Goal: Information Seeking & Learning: Learn about a topic

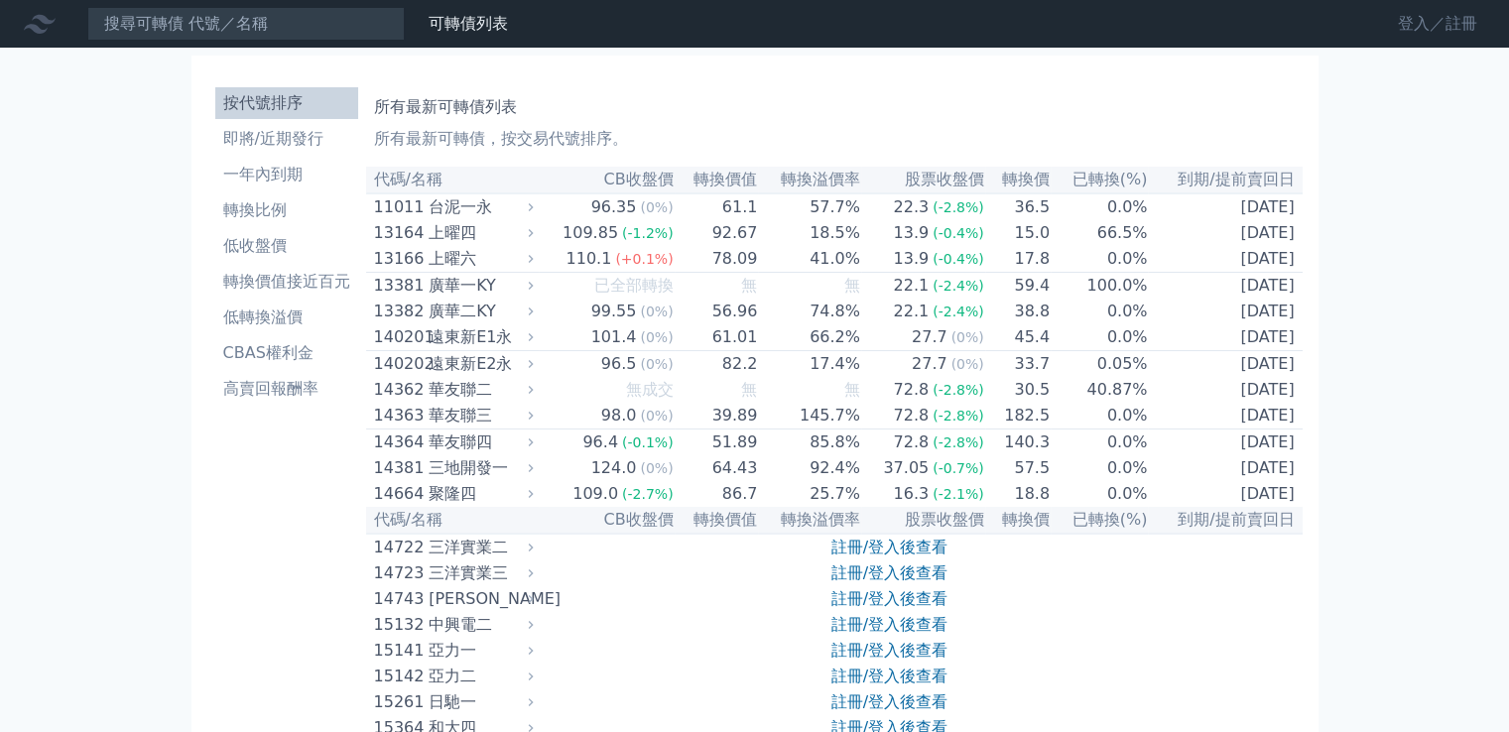
click at [1408, 29] on link "登入／註冊" at bounding box center [1437, 24] width 111 height 32
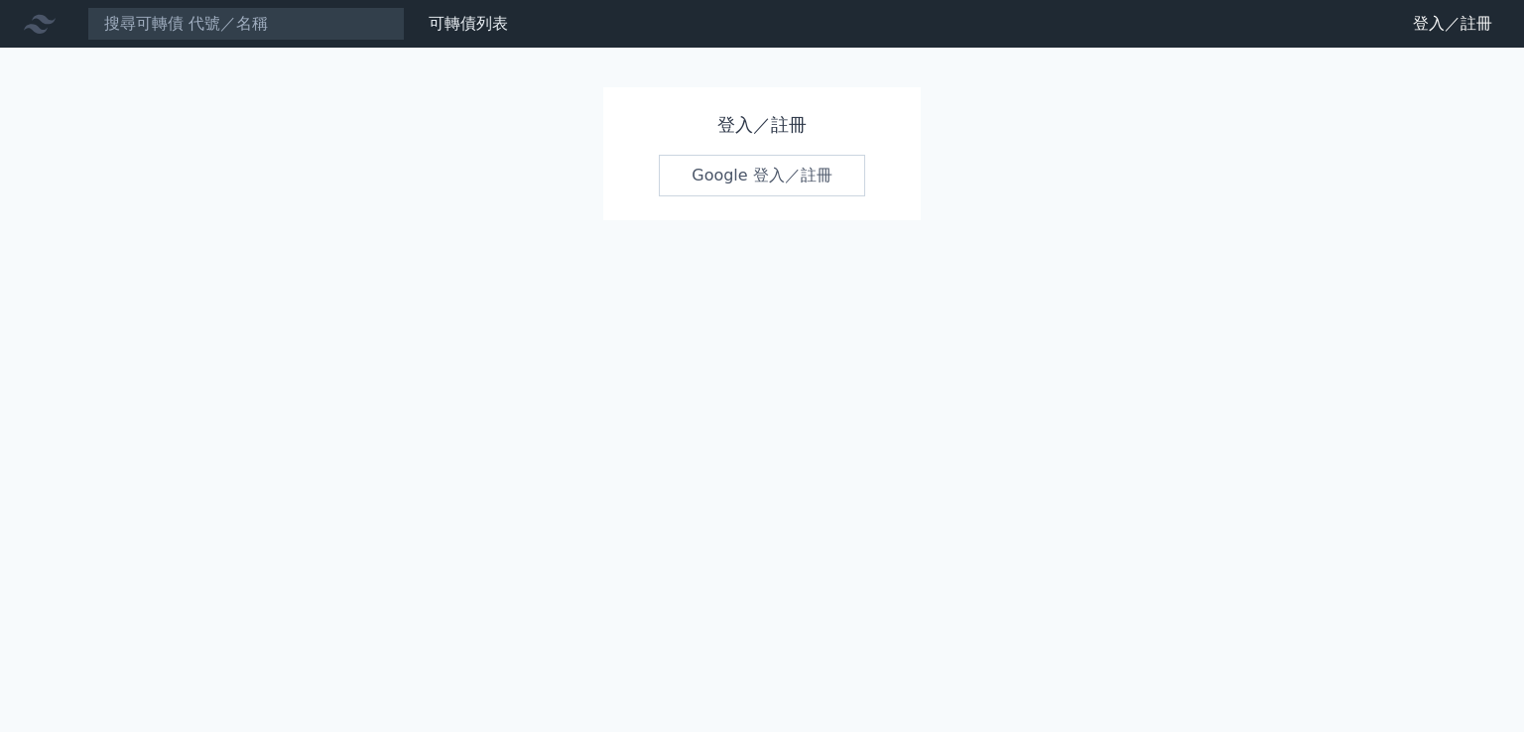
click at [807, 167] on link "Google 登入／註冊" at bounding box center [762, 176] width 206 height 42
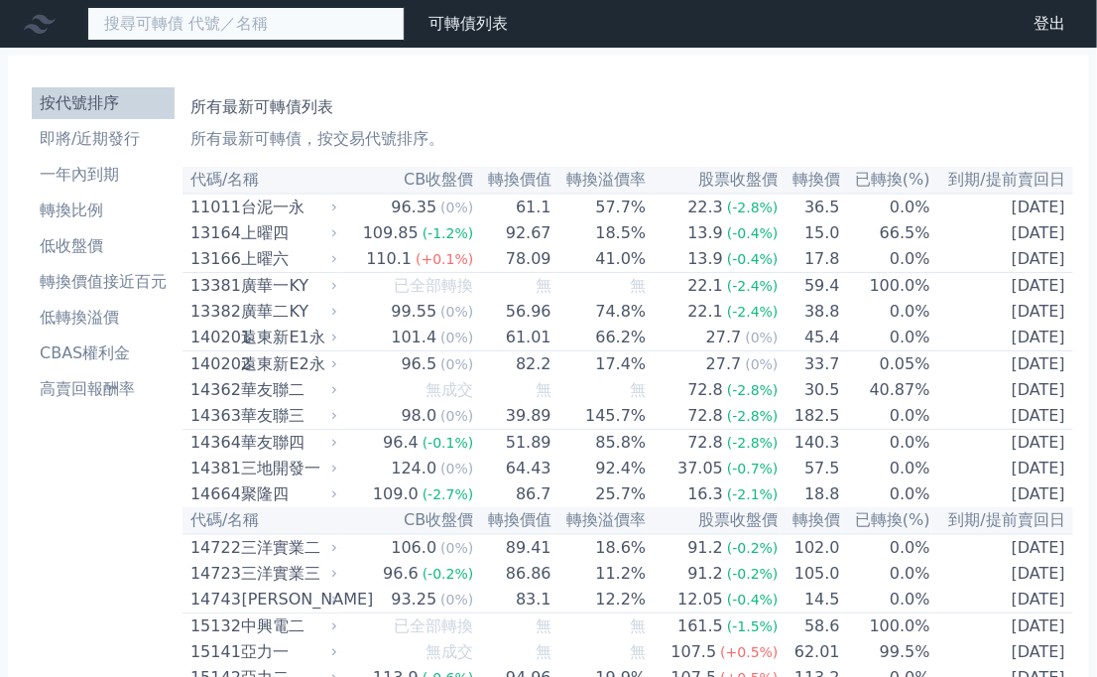
click at [143, 21] on input at bounding box center [245, 24] width 317 height 34
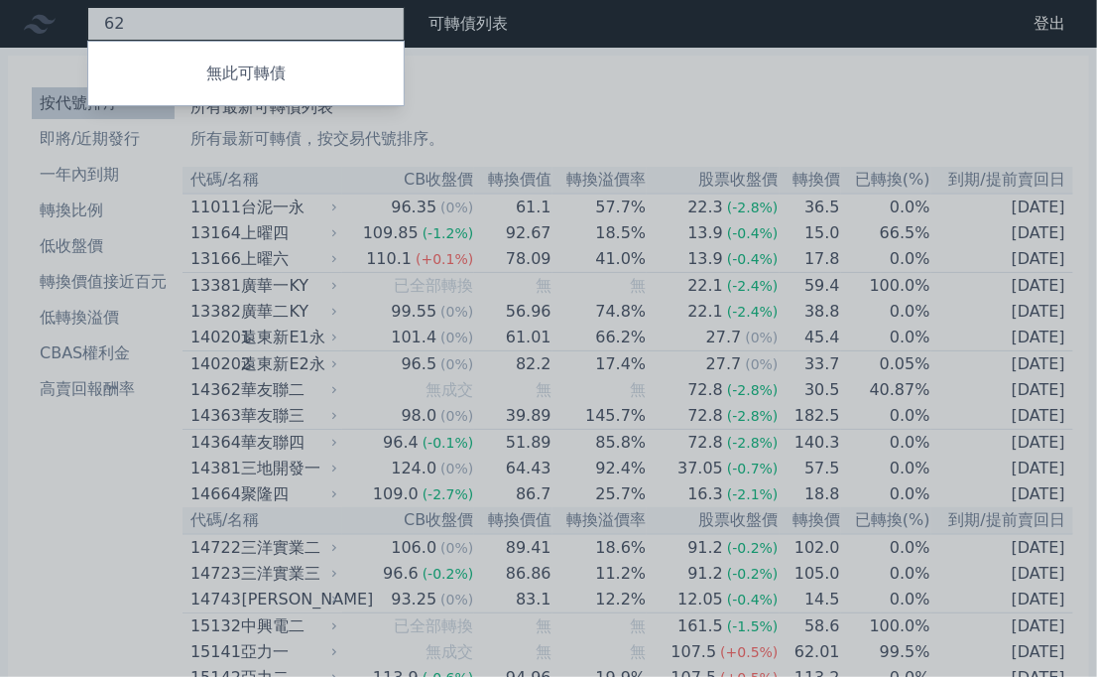
type input "6"
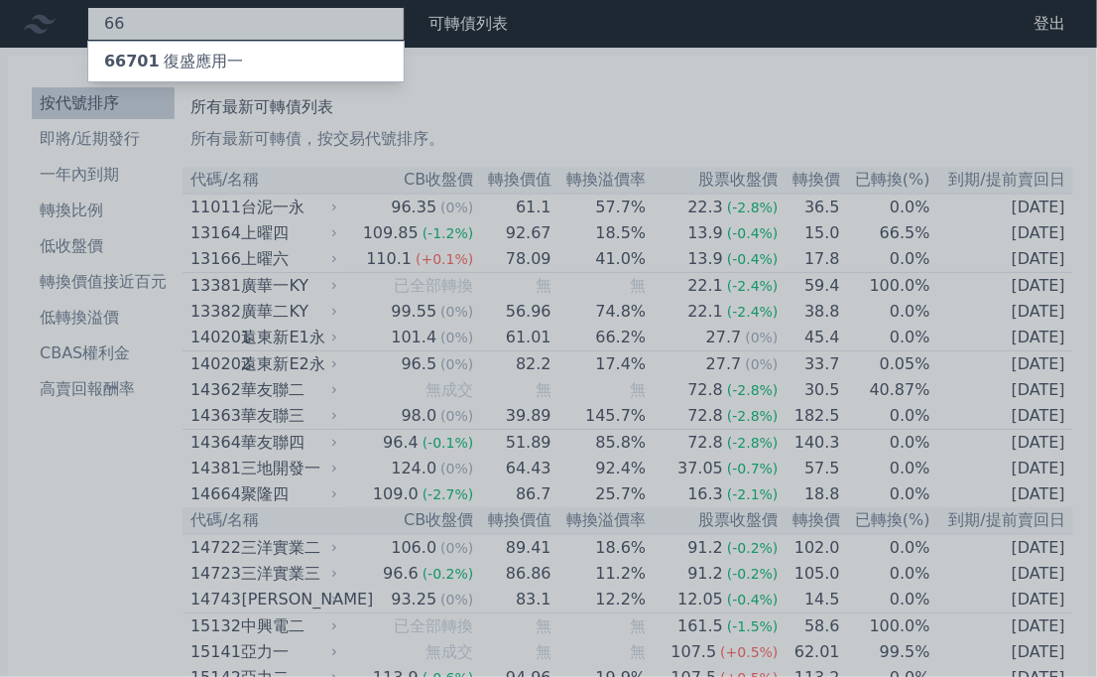
type input "6"
type input "1"
type input "6"
type input "8478"
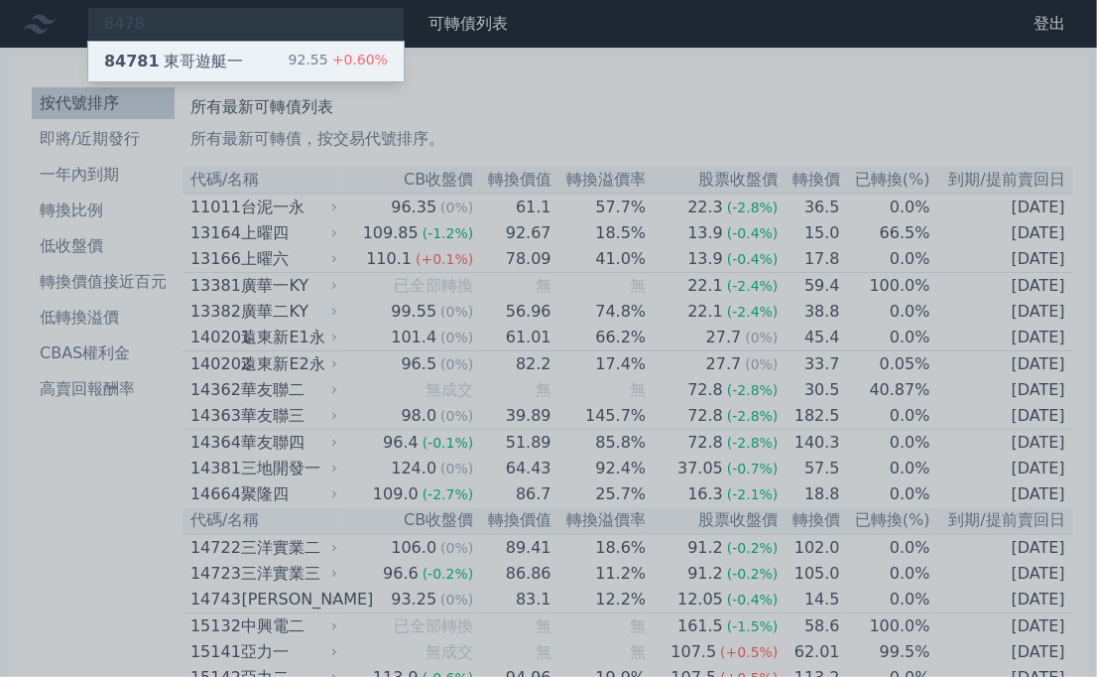
click at [213, 59] on div "84781 東哥遊艇一" at bounding box center [173, 62] width 139 height 24
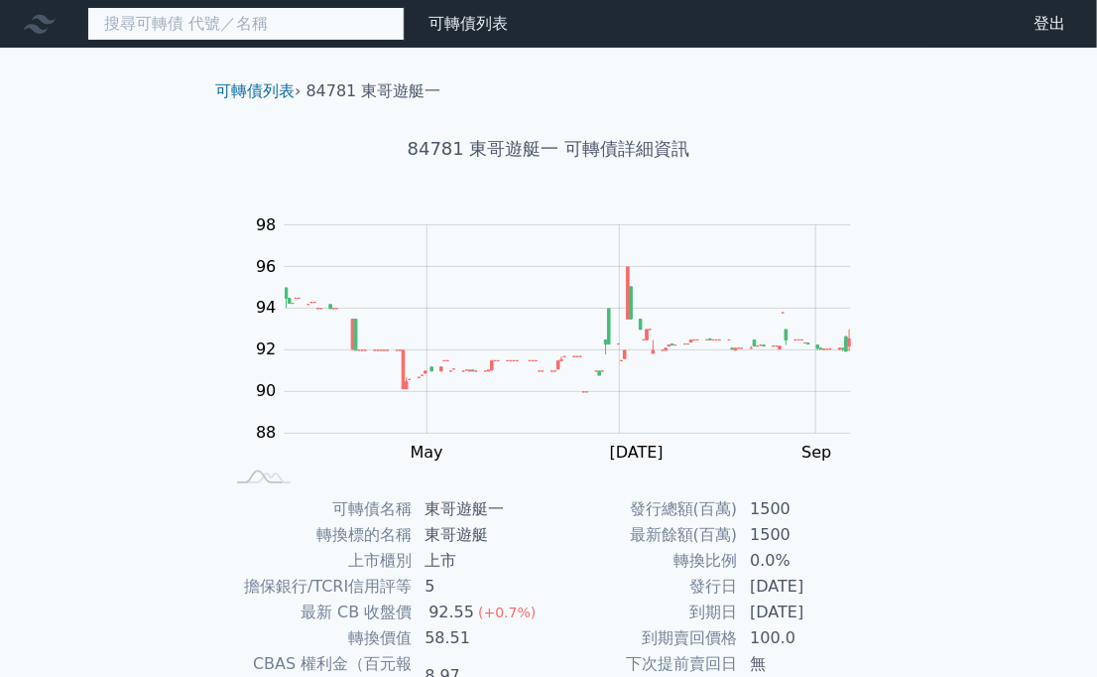
click at [278, 29] on input at bounding box center [245, 24] width 317 height 34
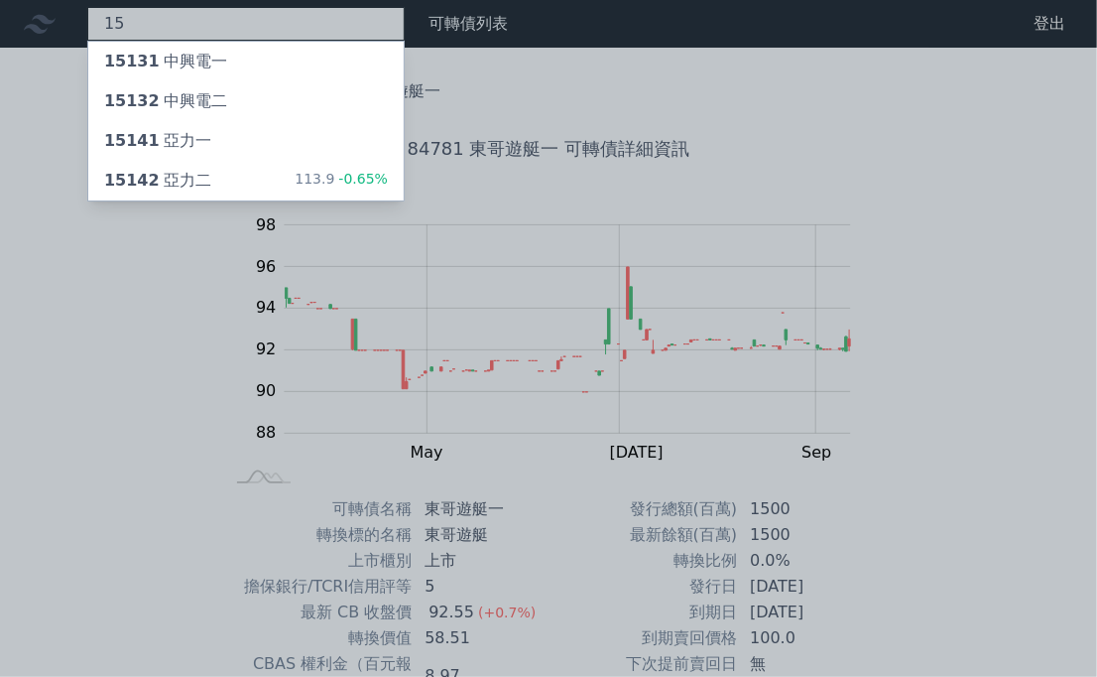
type input "1"
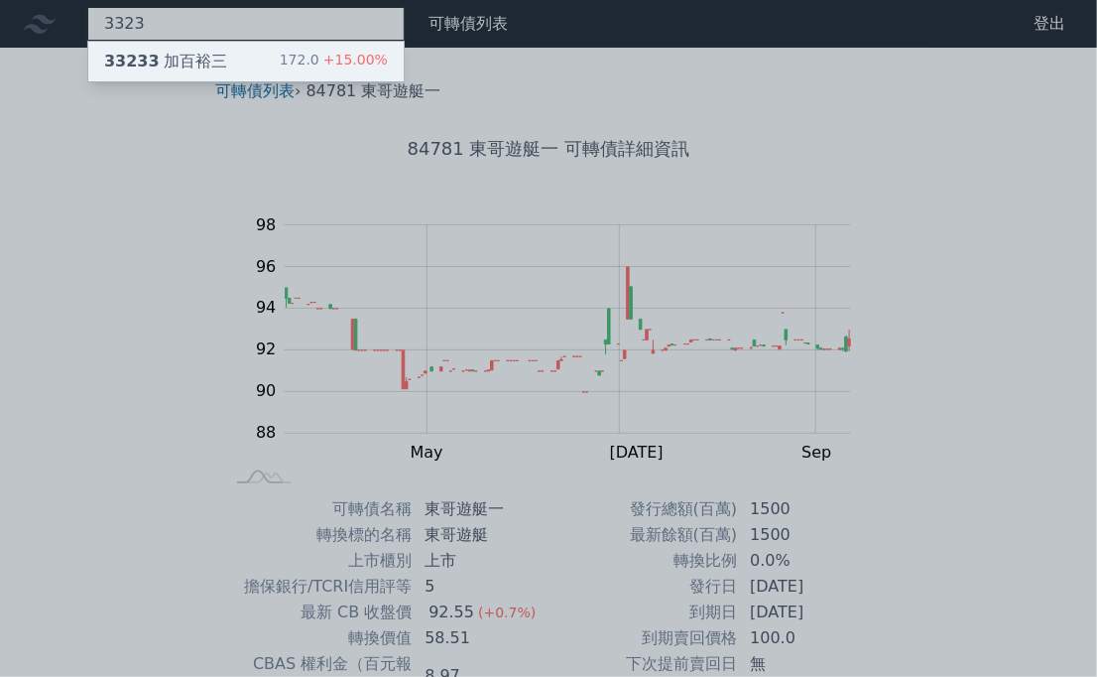
type input "3323"
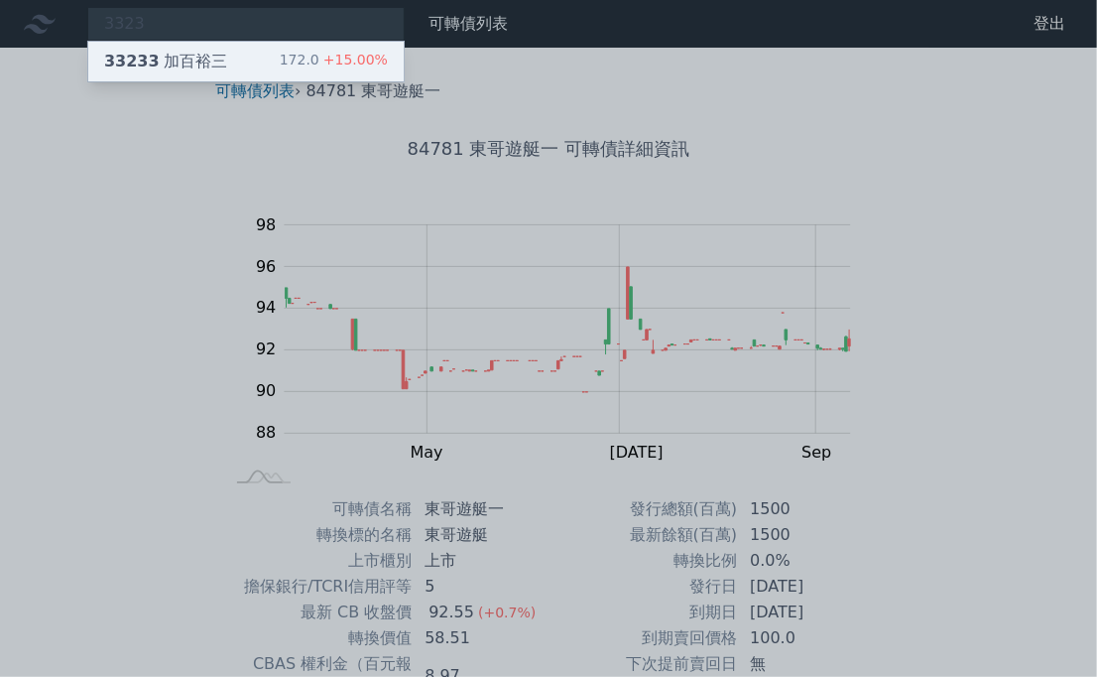
click at [173, 72] on div "33233 加百裕三 172.0 +15.00%" at bounding box center [246, 62] width 316 height 40
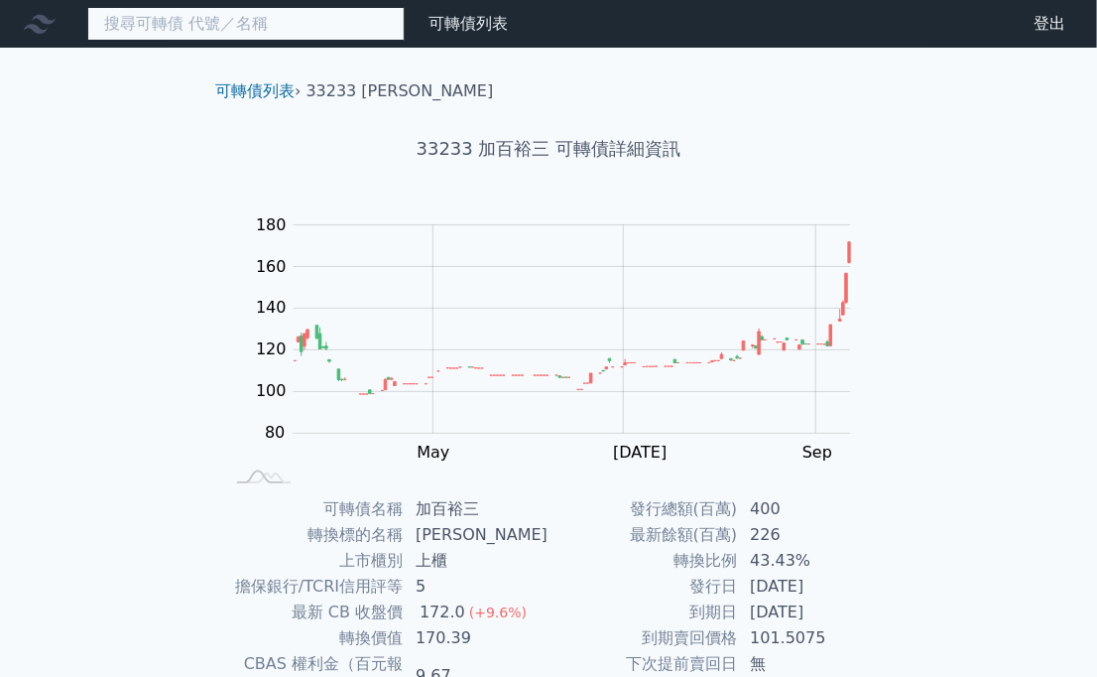
click at [314, 29] on input at bounding box center [245, 24] width 317 height 34
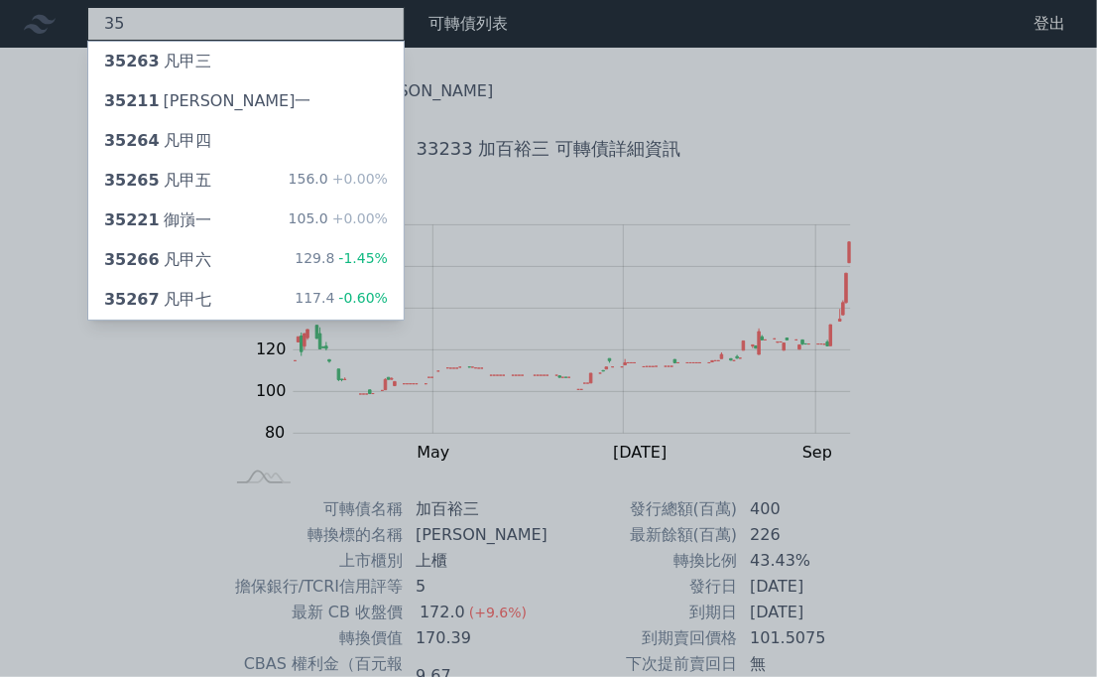
type input "3"
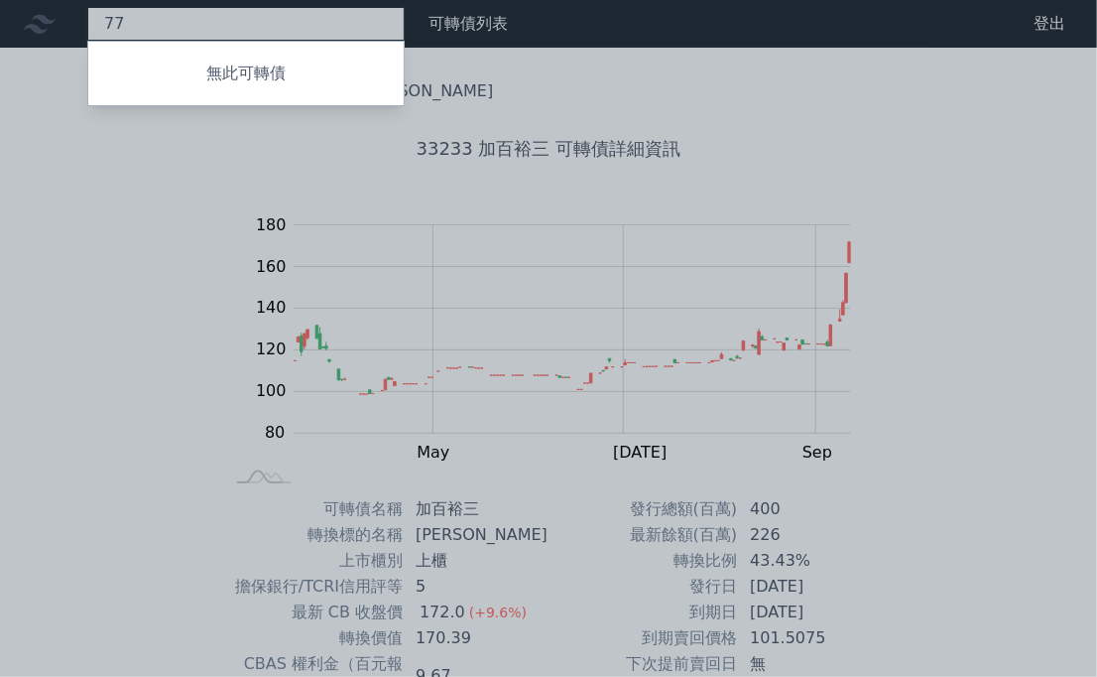
type input "7"
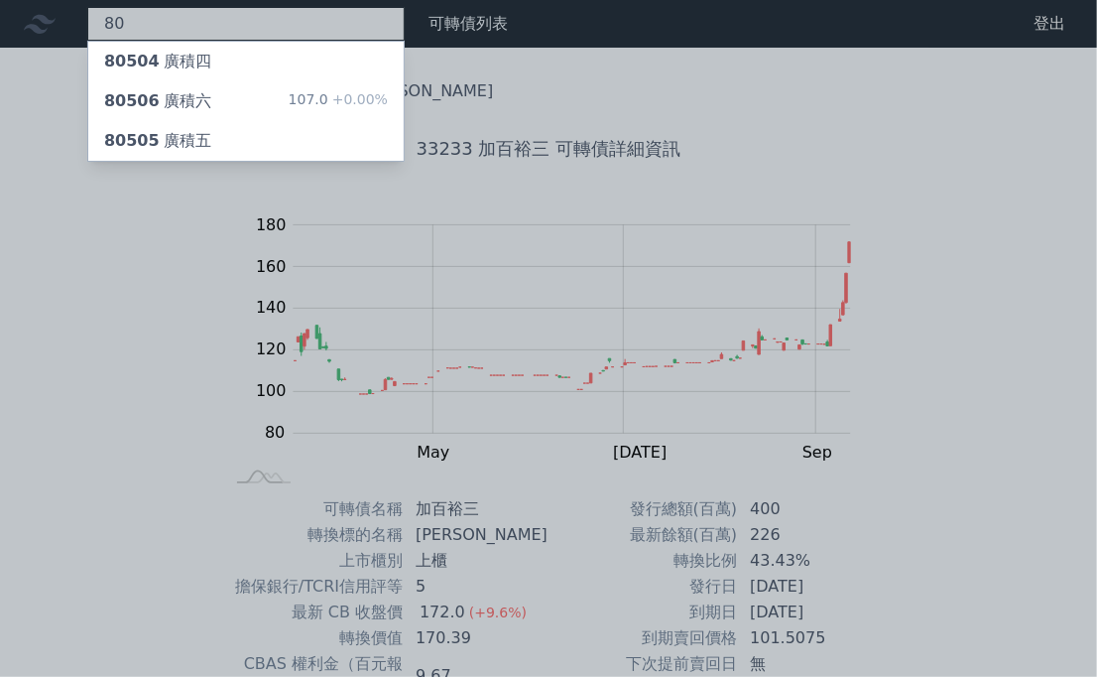
type input "8"
type input "3"
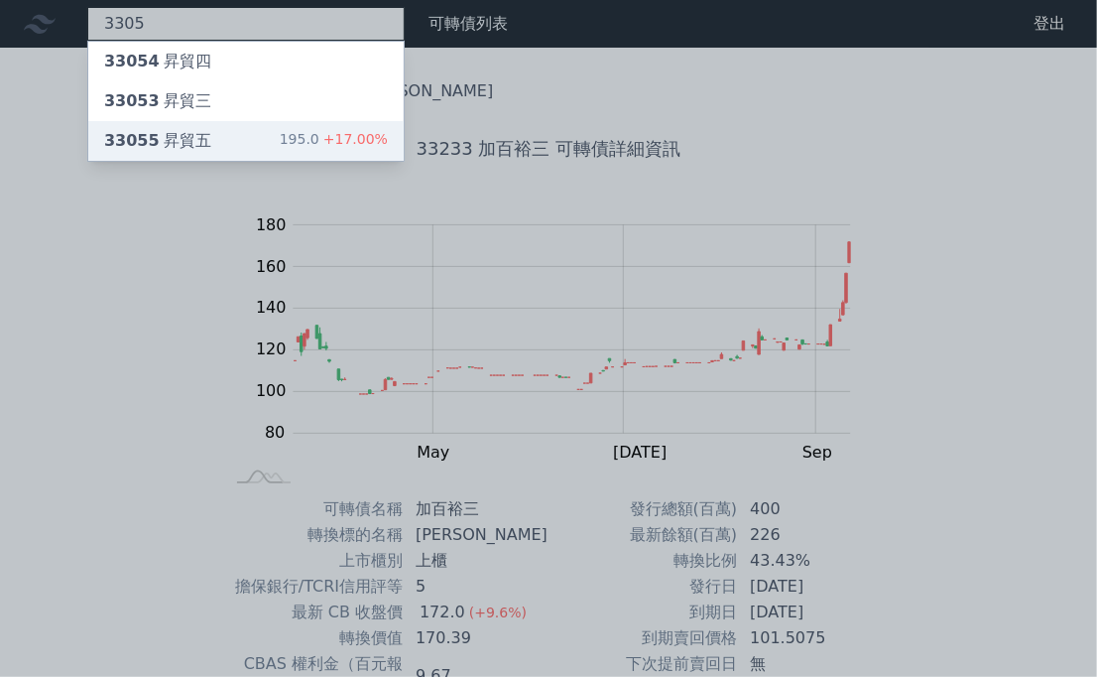
type input "3305"
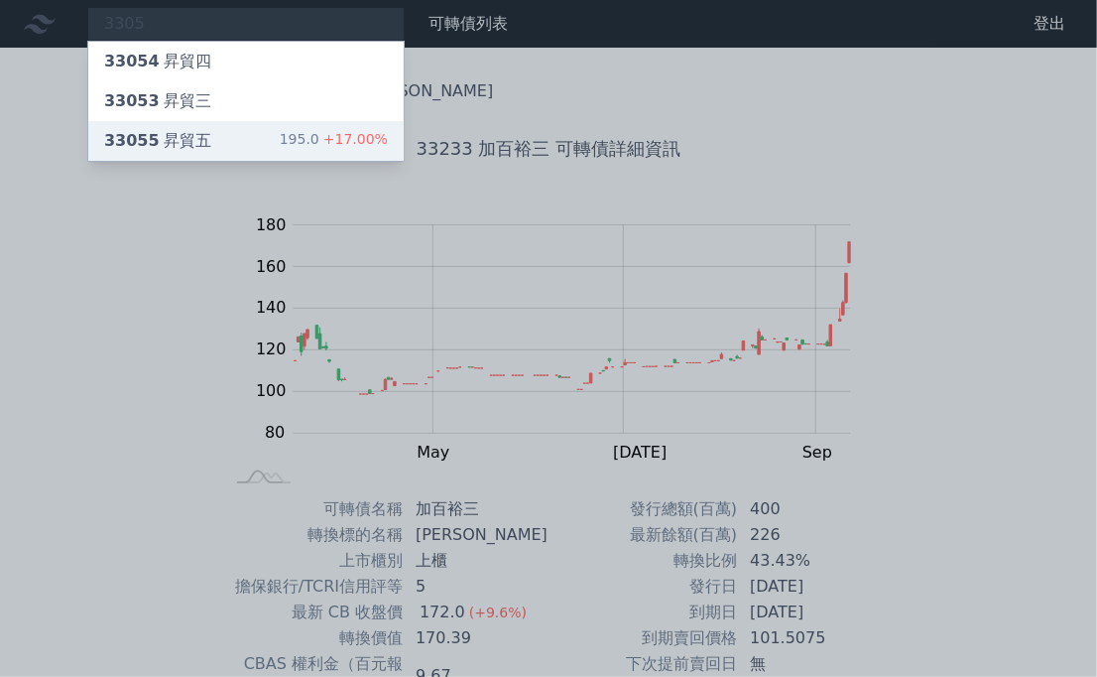
click at [310, 130] on div "195.0 +17.00%" at bounding box center [334, 141] width 108 height 24
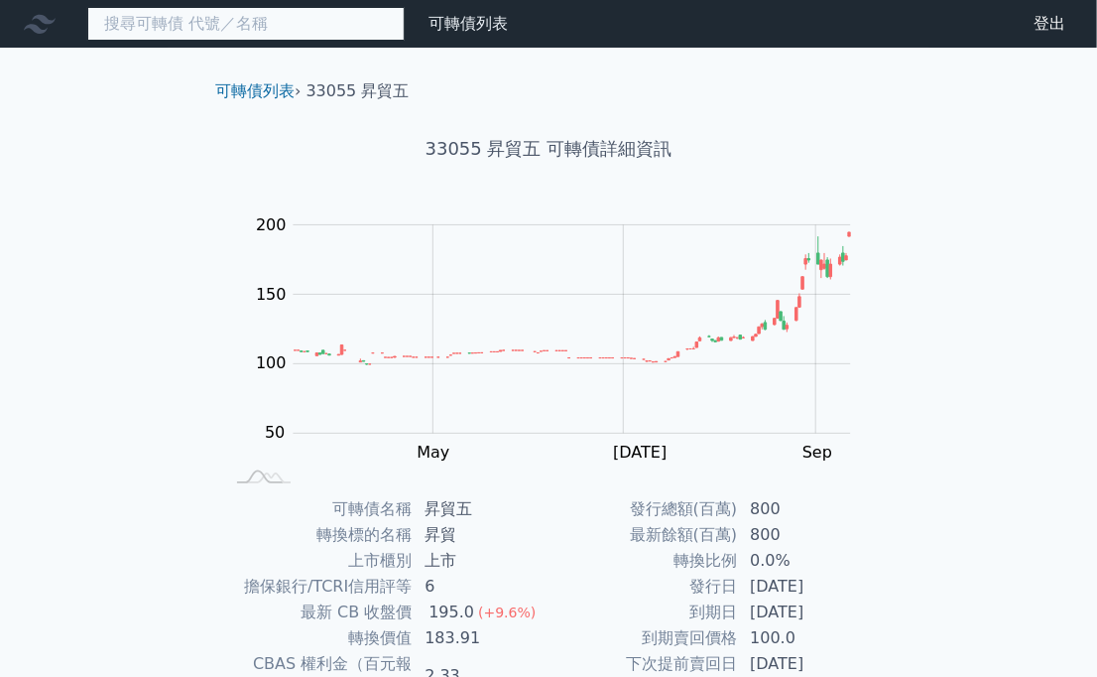
click at [316, 22] on input at bounding box center [245, 24] width 317 height 34
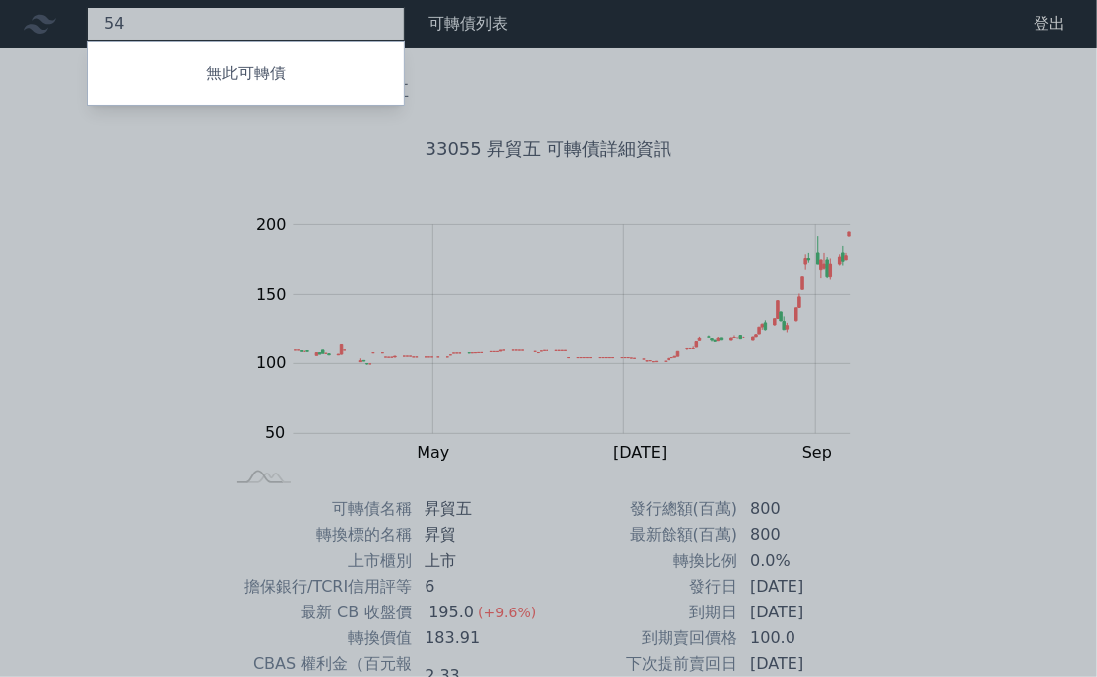
type input "5"
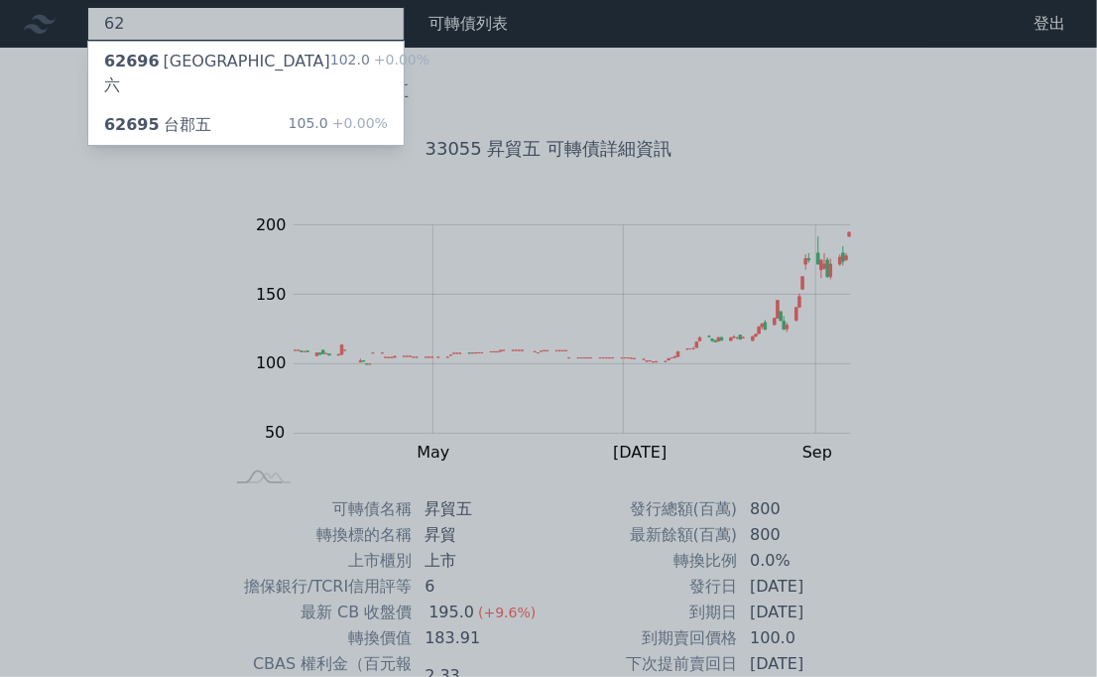
type input "6"
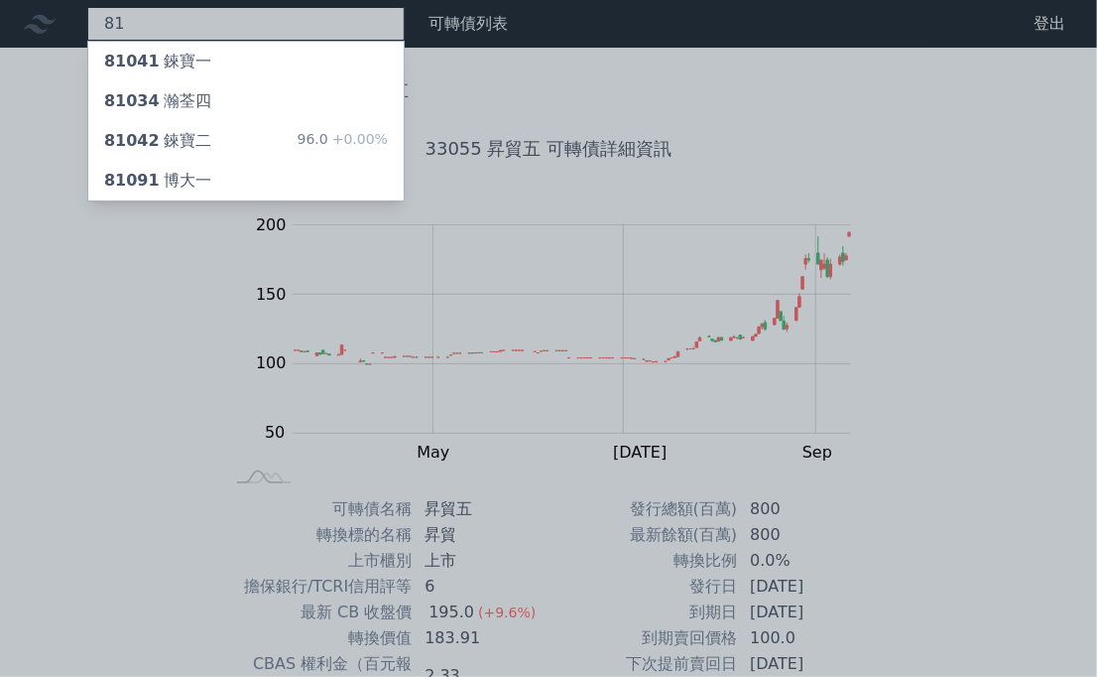
type input "8"
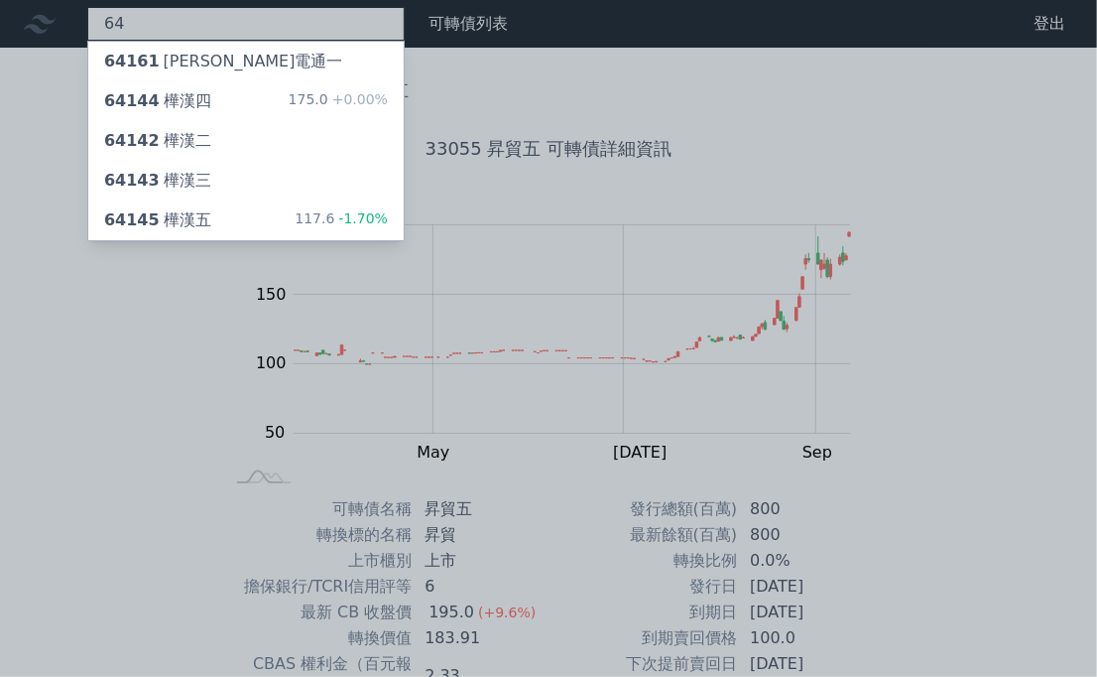
type input "6"
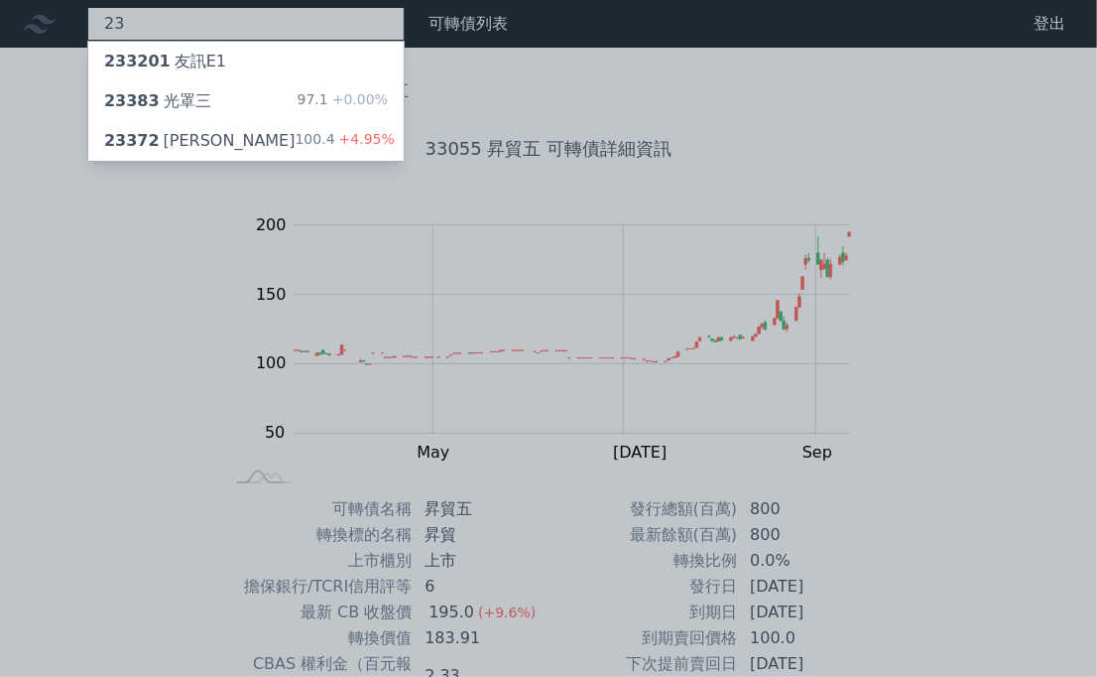
type input "2"
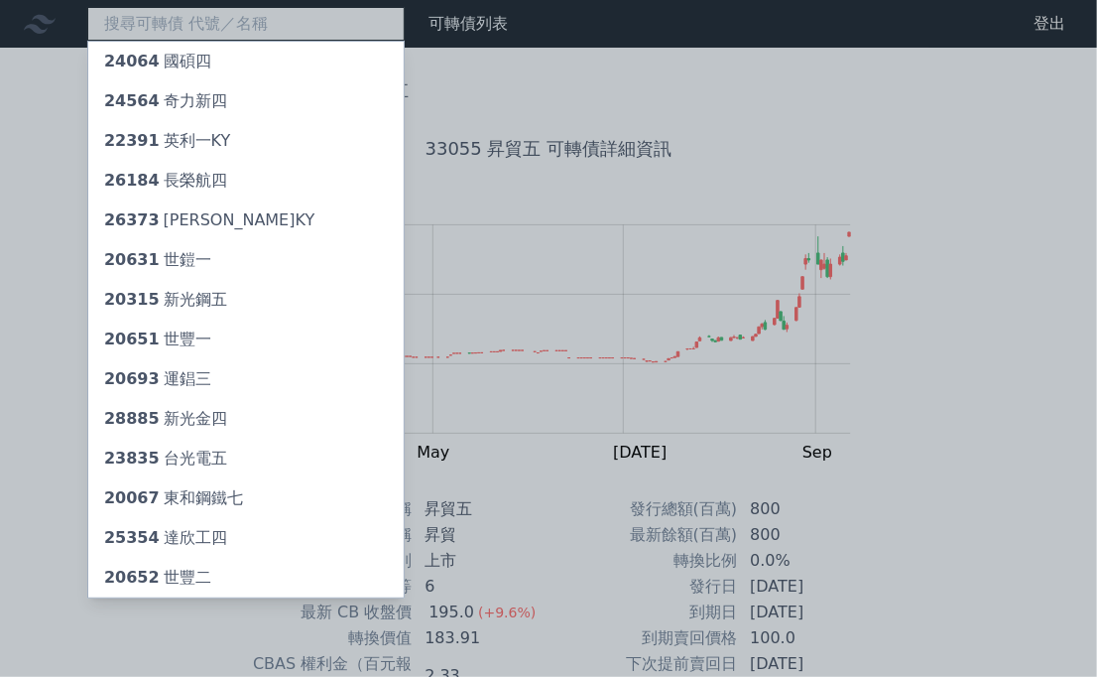
type input "+"
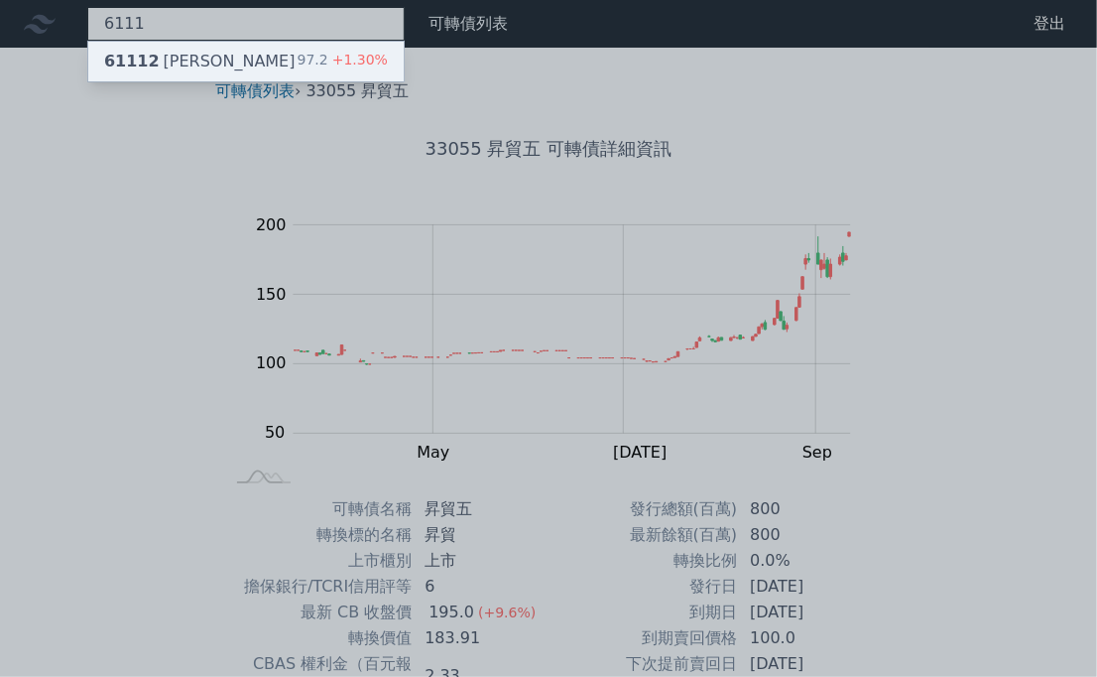
type input "6111"
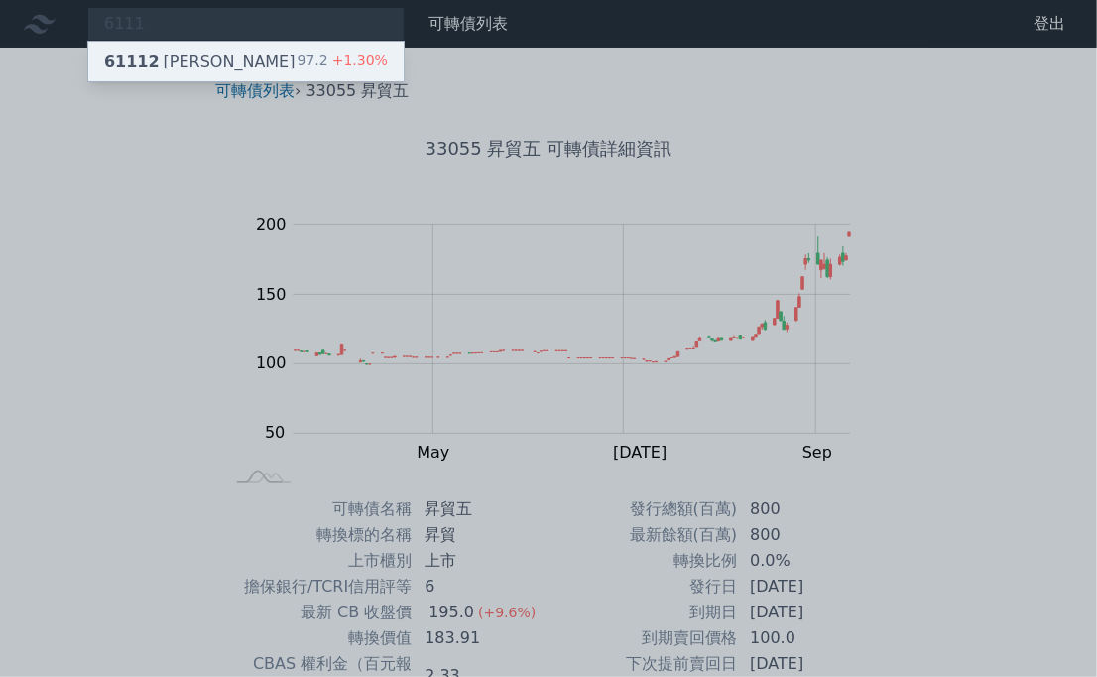
click at [269, 59] on div "61112 大宇資二 97.2 +1.30%" at bounding box center [246, 62] width 316 height 40
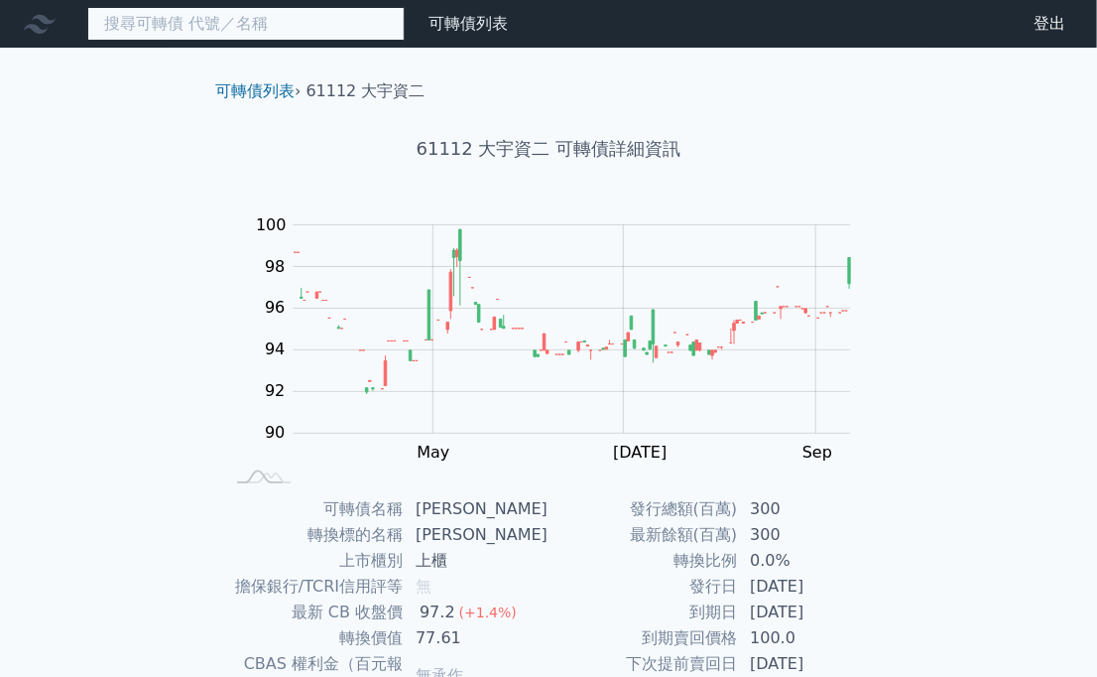
click at [269, 17] on input at bounding box center [245, 24] width 317 height 34
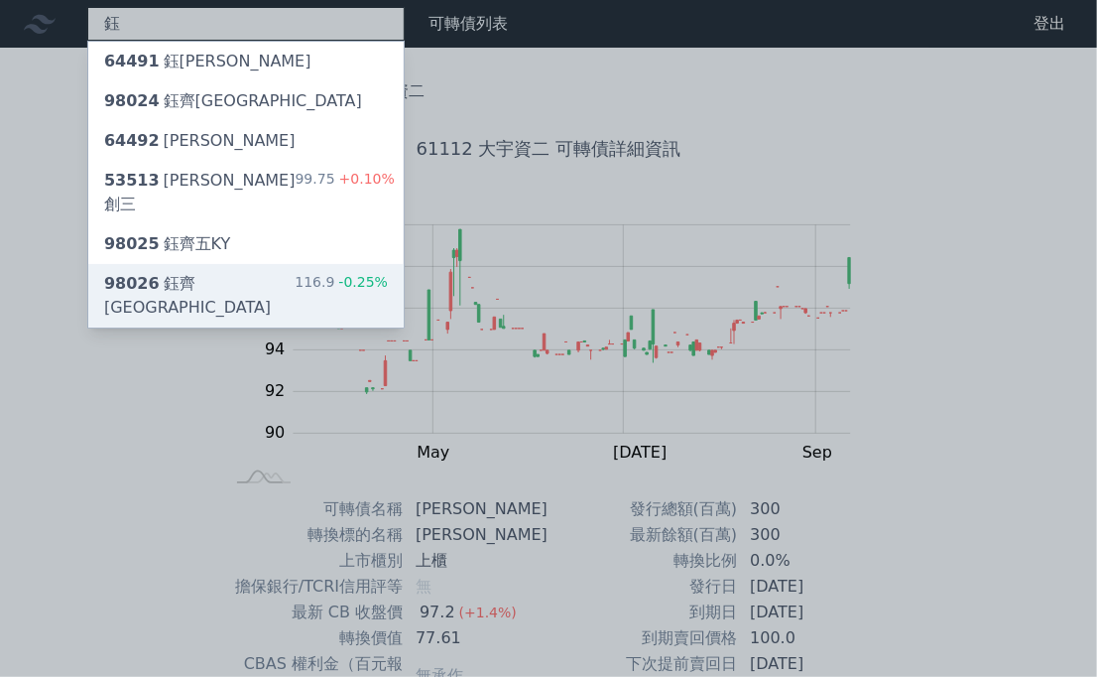
type input "鈺"
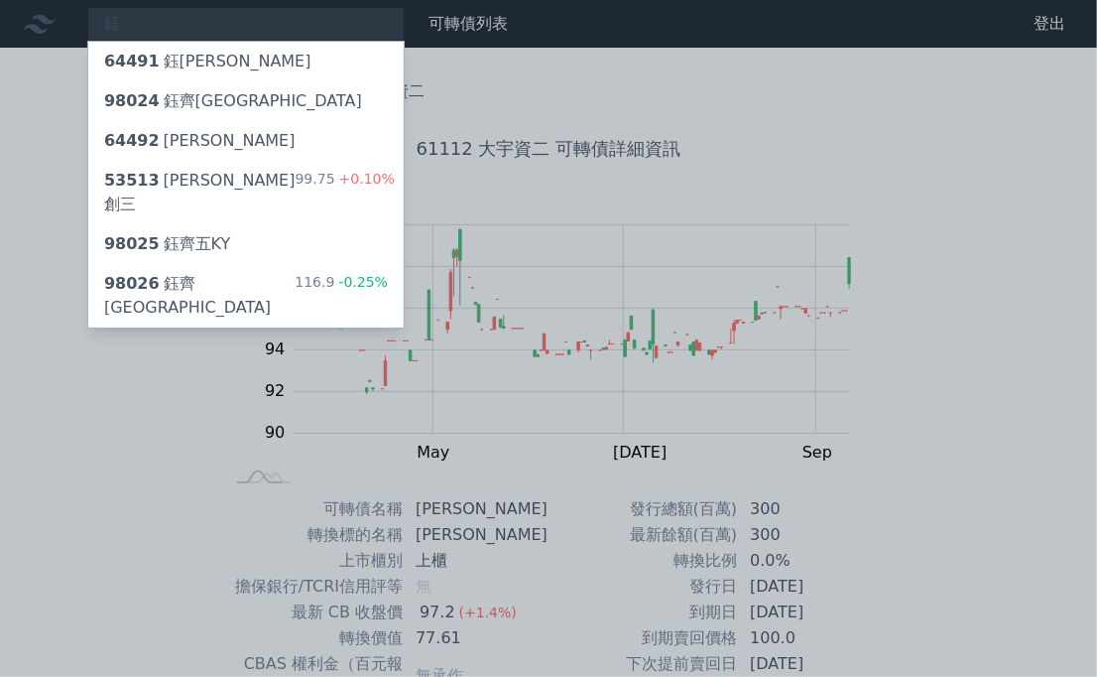
click at [190, 244] on div "鈺 64491 鈺邦一 98024 鈺齊[GEOGRAPHIC_DATA] 64492 鈺邦二 53513 [PERSON_NAME]創三 99.75 +0.…" at bounding box center [548, 471] width 1097 height 943
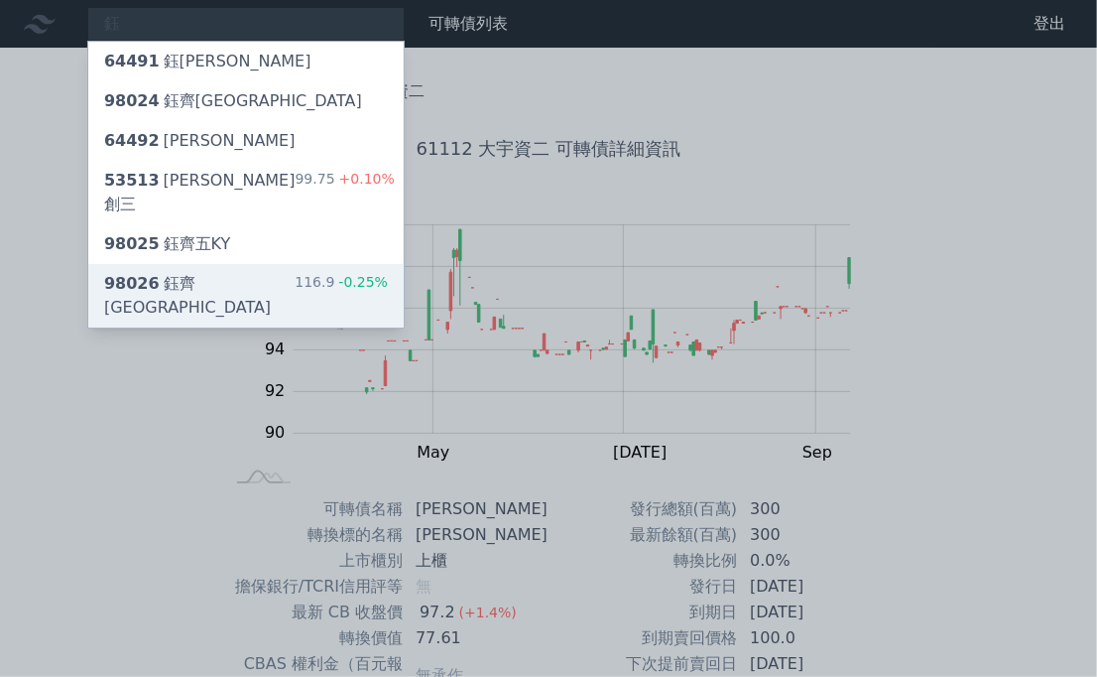
click at [217, 272] on div "98026 鈺[GEOGRAPHIC_DATA]" at bounding box center [199, 296] width 190 height 48
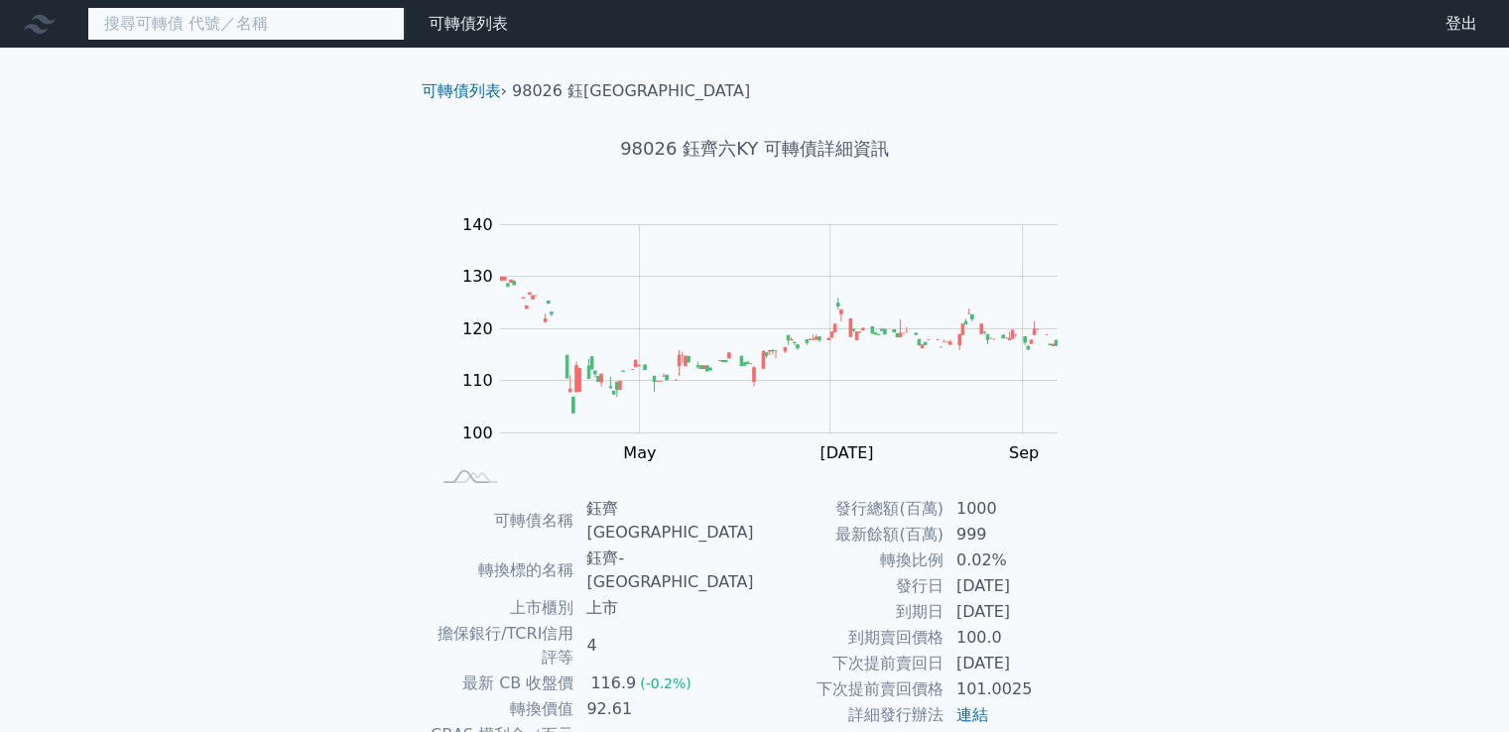
click at [318, 27] on input at bounding box center [245, 24] width 317 height 34
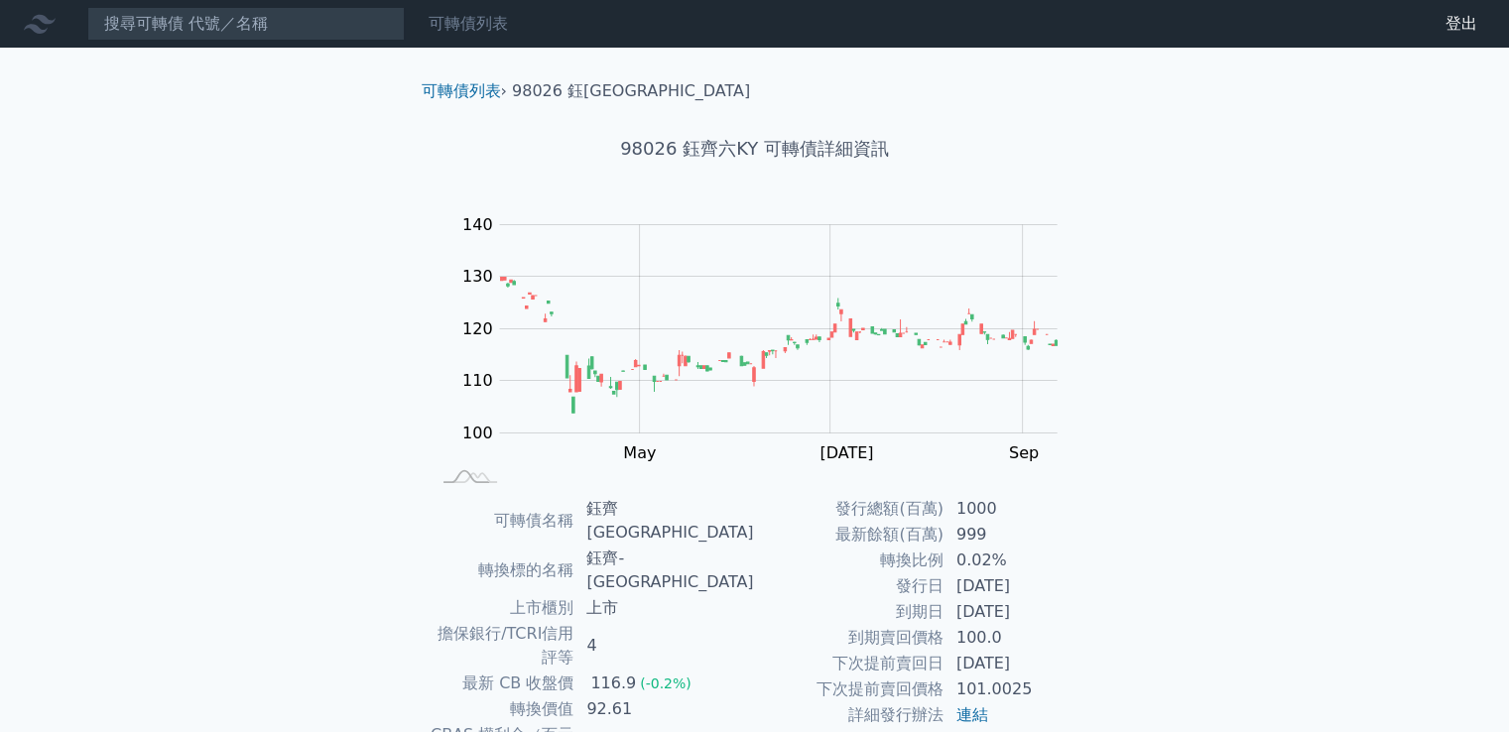
click at [480, 21] on link "可轉債列表" at bounding box center [468, 23] width 79 height 19
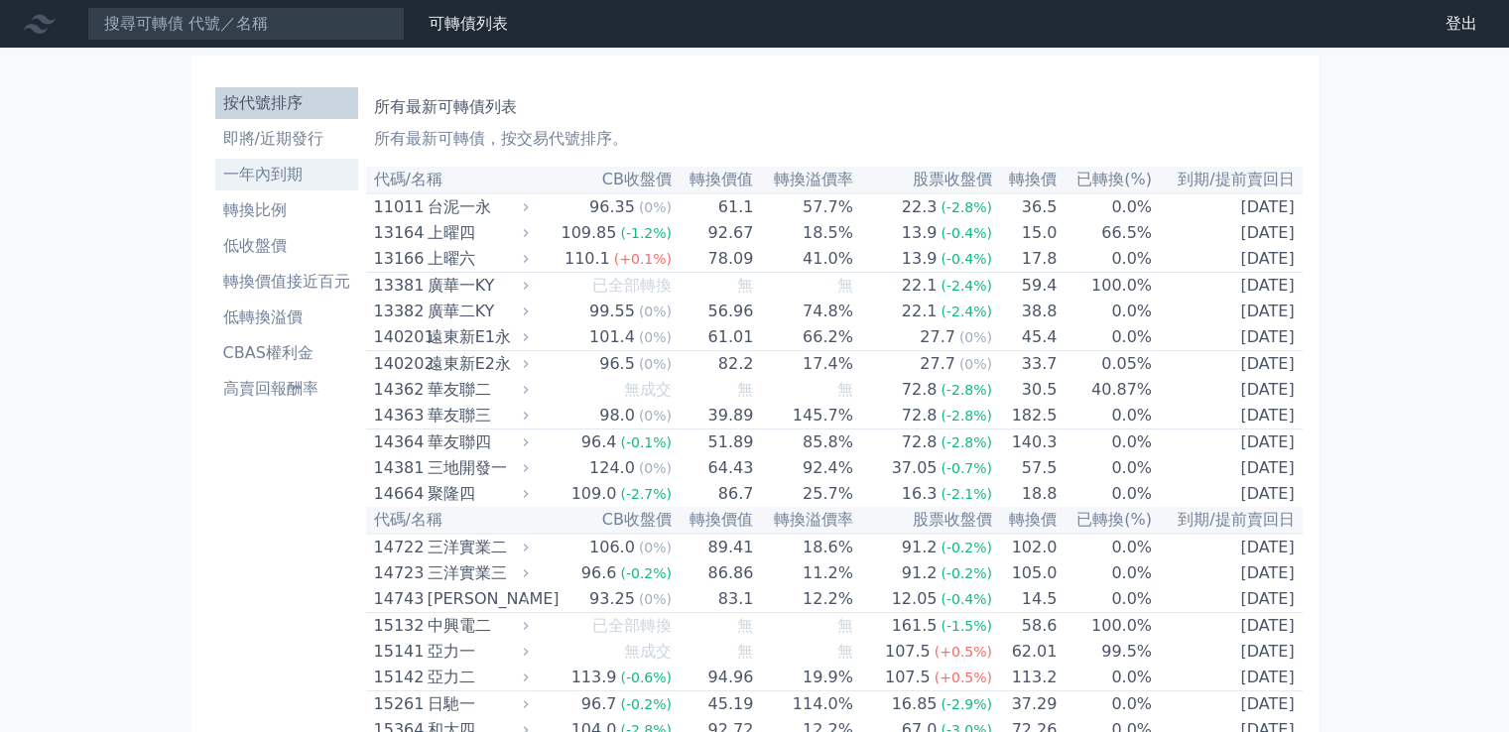
click at [290, 169] on li "一年內到期" at bounding box center [286, 175] width 143 height 24
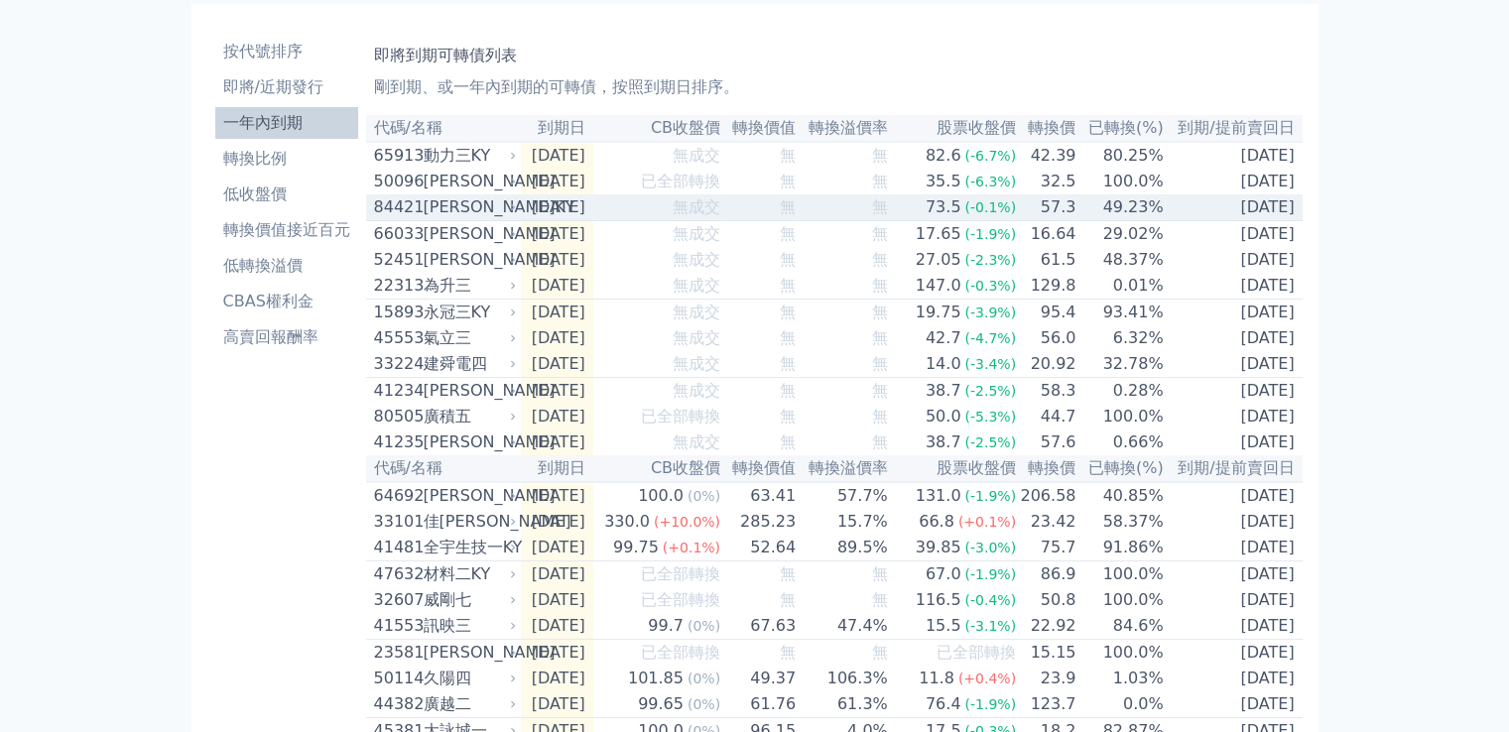
scroll to position [99, 0]
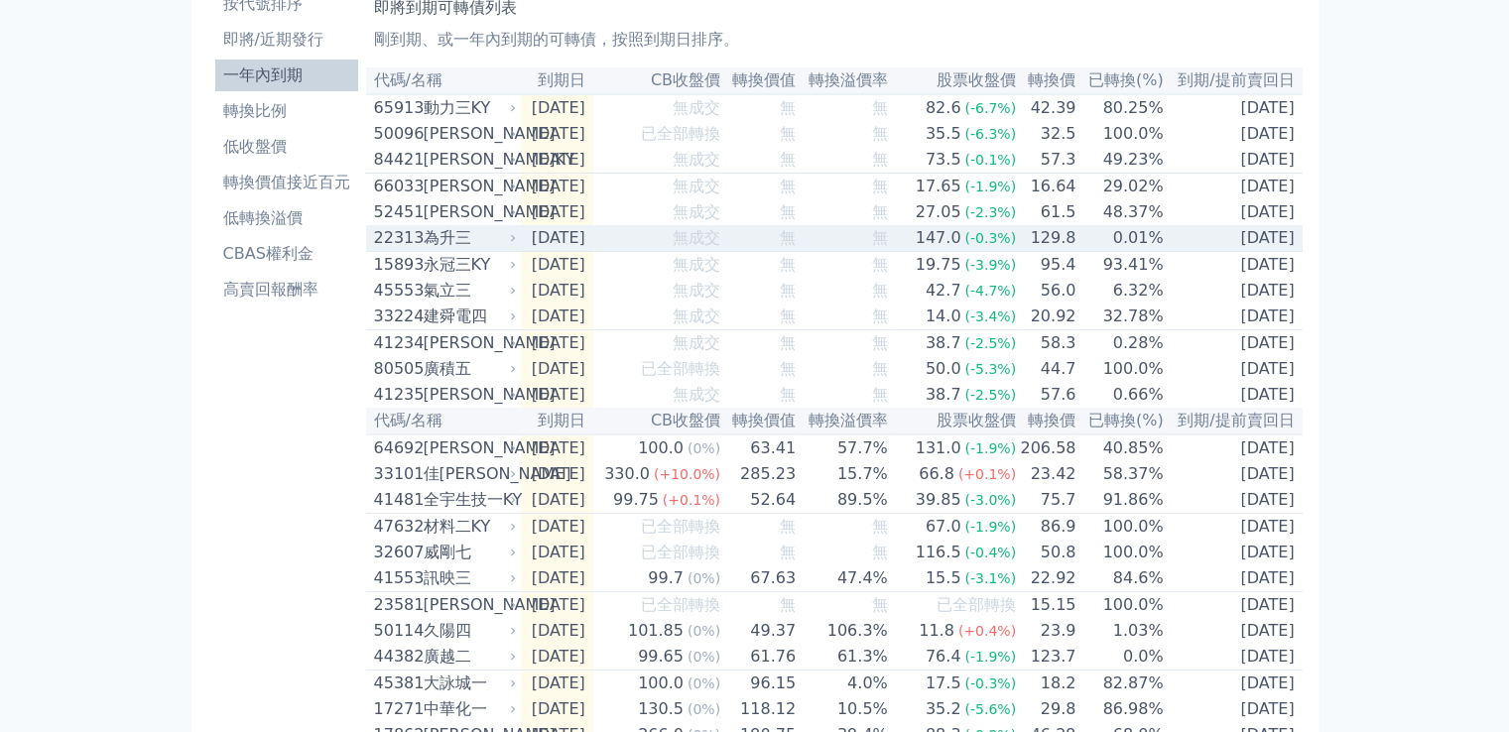
click at [504, 244] on div "為升三" at bounding box center [468, 238] width 89 height 24
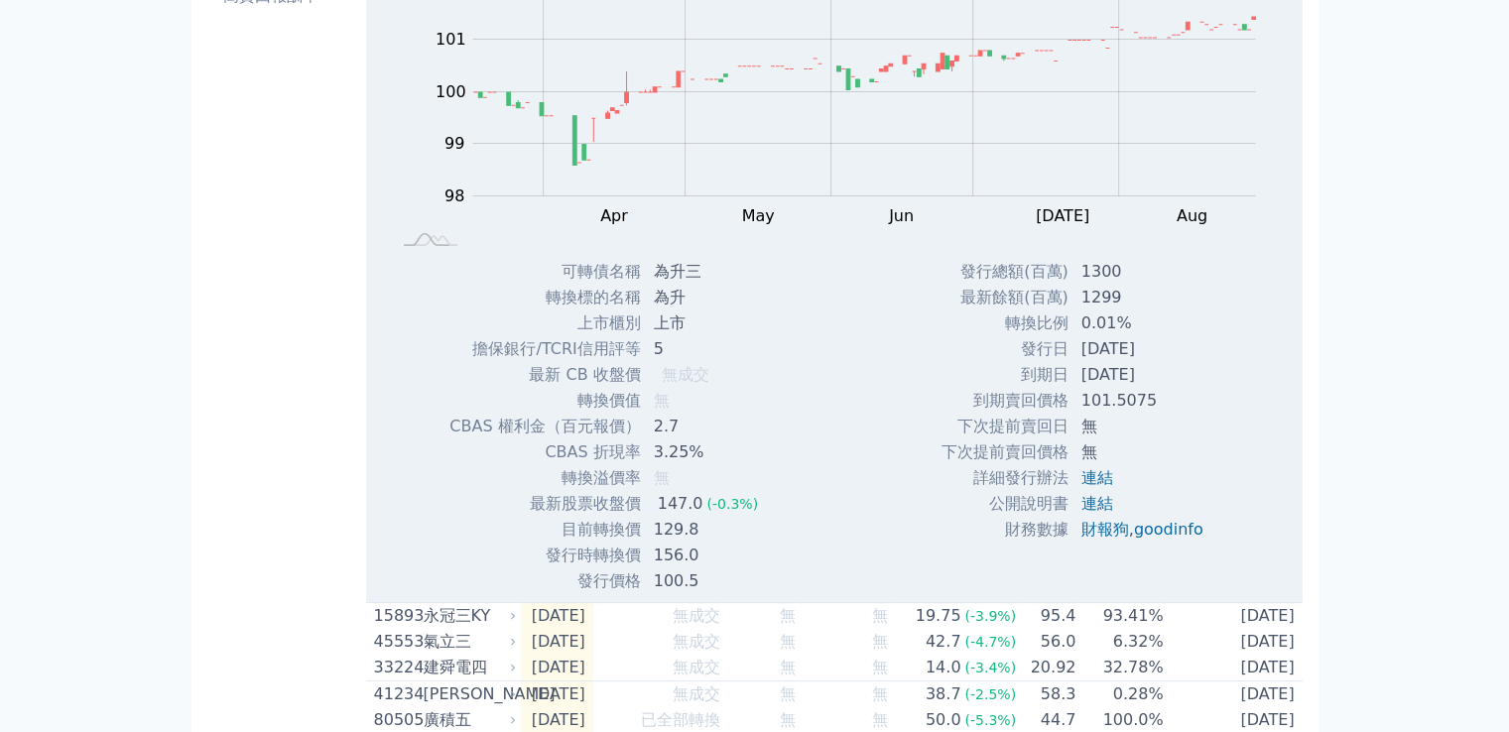
scroll to position [397, 0]
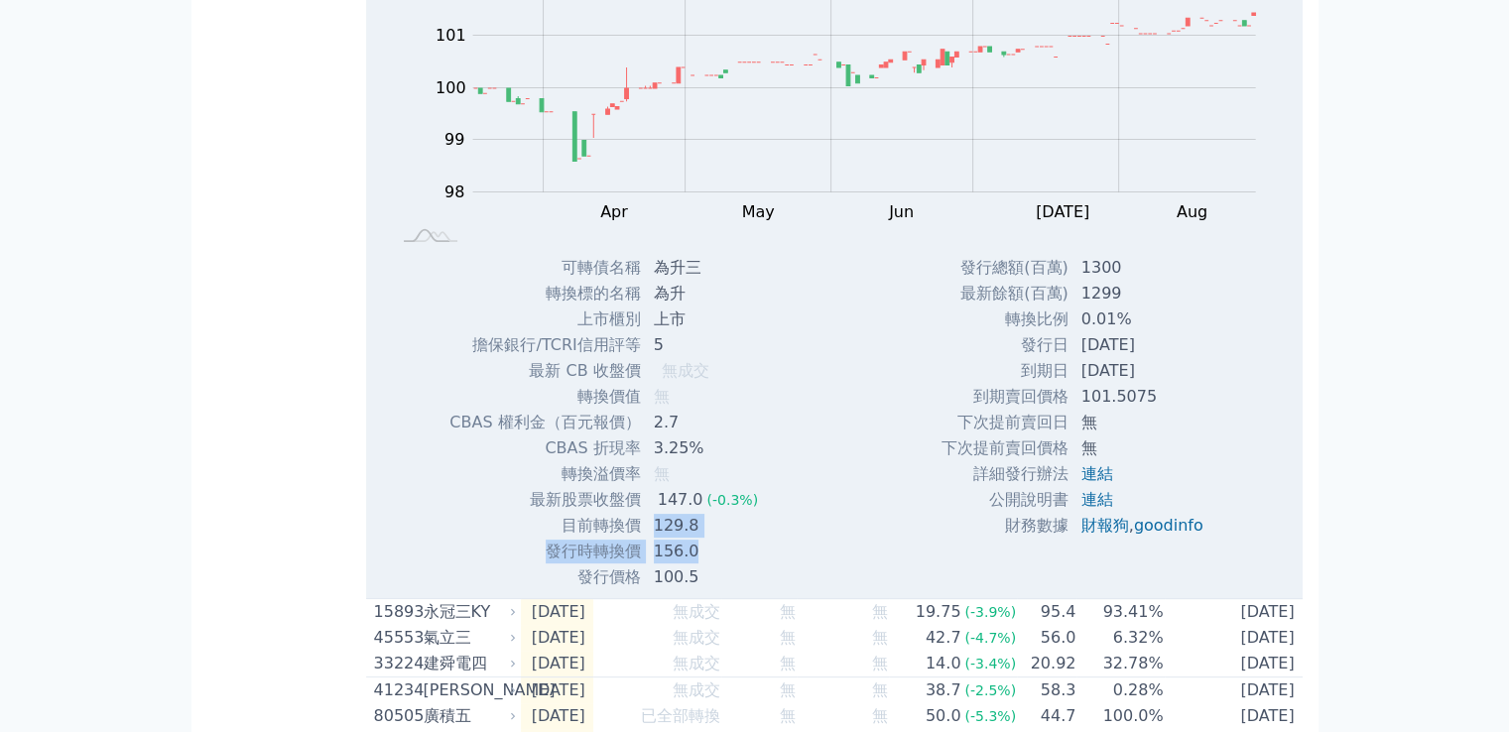
drag, startPoint x: 708, startPoint y: 560, endPoint x: 646, endPoint y: 541, distance: 65.3
click at [646, 541] on tbody "可轉債名稱 為升三 轉換標的名稱 為升 上市櫃別 上市 擔保銀行/TCRI信用評等 5 最新 CB 收盤價 無成交 無 2.7" at bounding box center [610, 422] width 325 height 335
click at [649, 539] on td "129.8" at bounding box center [708, 526] width 132 height 26
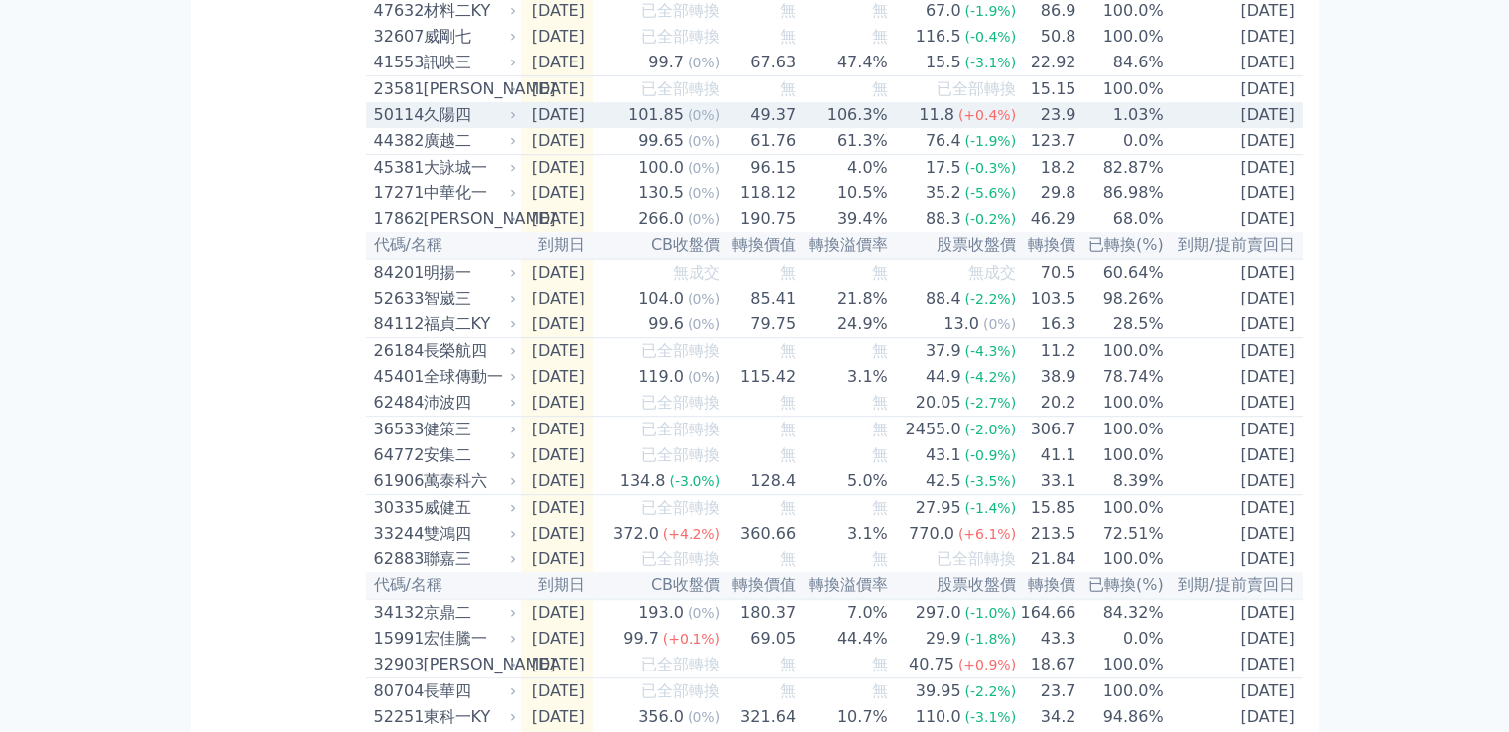
scroll to position [1290, 0]
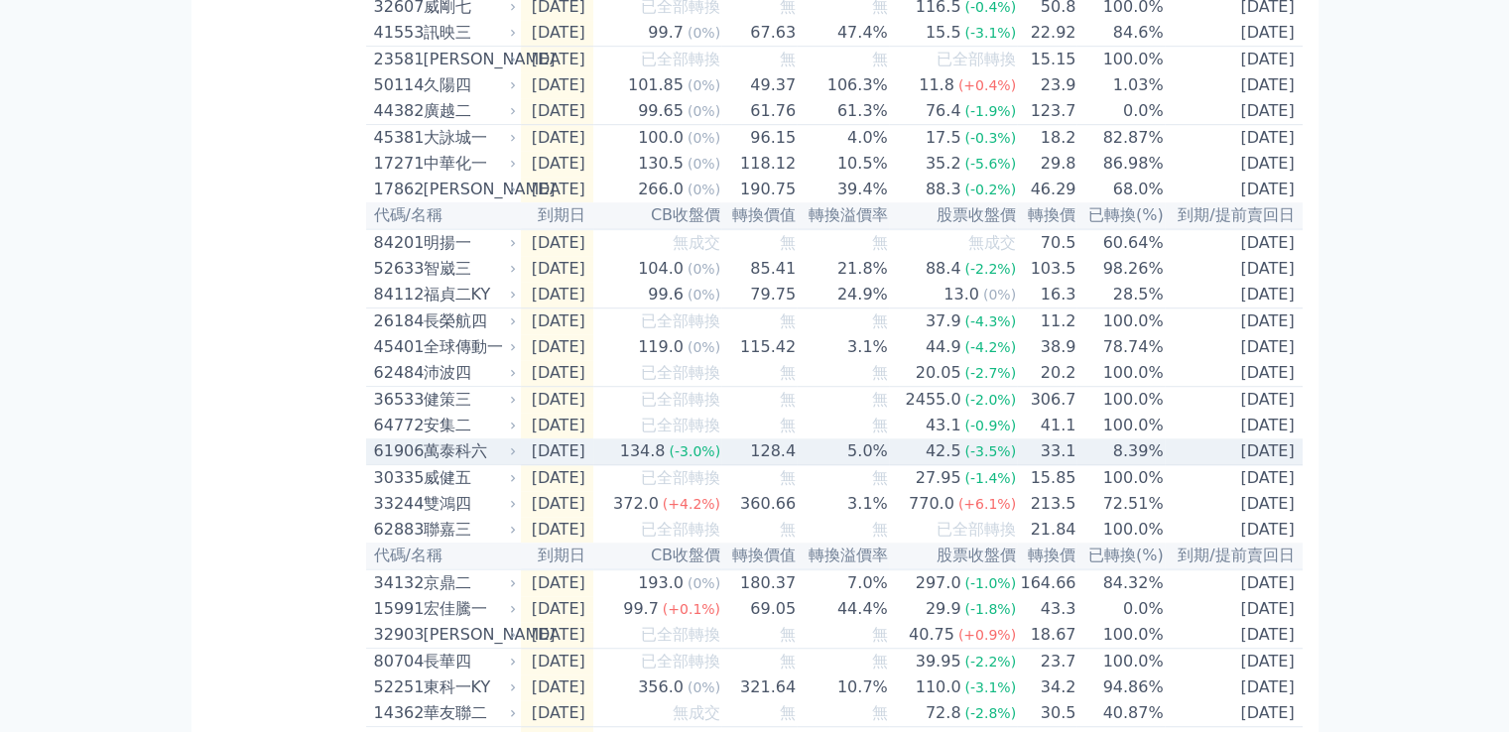
click at [512, 463] on div "萬泰科六" at bounding box center [468, 452] width 89 height 24
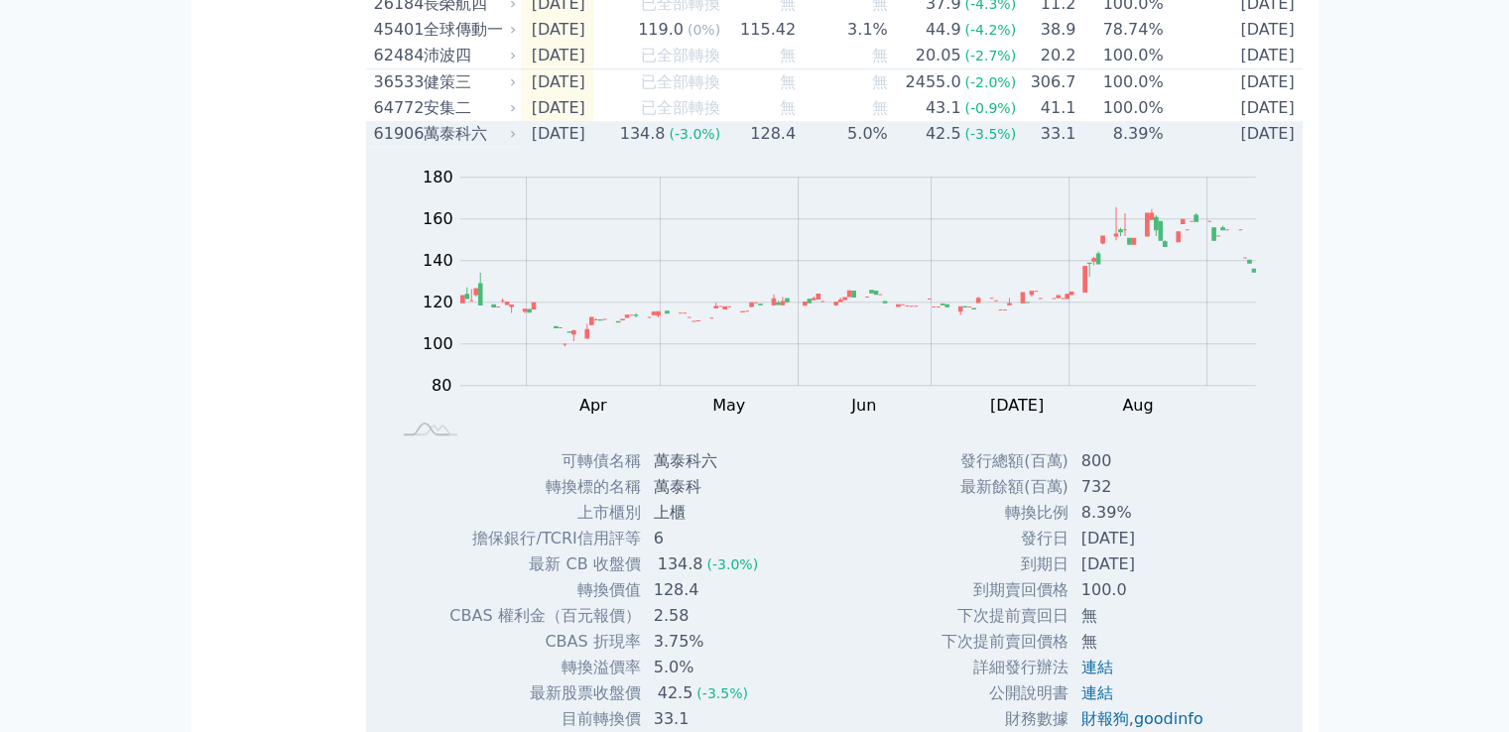
scroll to position [1687, 0]
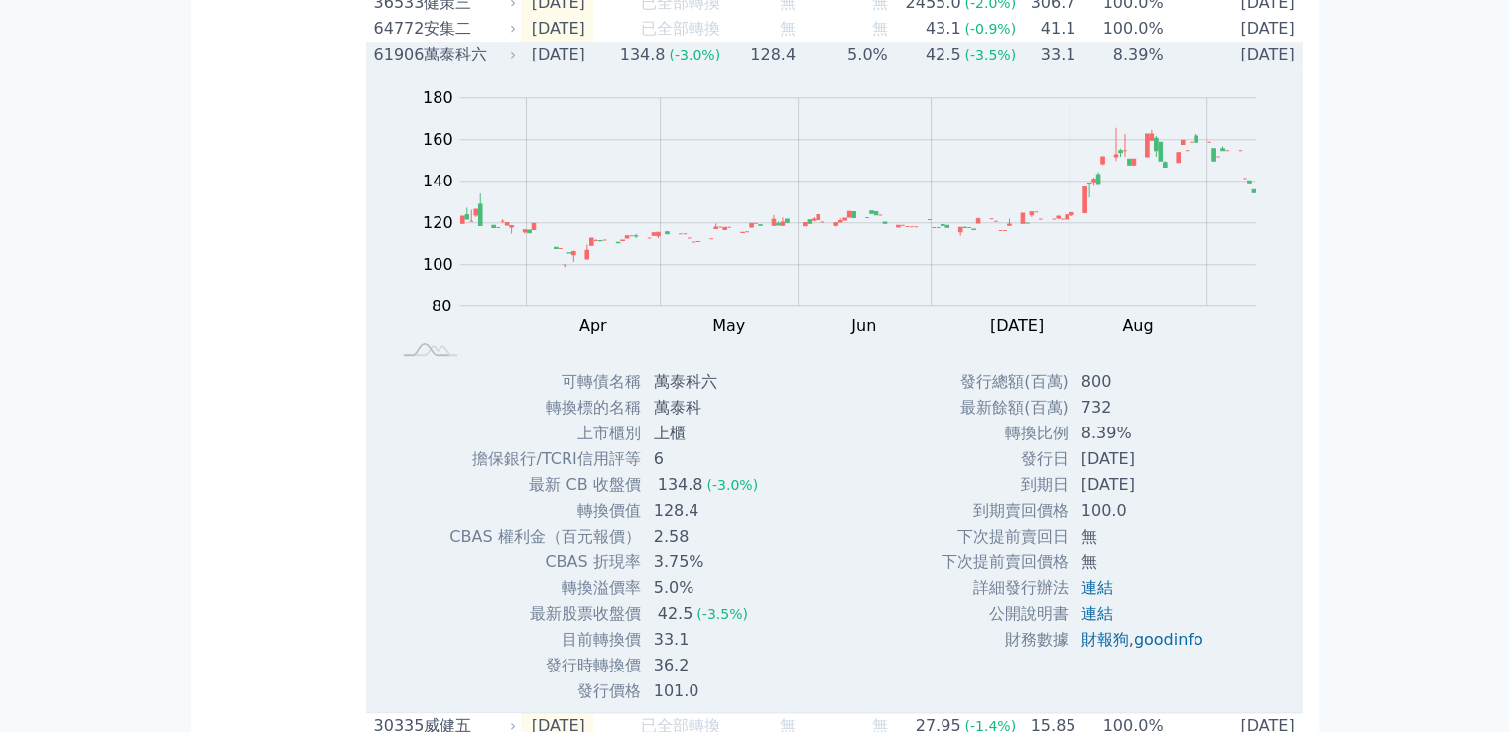
click at [495, 66] on div "萬泰科六" at bounding box center [468, 55] width 89 height 24
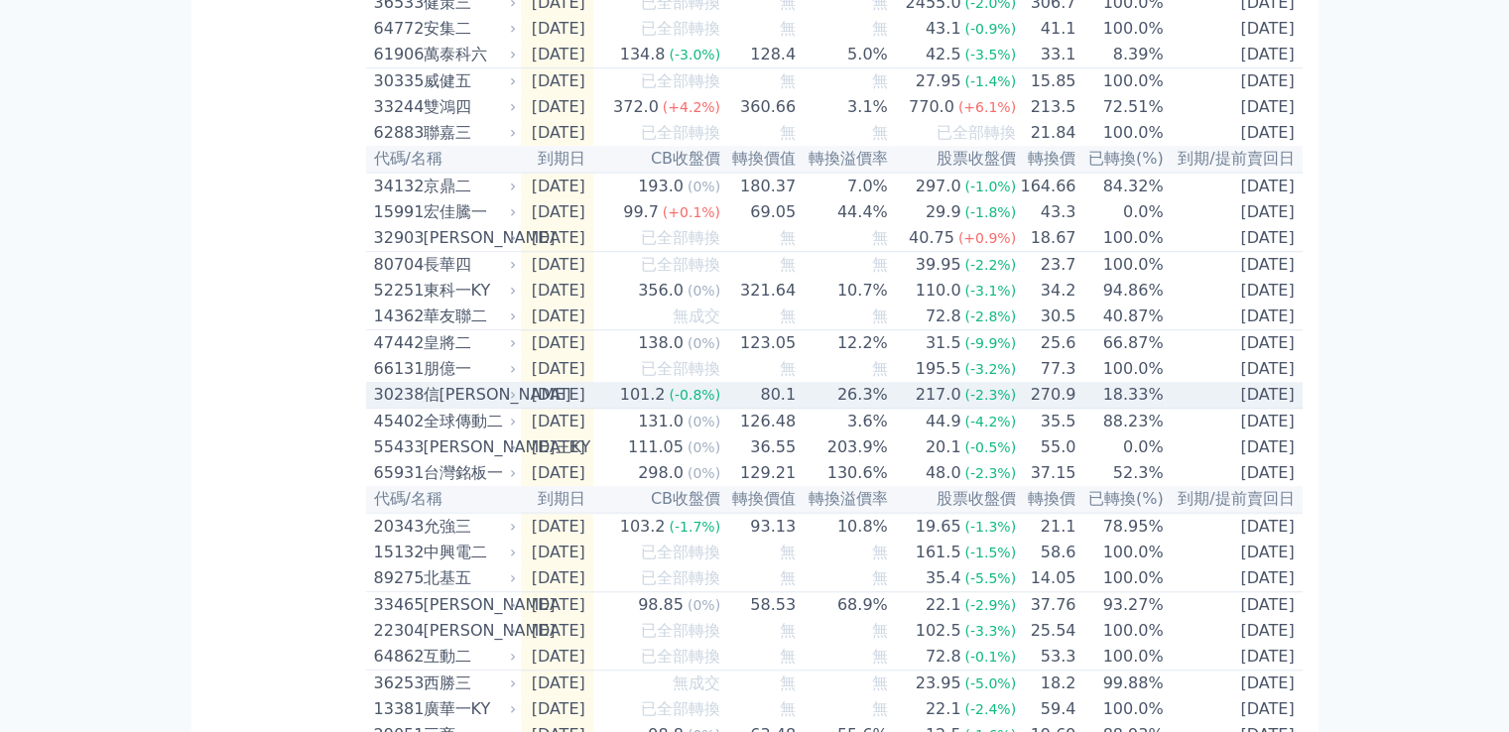
click at [519, 407] on div "30238 信[PERSON_NAME]" at bounding box center [447, 395] width 146 height 24
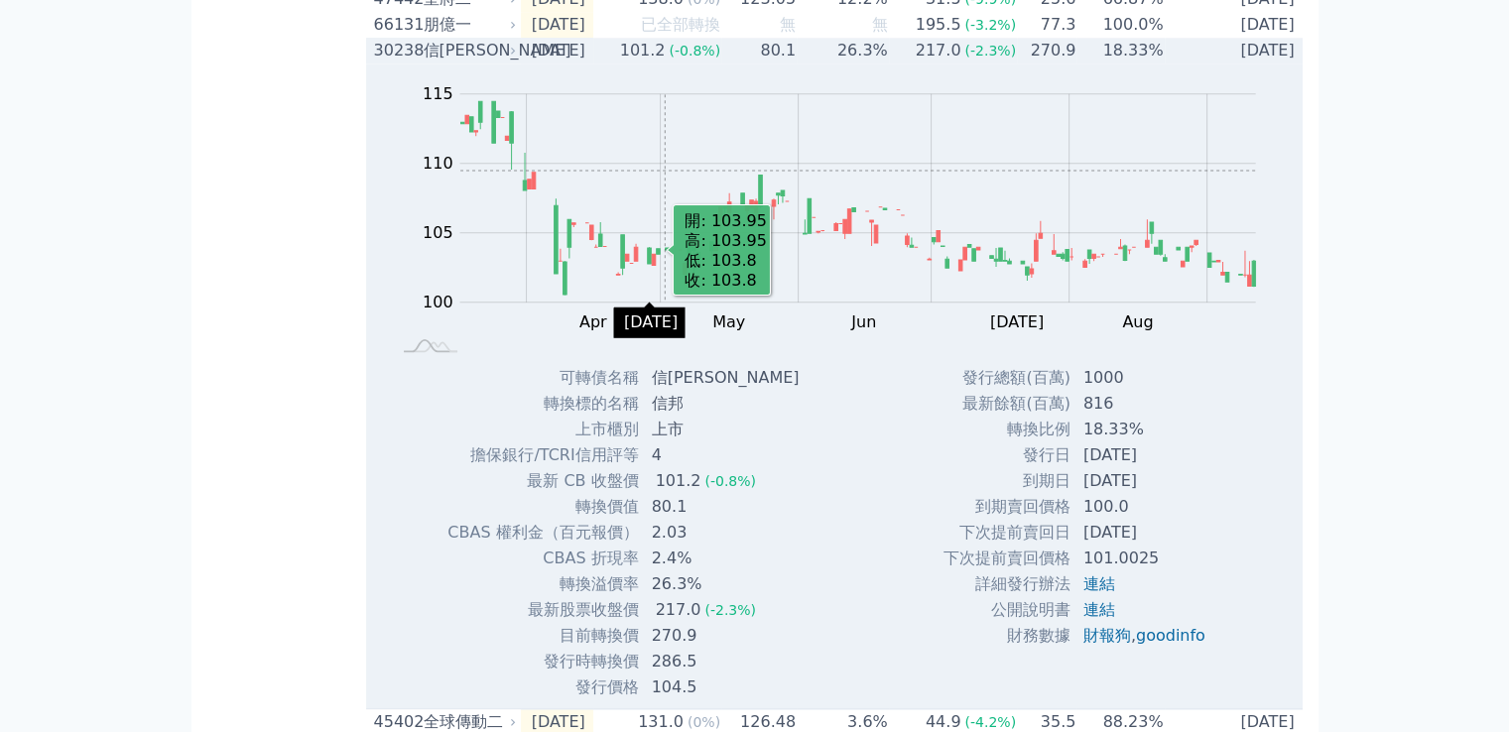
scroll to position [2084, 0]
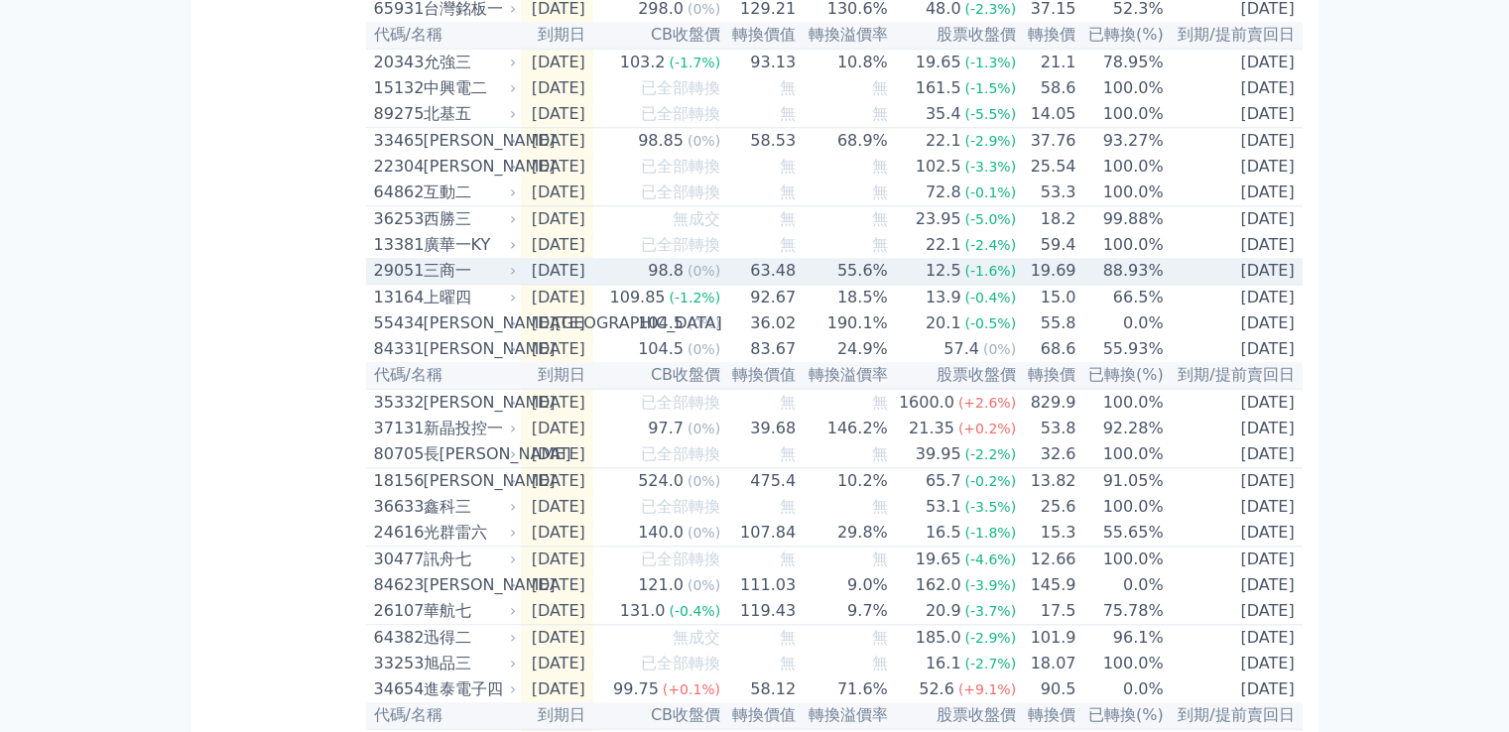
scroll to position [2183, 0]
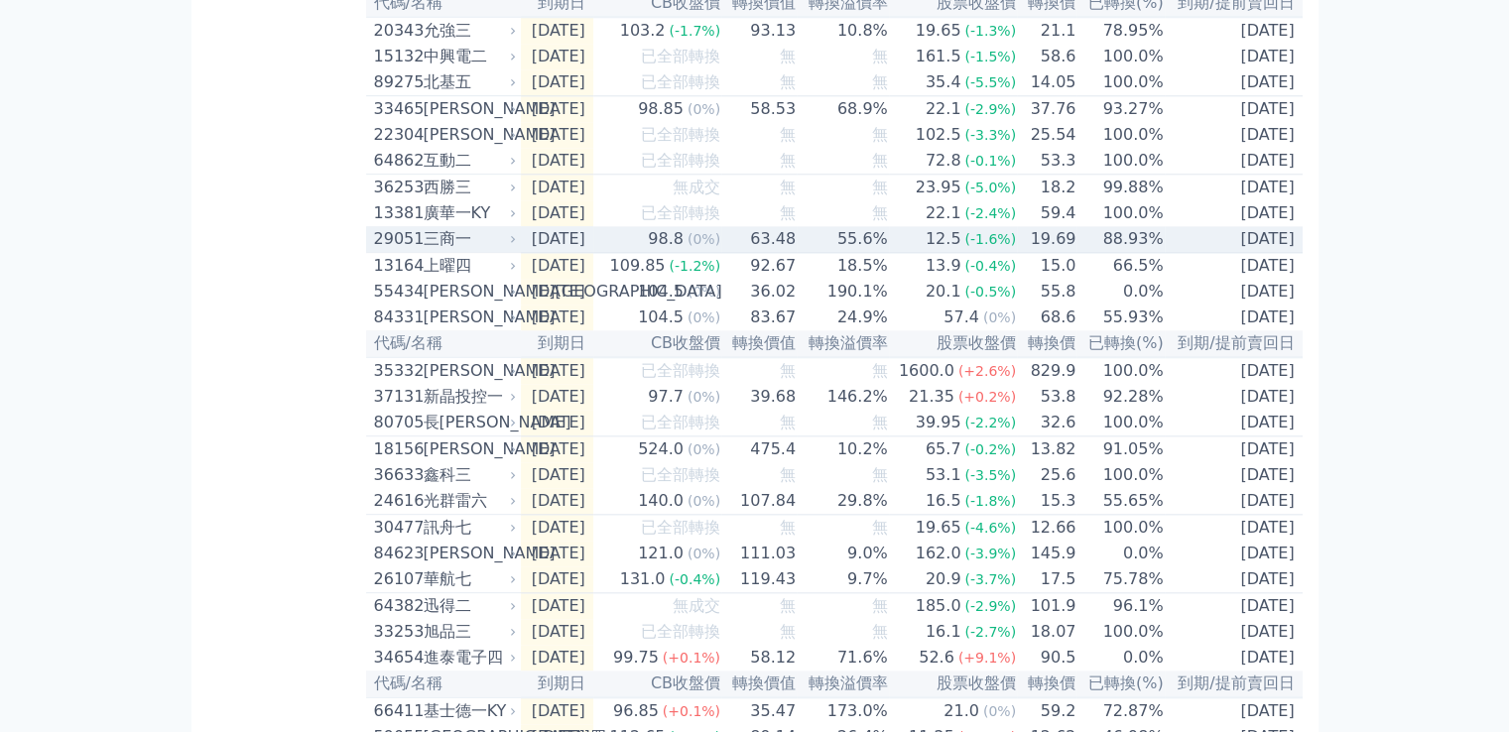
click at [524, 253] on td "[DATE]" at bounding box center [557, 239] width 72 height 27
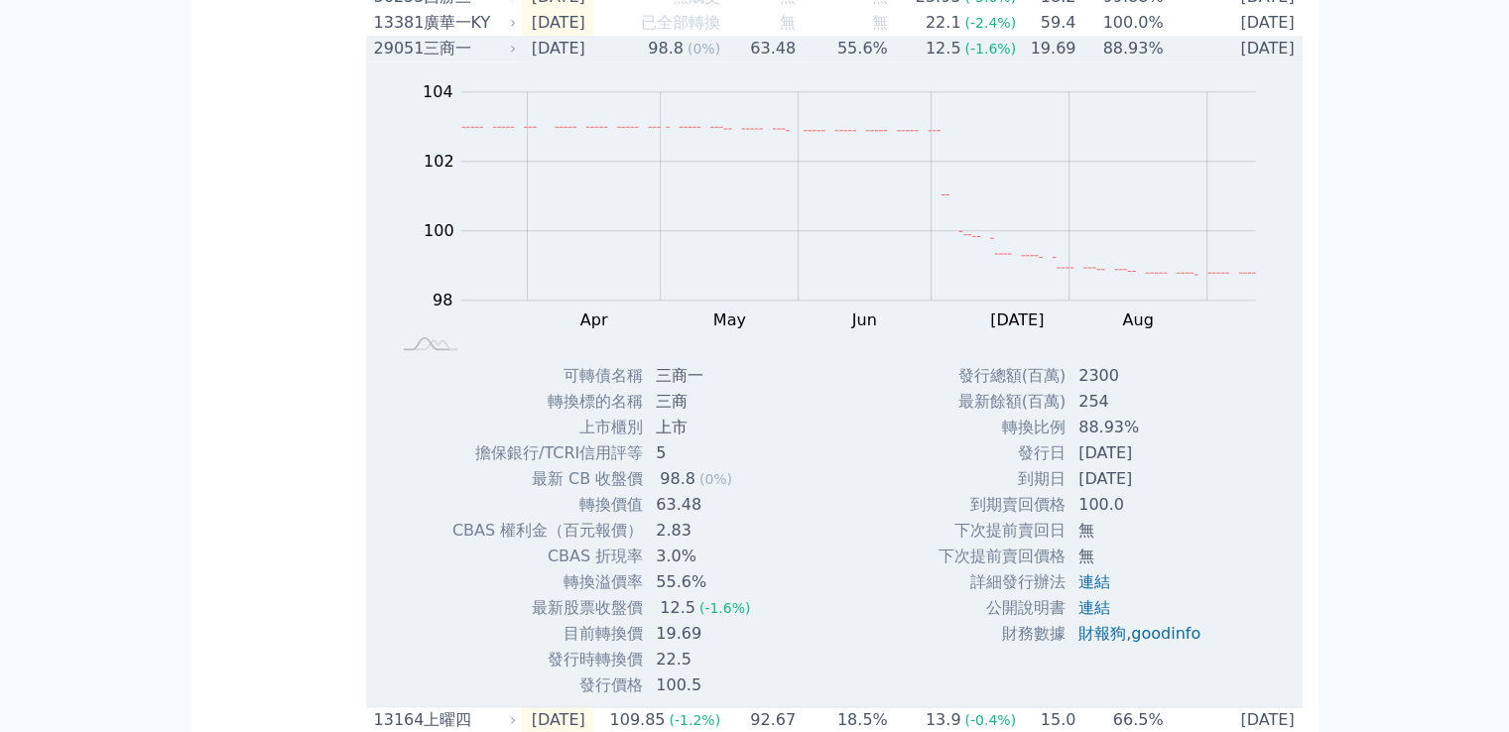
scroll to position [2084, 0]
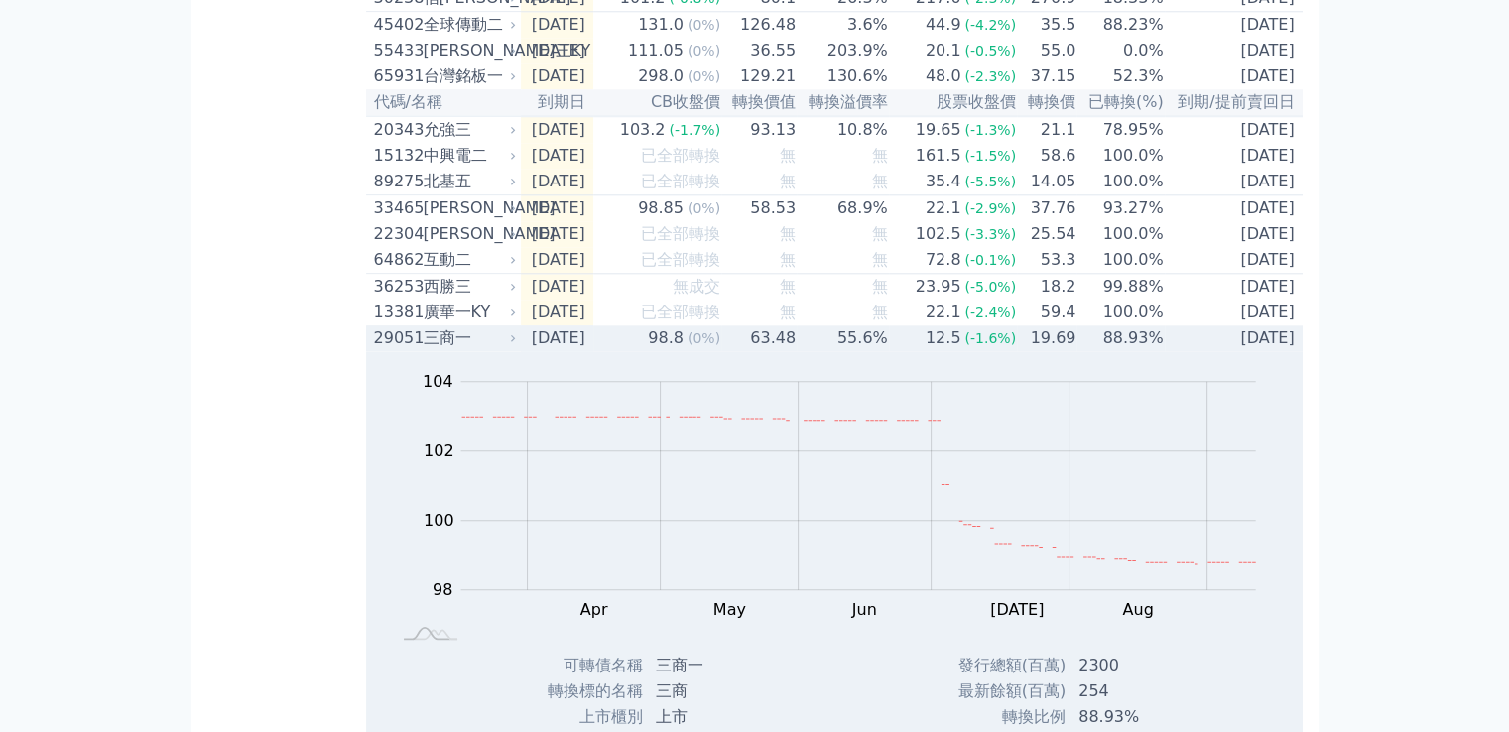
click at [516, 350] on div "29051 三商一" at bounding box center [447, 338] width 146 height 24
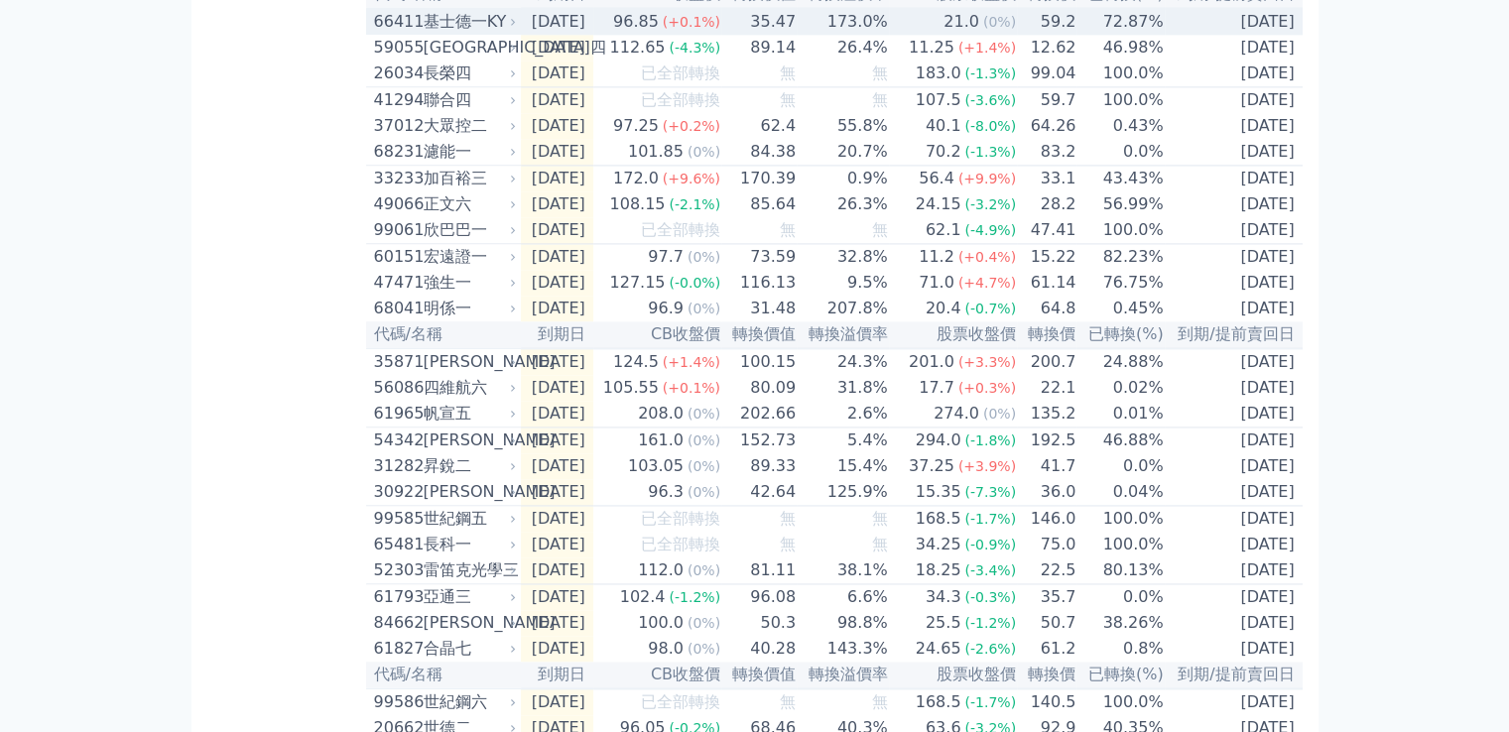
scroll to position [2877, 0]
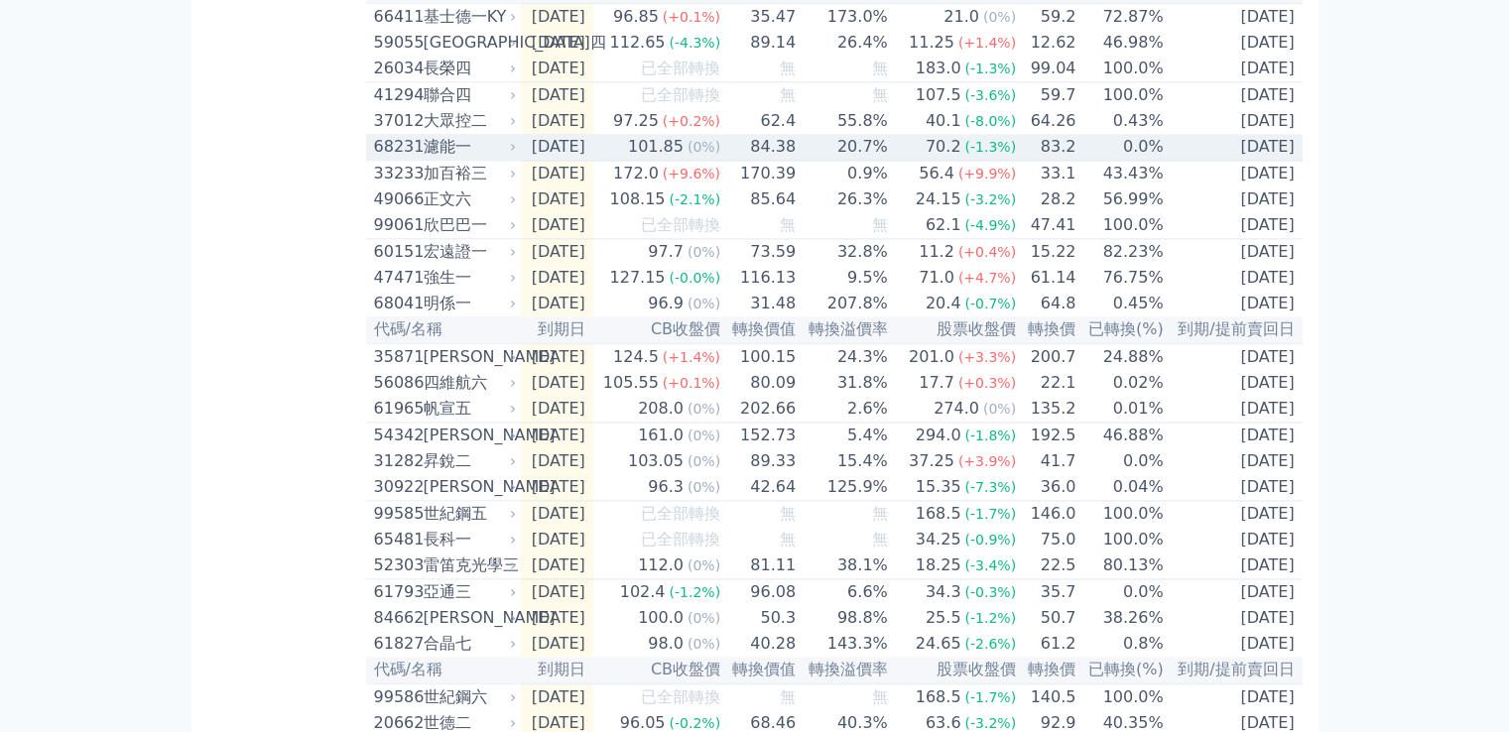
click at [512, 153] on icon at bounding box center [513, 147] width 12 height 12
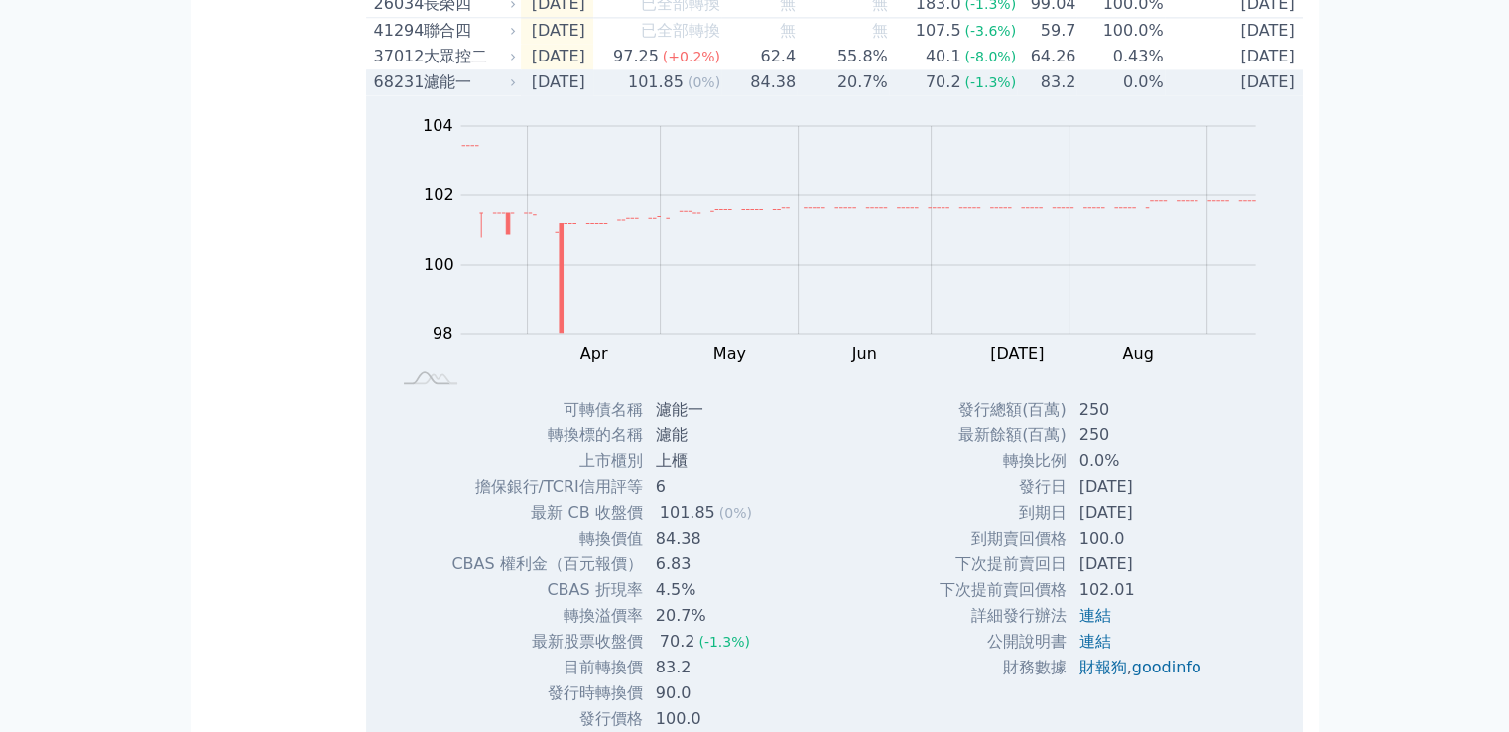
scroll to position [3175, 0]
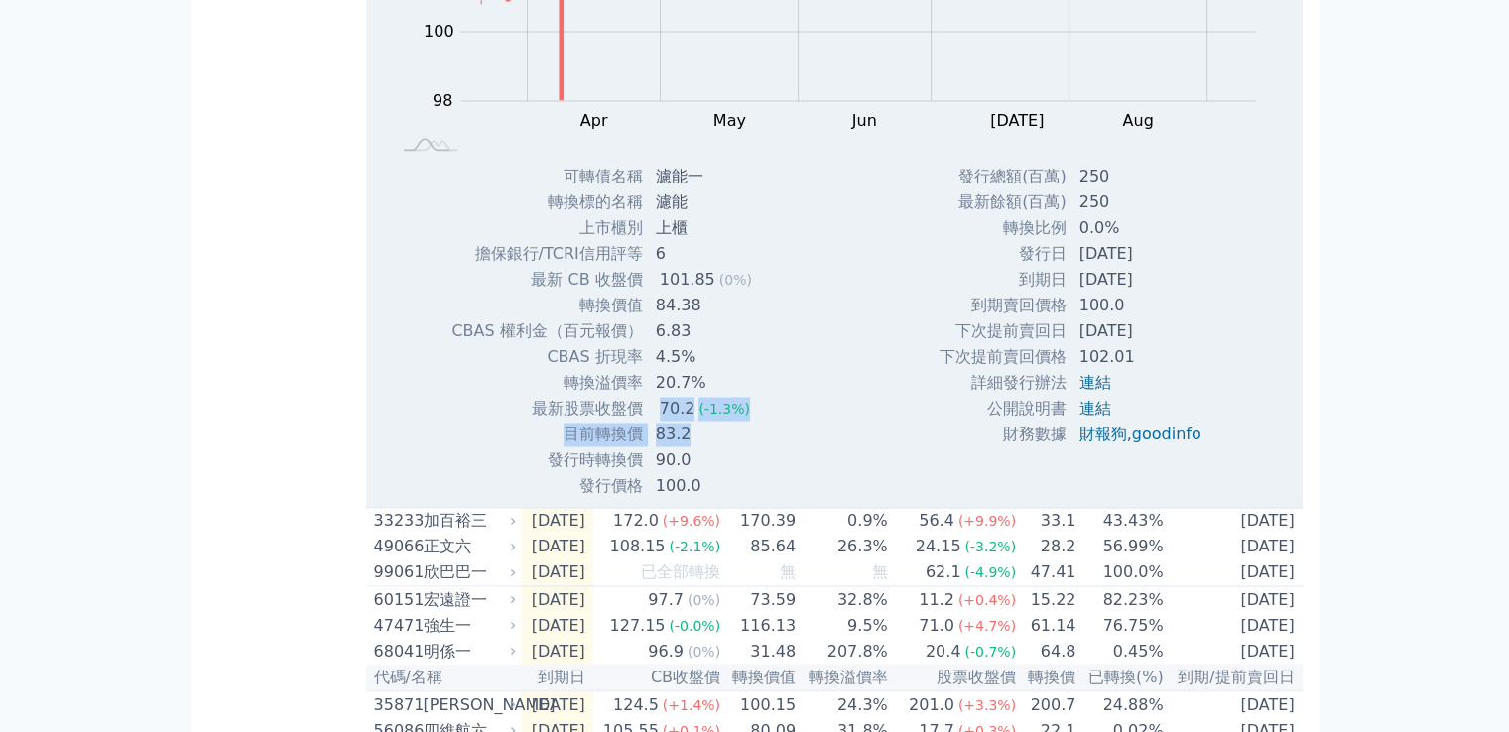
drag, startPoint x: 647, startPoint y: 565, endPoint x: 698, endPoint y: 587, distance: 55.5
click at [698, 499] on tbody "可轉債名稱 濾能一 轉換標的名稱 濾能 上市櫃別 上櫃 擔保銀行/TCRI信用評等 6 最新 CB 收盤價 101.85 (0%) 84.38" at bounding box center [608, 331] width 317 height 335
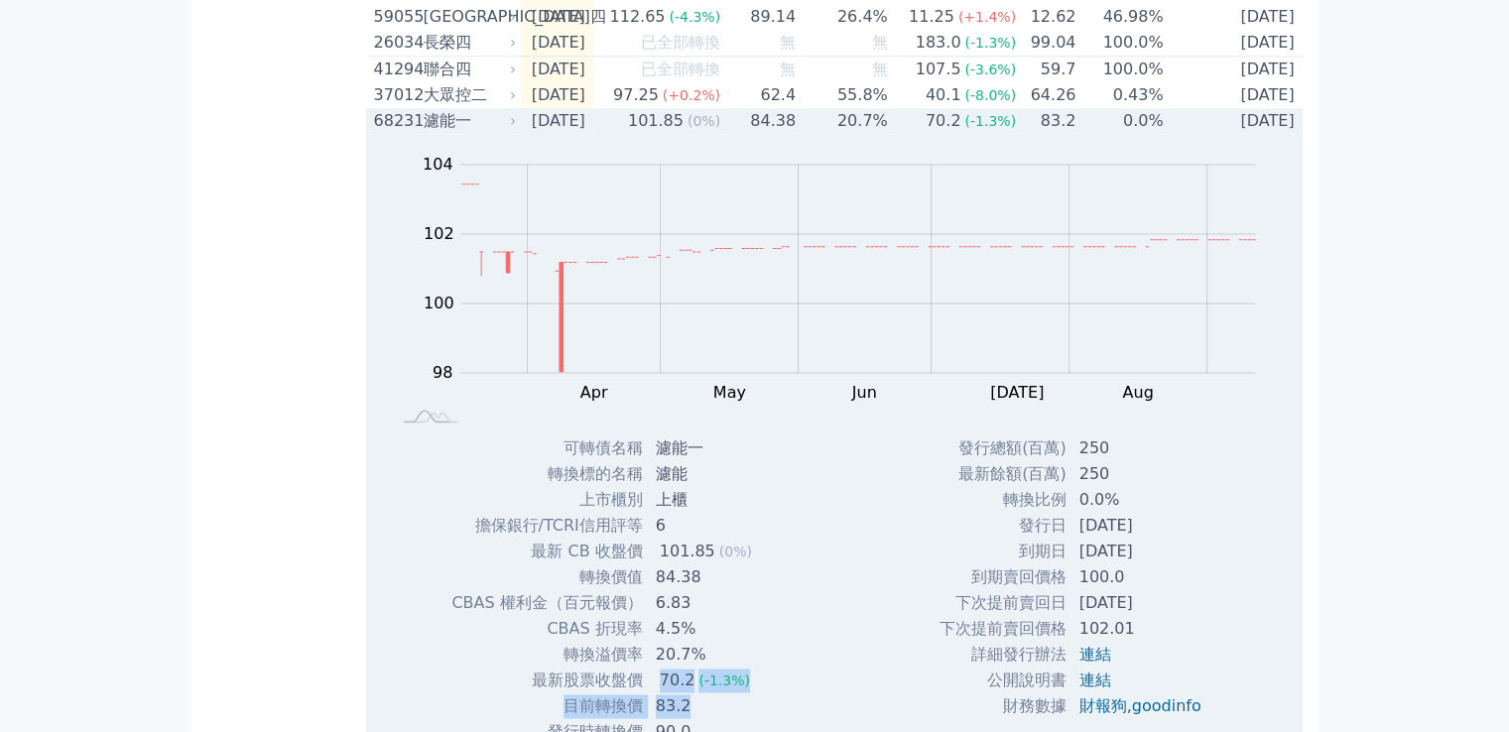
scroll to position [2778, 0]
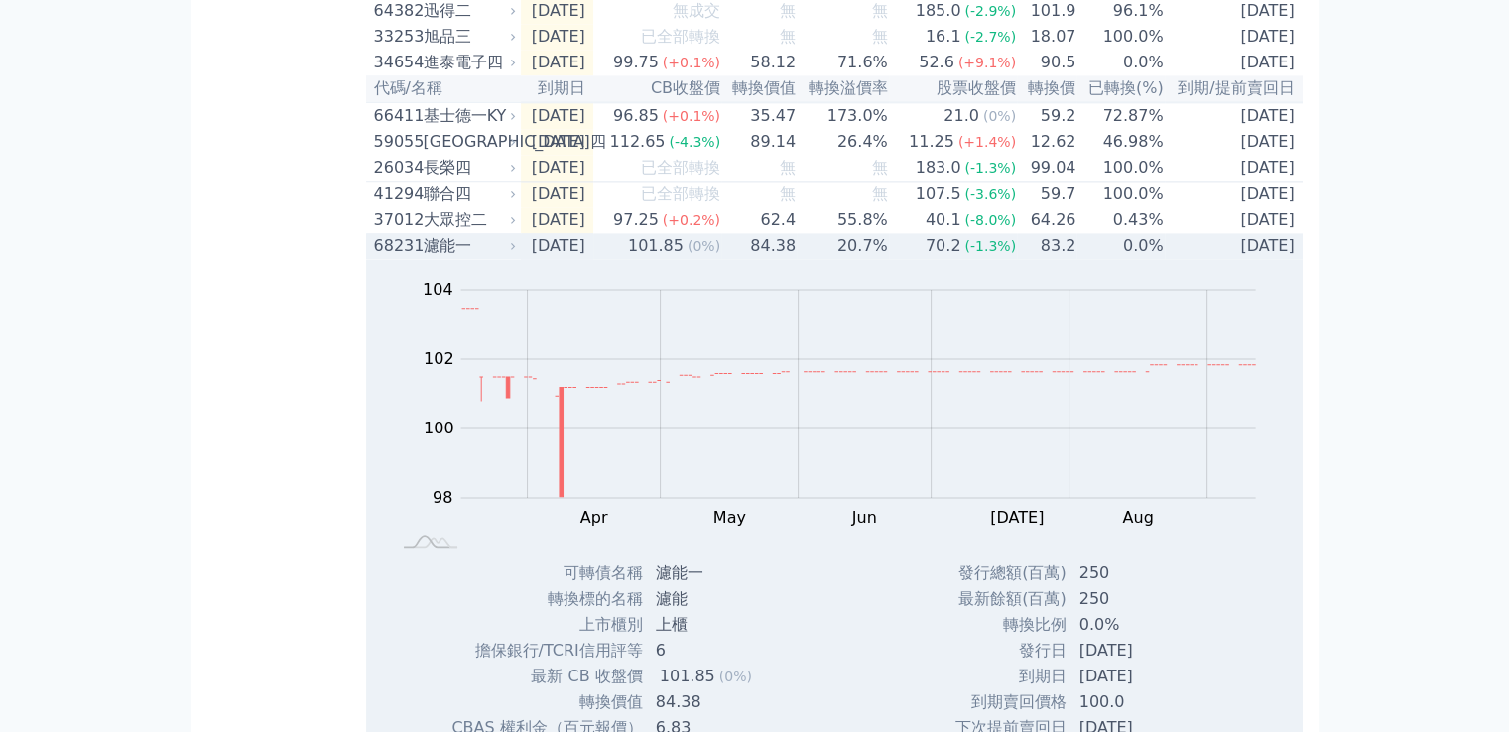
click at [508, 258] on div "濾能一" at bounding box center [468, 246] width 89 height 24
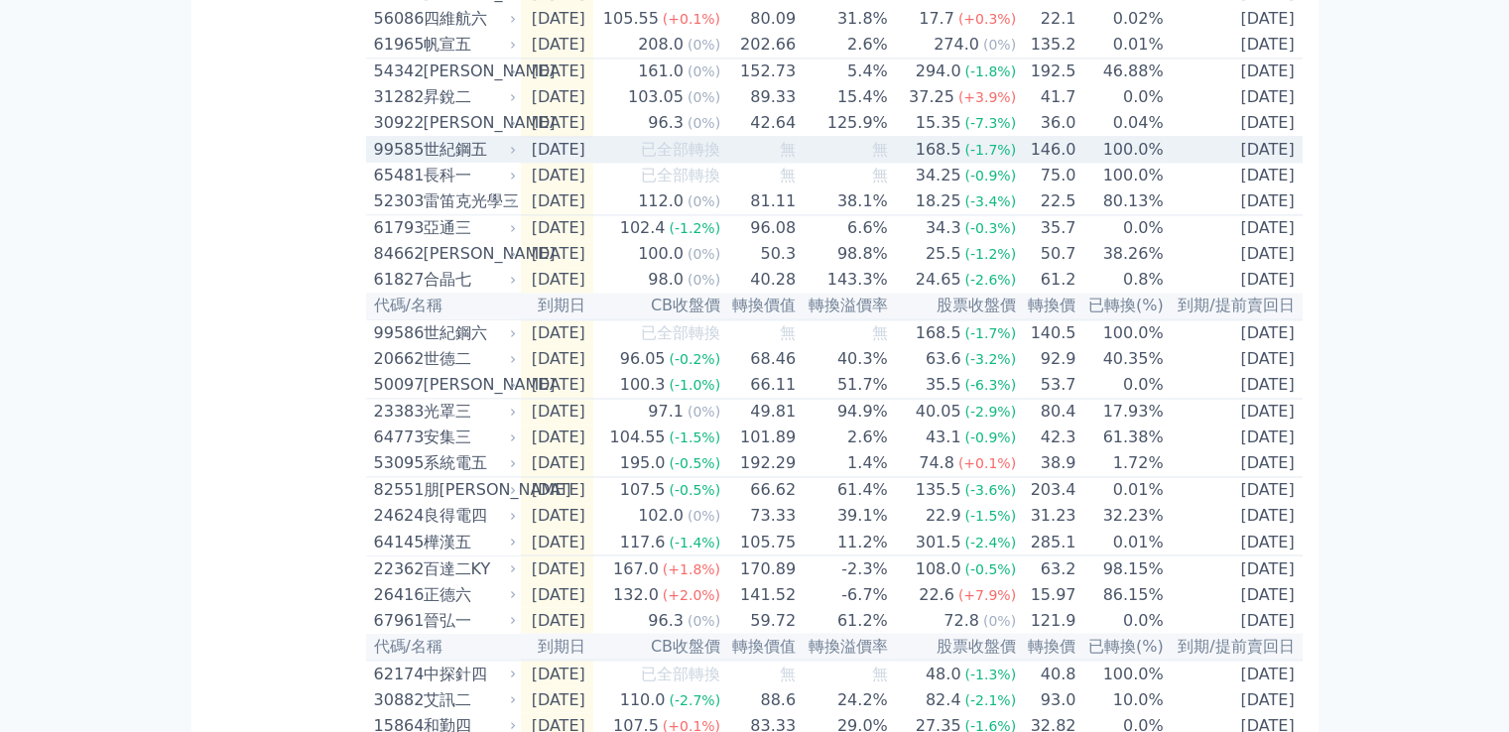
scroll to position [3274, 0]
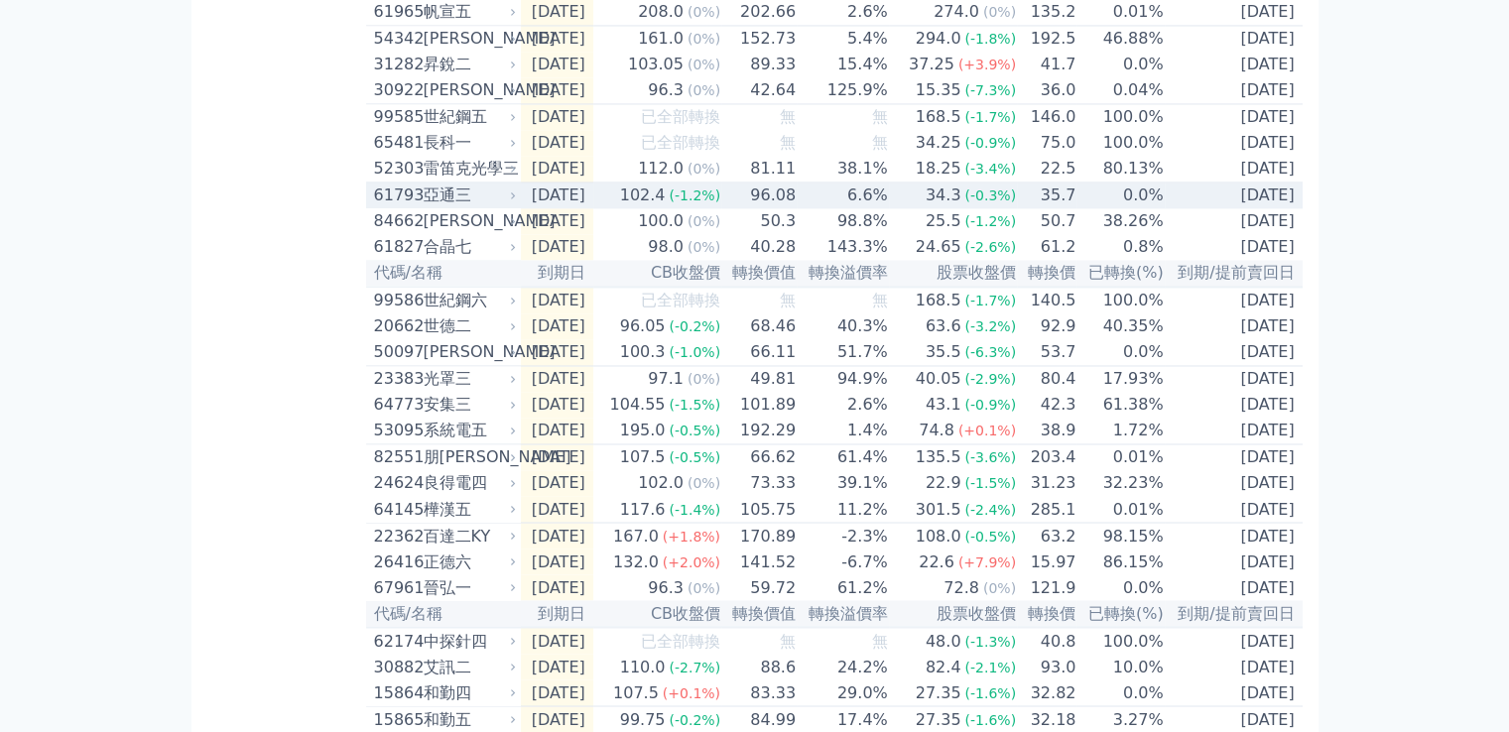
click at [528, 209] on td "[DATE]" at bounding box center [557, 196] width 72 height 27
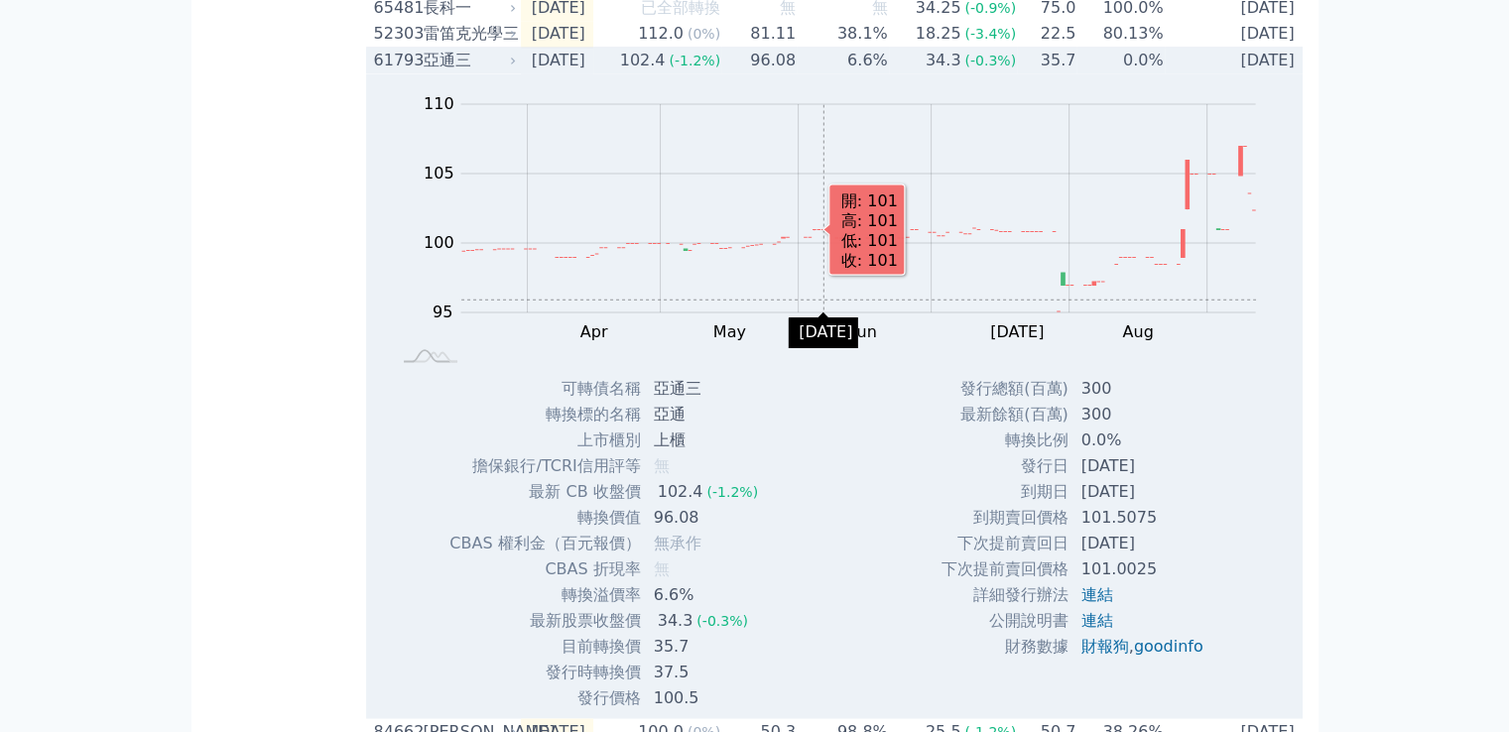
scroll to position [3175, 0]
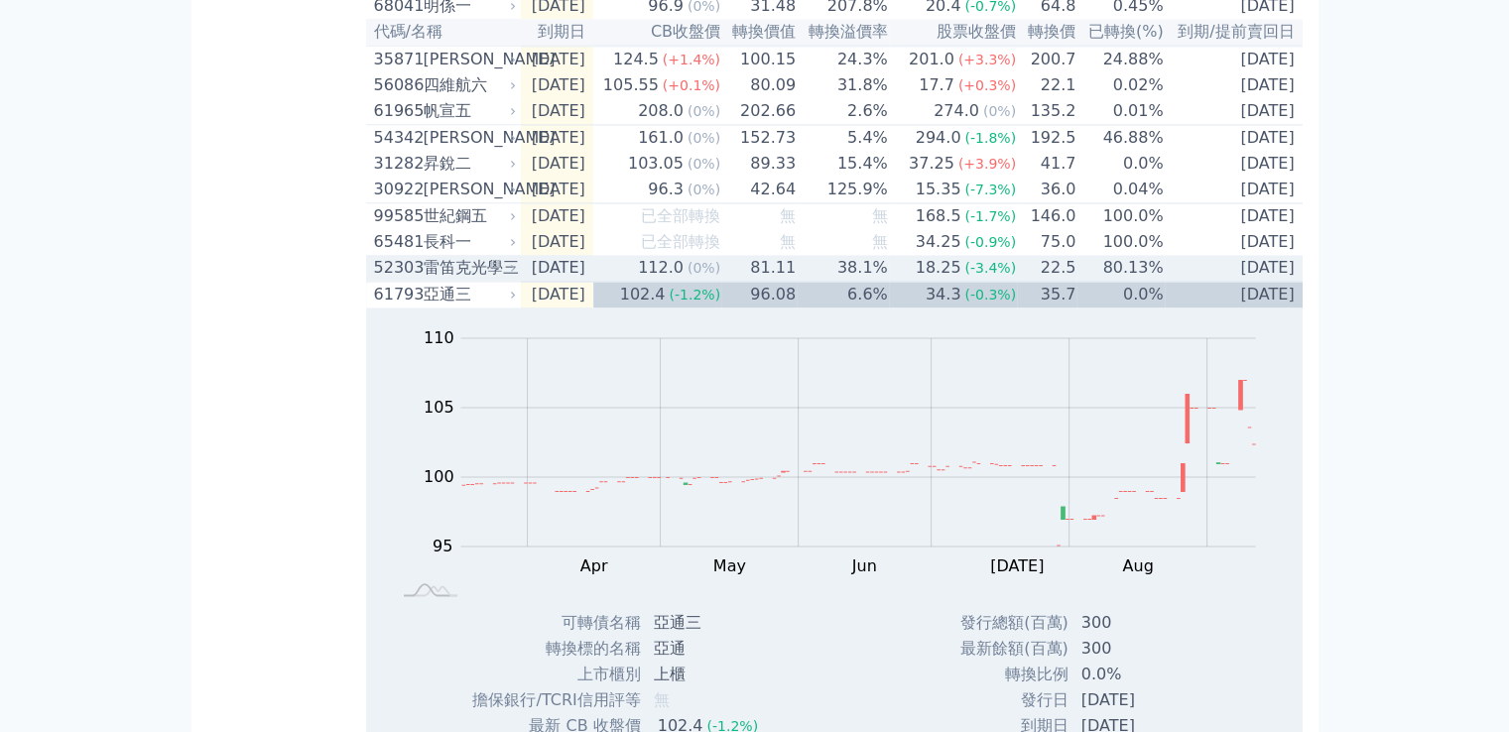
click at [501, 309] on td "61793 亞通三" at bounding box center [443, 295] width 155 height 27
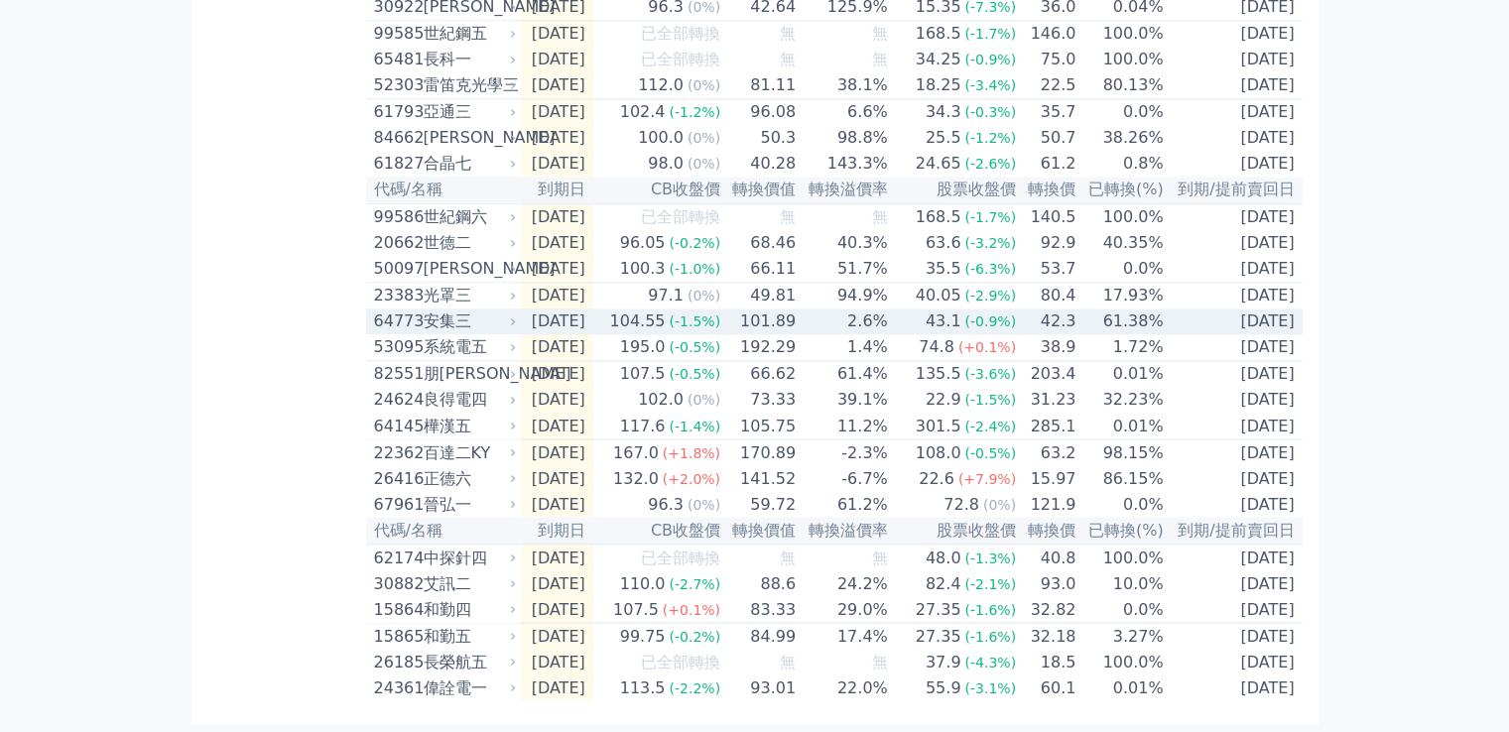
scroll to position [3595, 0]
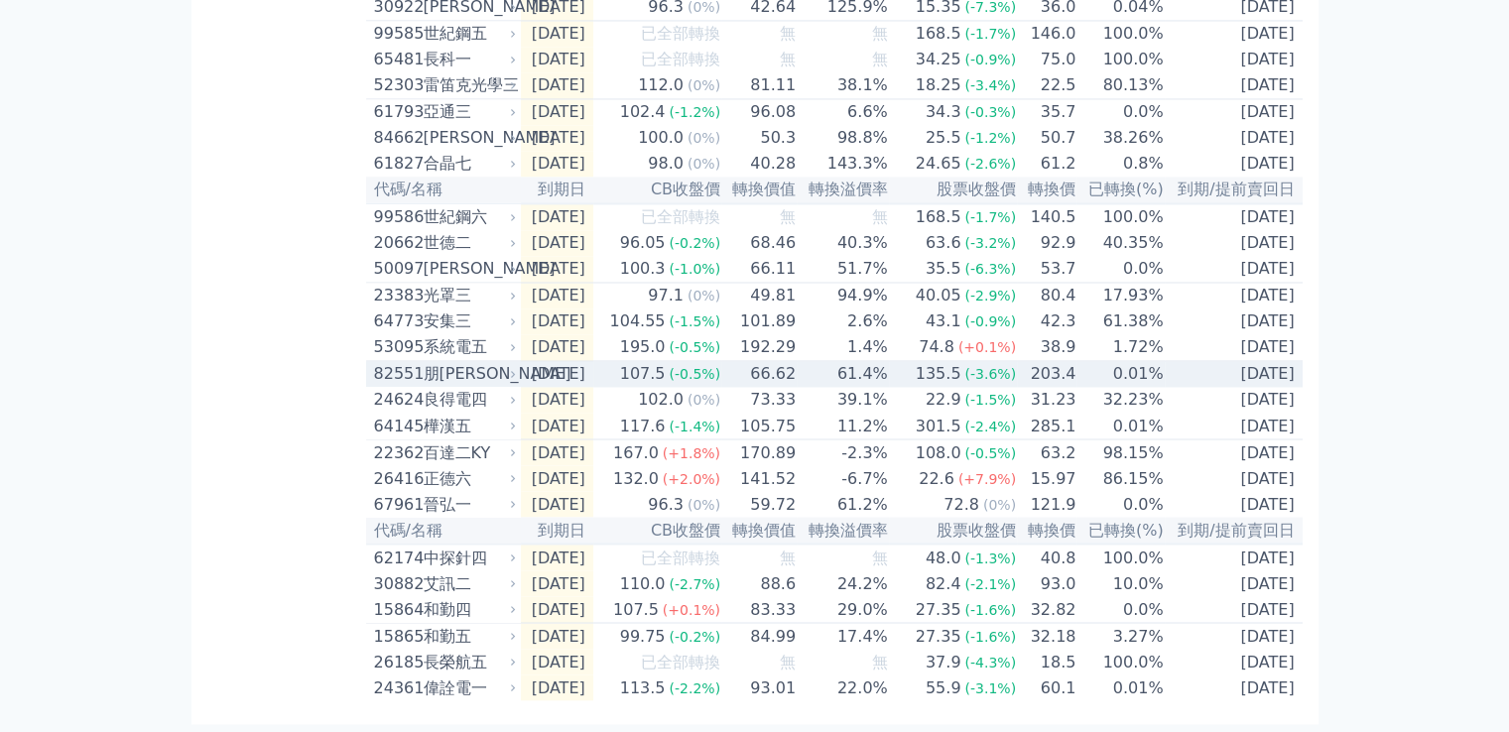
click at [508, 368] on icon at bounding box center [513, 374] width 12 height 12
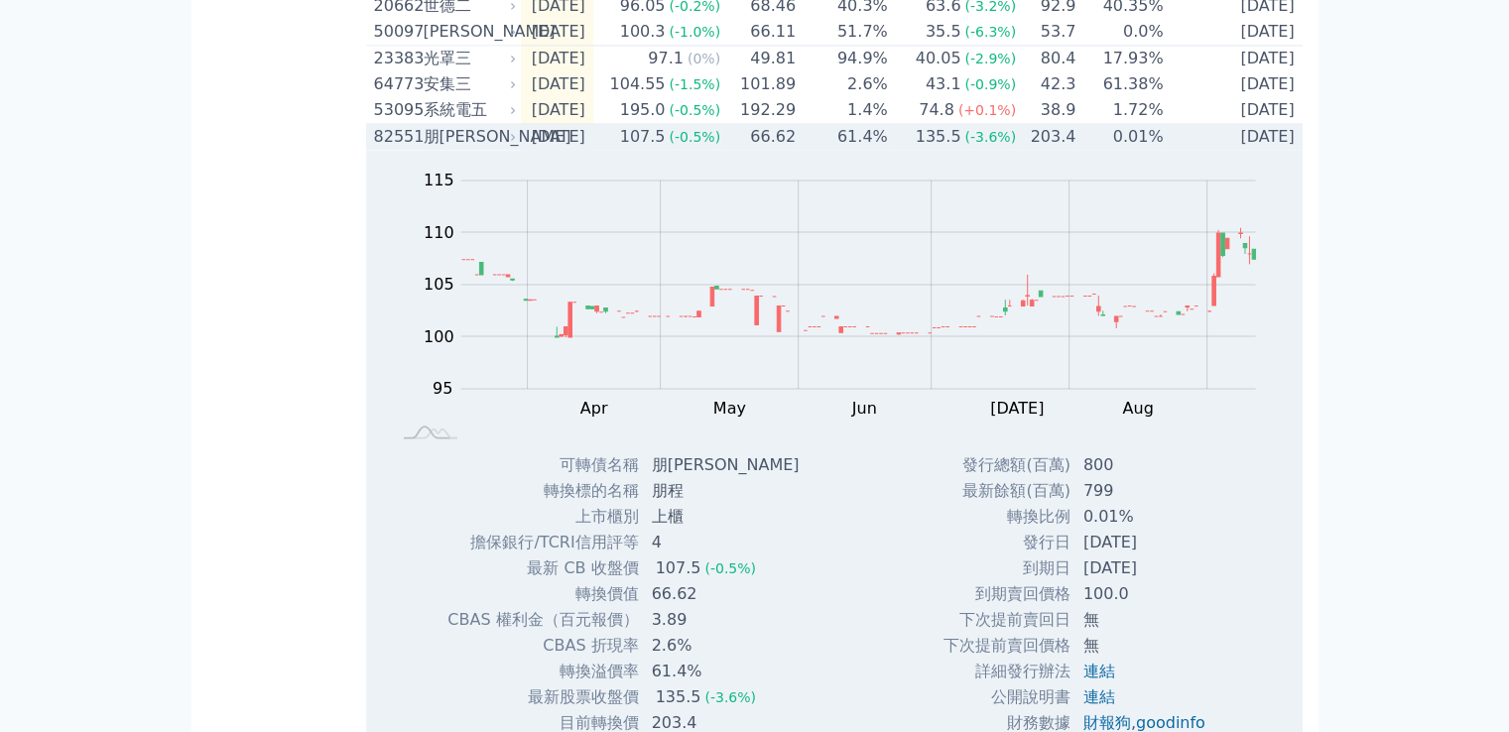
click at [531, 151] on td "[DATE]" at bounding box center [557, 137] width 72 height 27
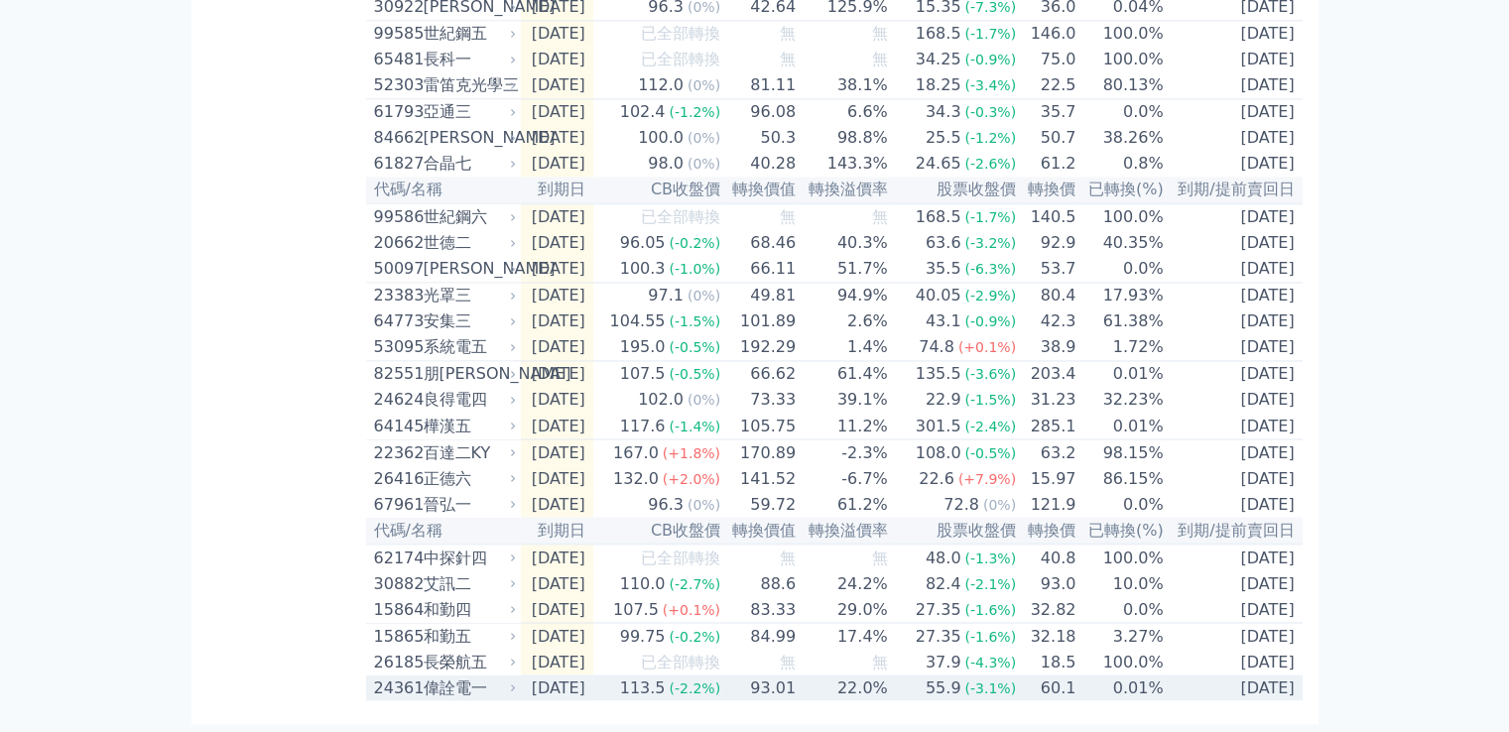
click at [488, 676] on div "偉詮電一" at bounding box center [468, 688] width 89 height 24
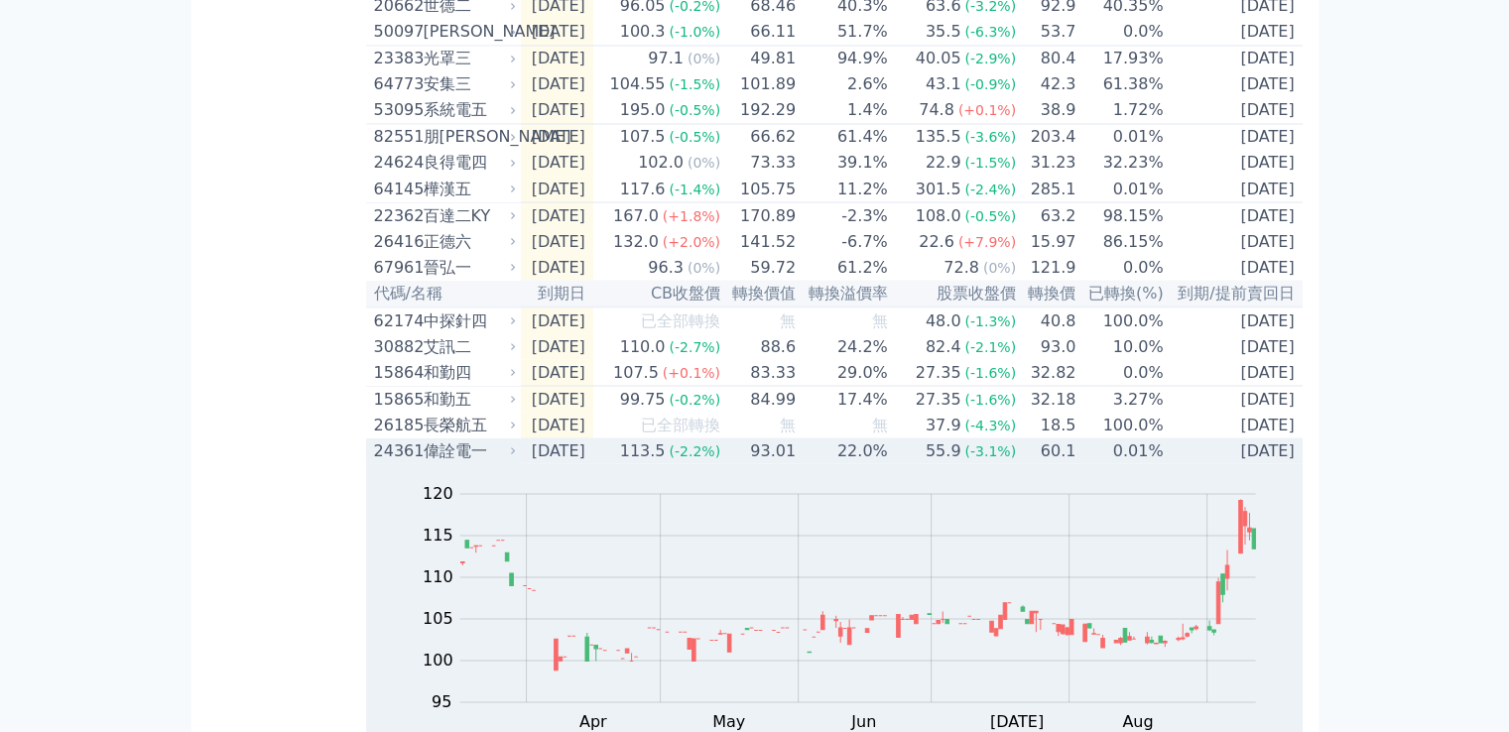
click at [493, 462] on div "偉詮電一" at bounding box center [468, 451] width 89 height 24
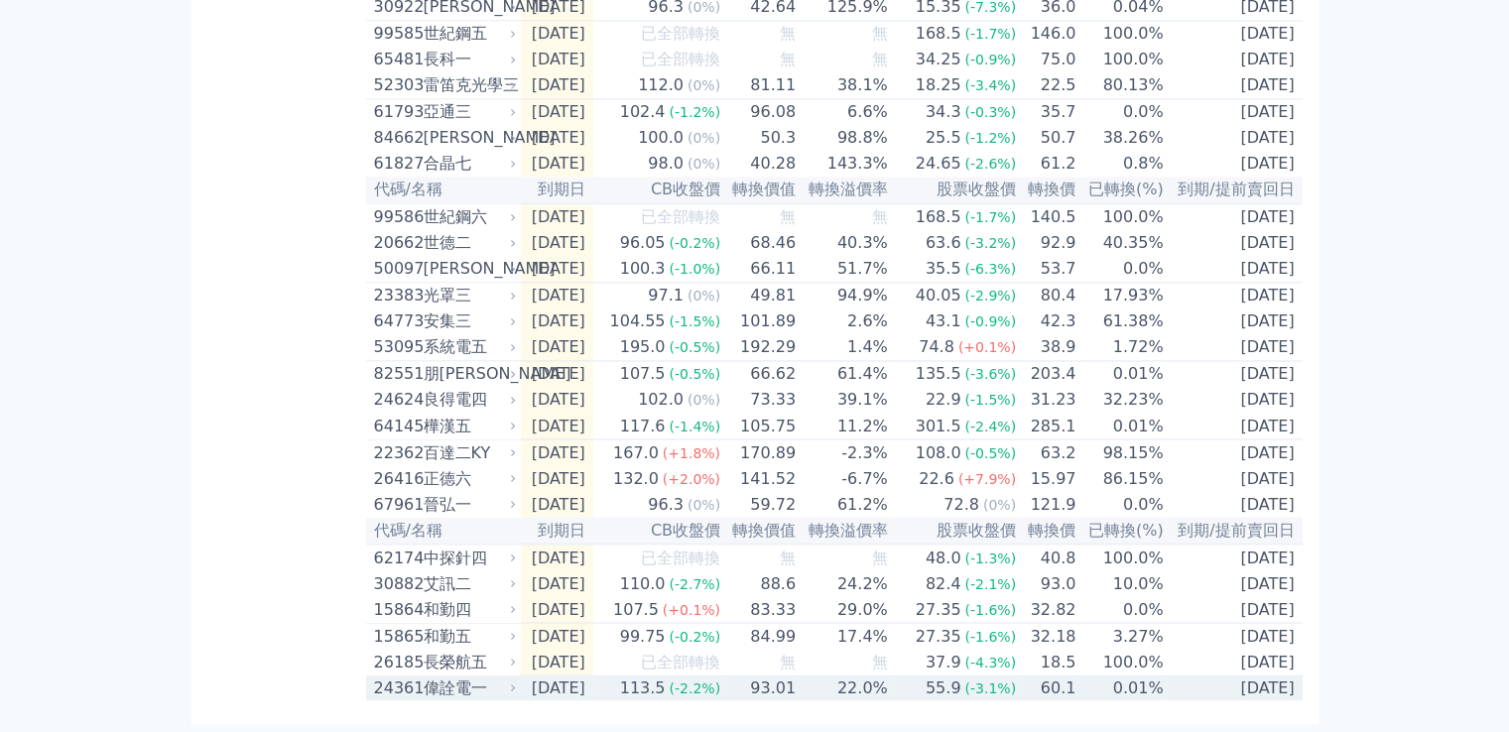
click at [512, 676] on icon at bounding box center [513, 688] width 12 height 12
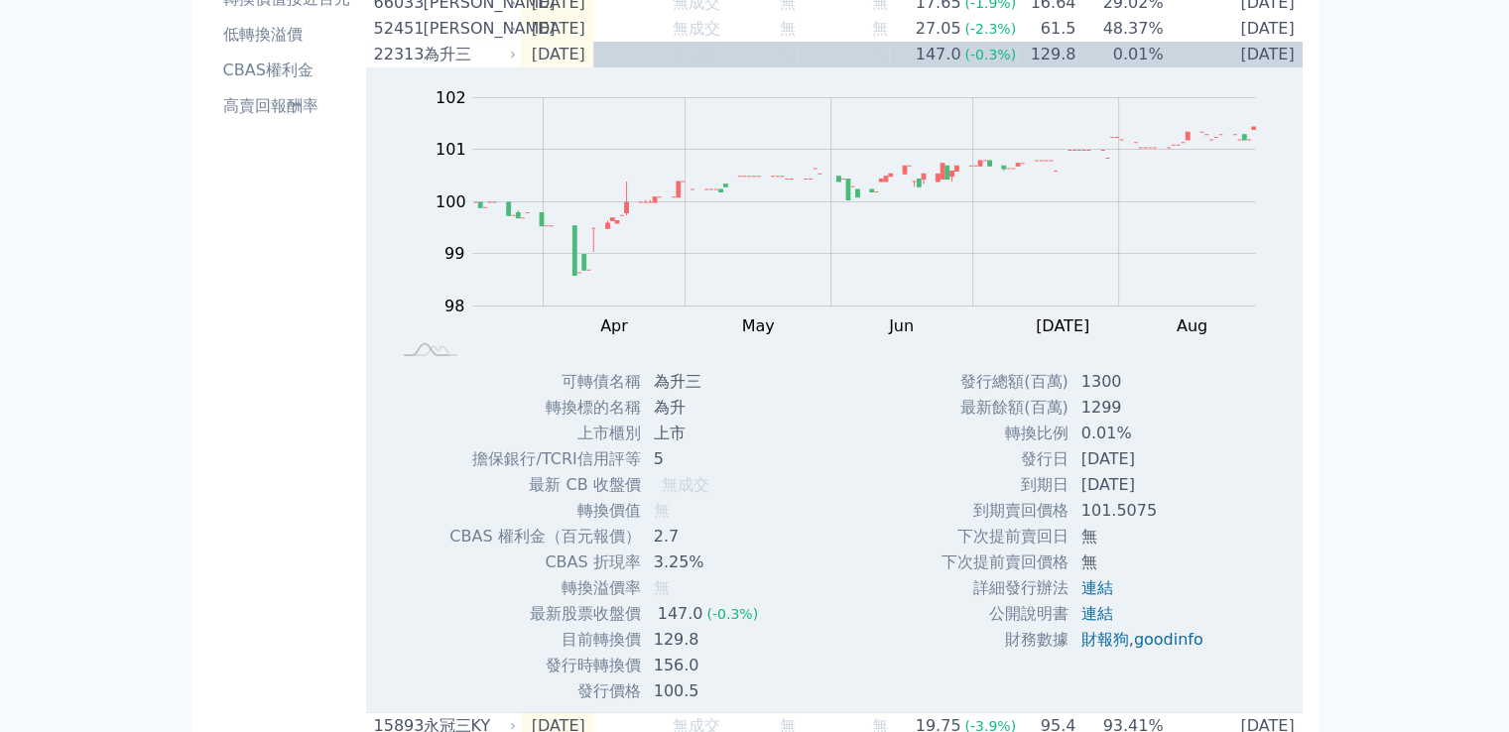
scroll to position [270, 0]
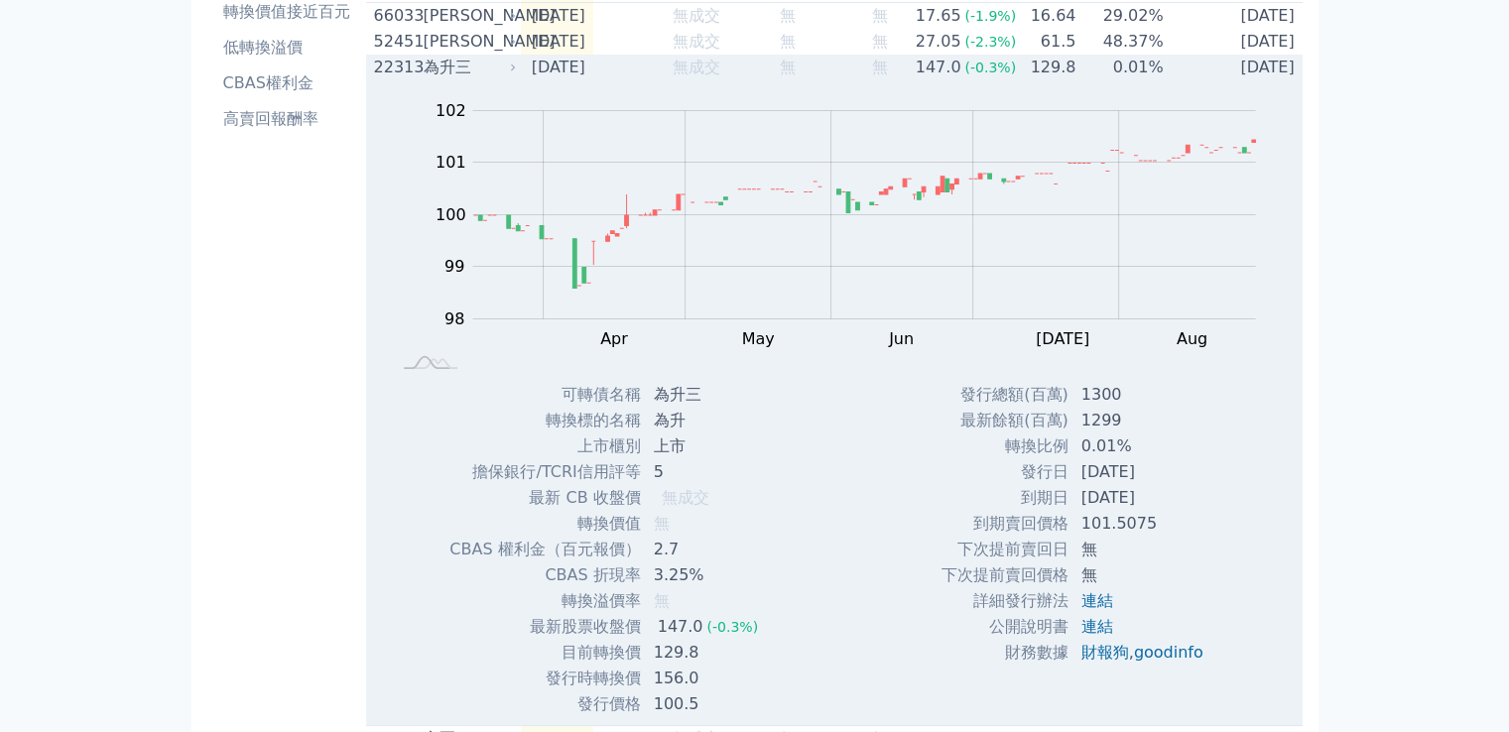
click at [517, 73] on icon at bounding box center [513, 68] width 12 height 12
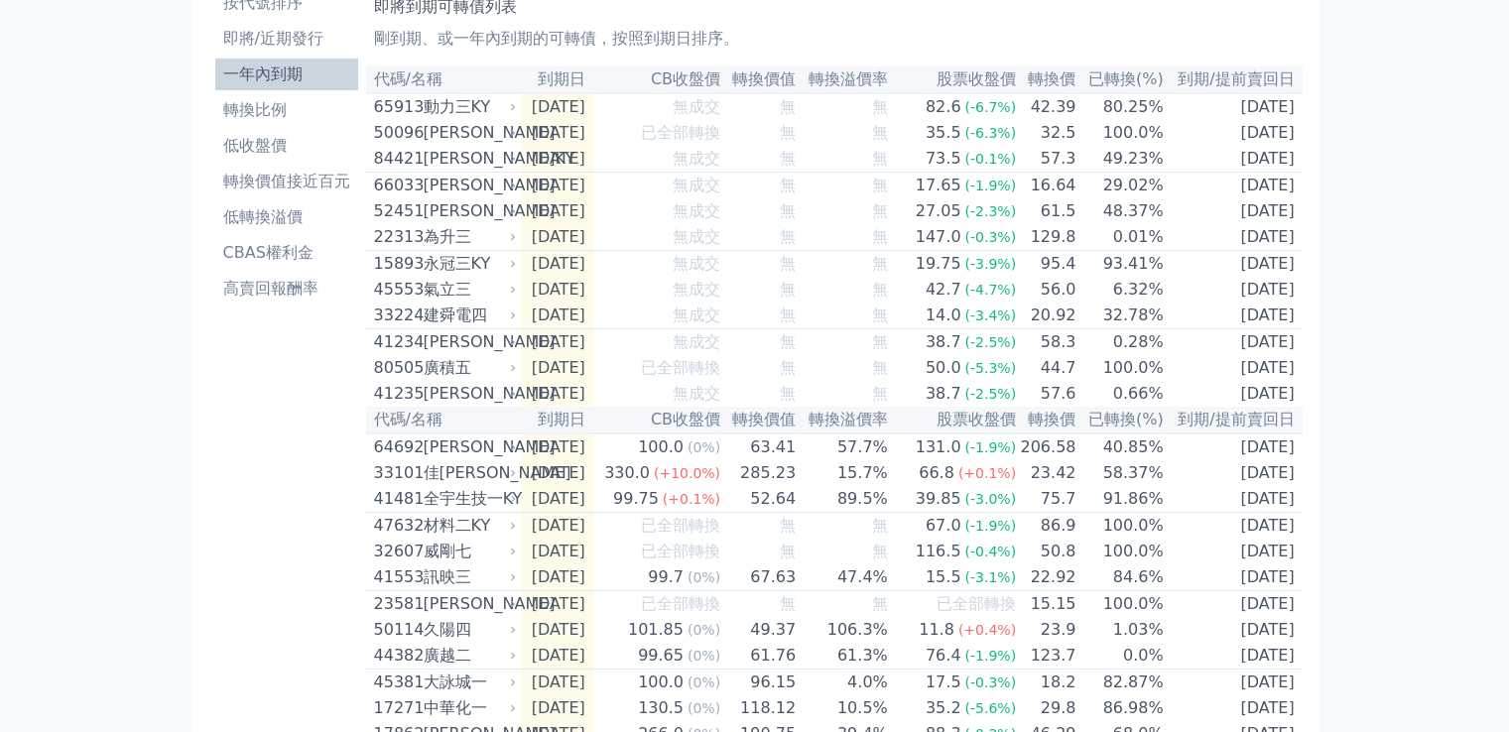
scroll to position [0, 0]
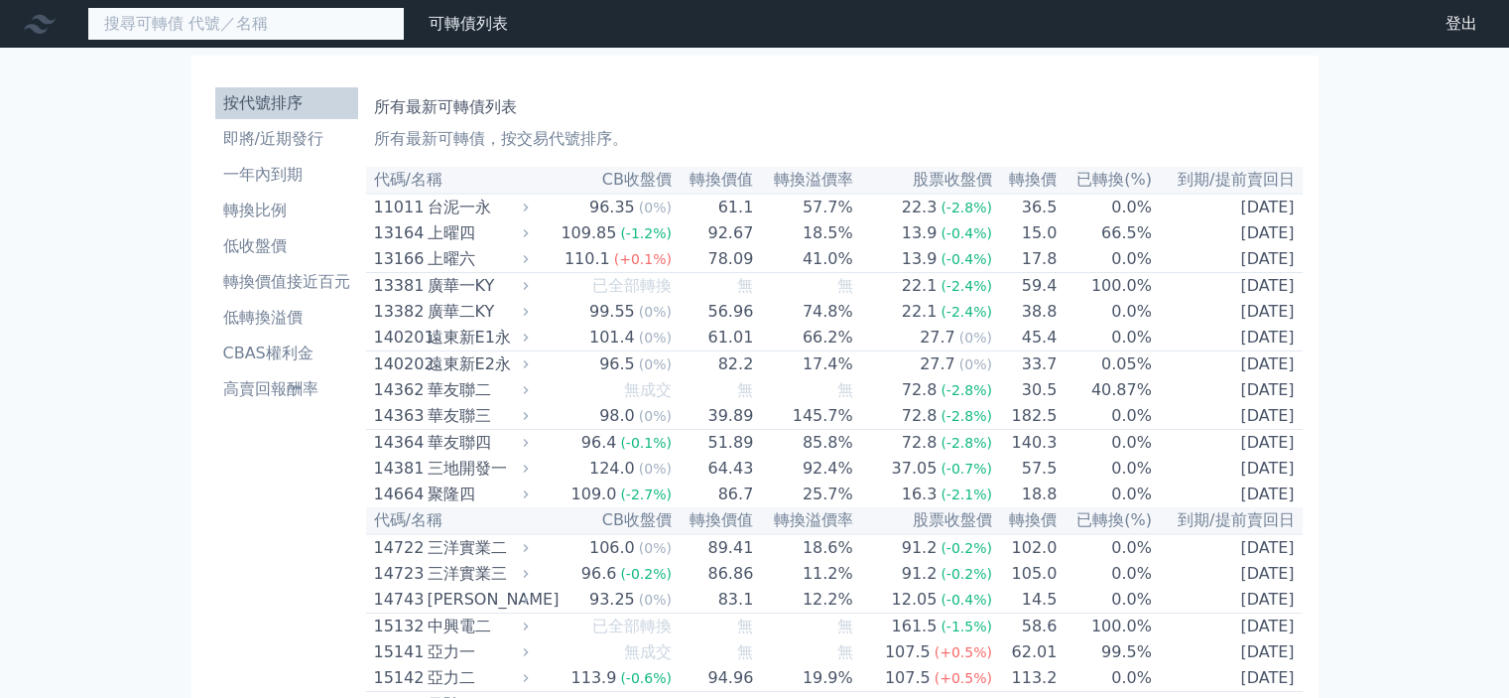
click at [281, 23] on input at bounding box center [245, 24] width 317 height 34
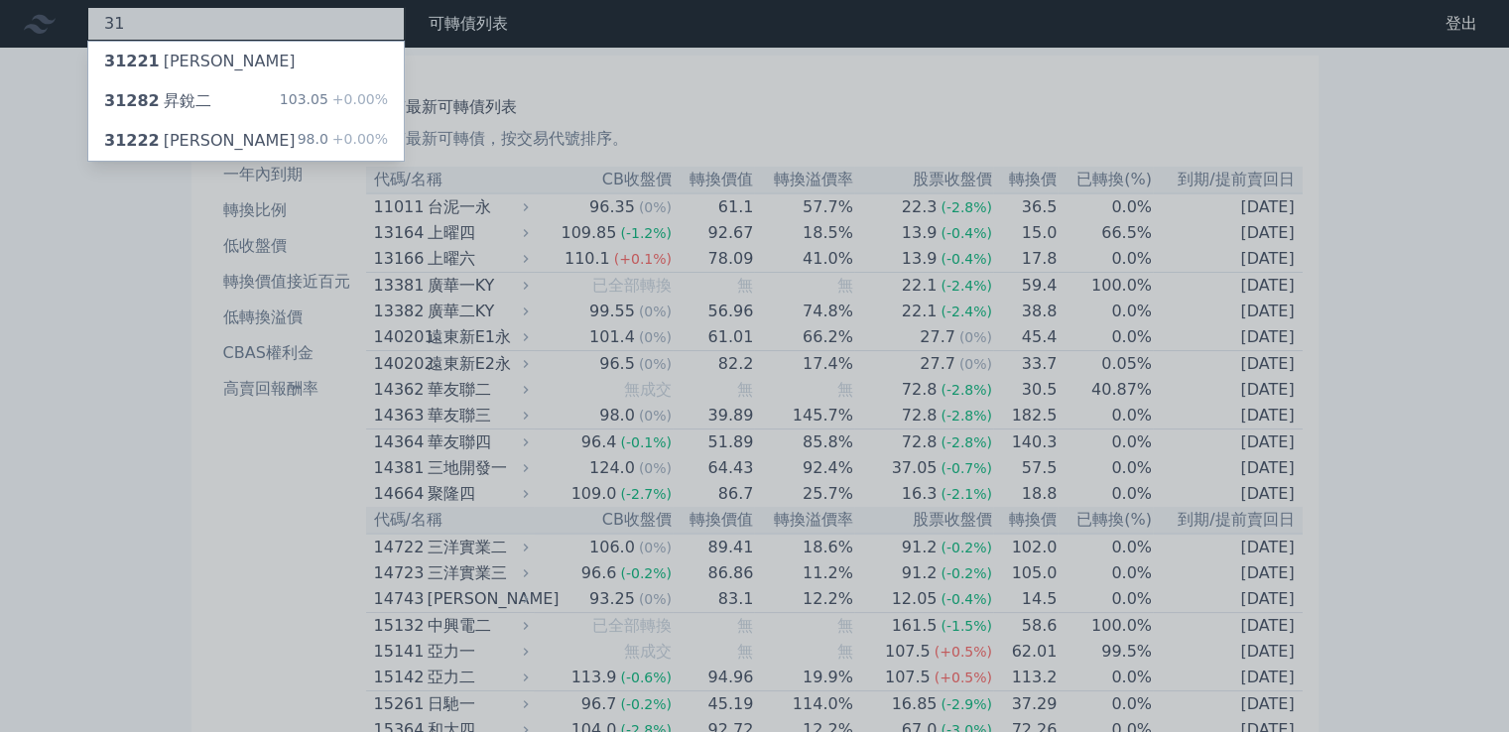
type input "3"
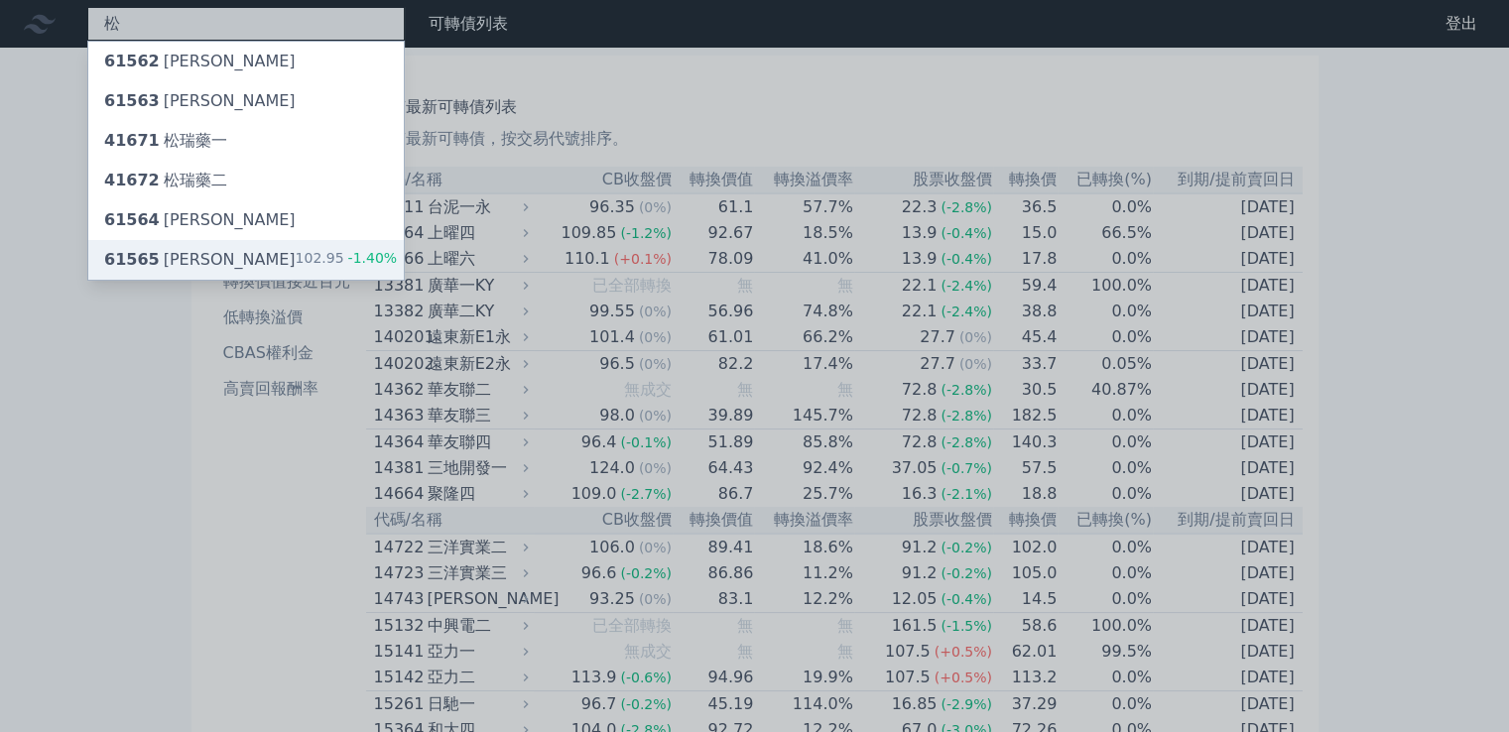
type input "松"
click at [310, 264] on ul "按代號排序 即將/近期發行 一年內到期 轉換比例 低收盤價 轉換價值接近百元 低轉換溢價 CBAS權利金 高賣回報酬率" at bounding box center [286, 245] width 143 height 317
click at [264, 254] on div "61565 松上五 102.95 -1.40%" at bounding box center [246, 260] width 316 height 40
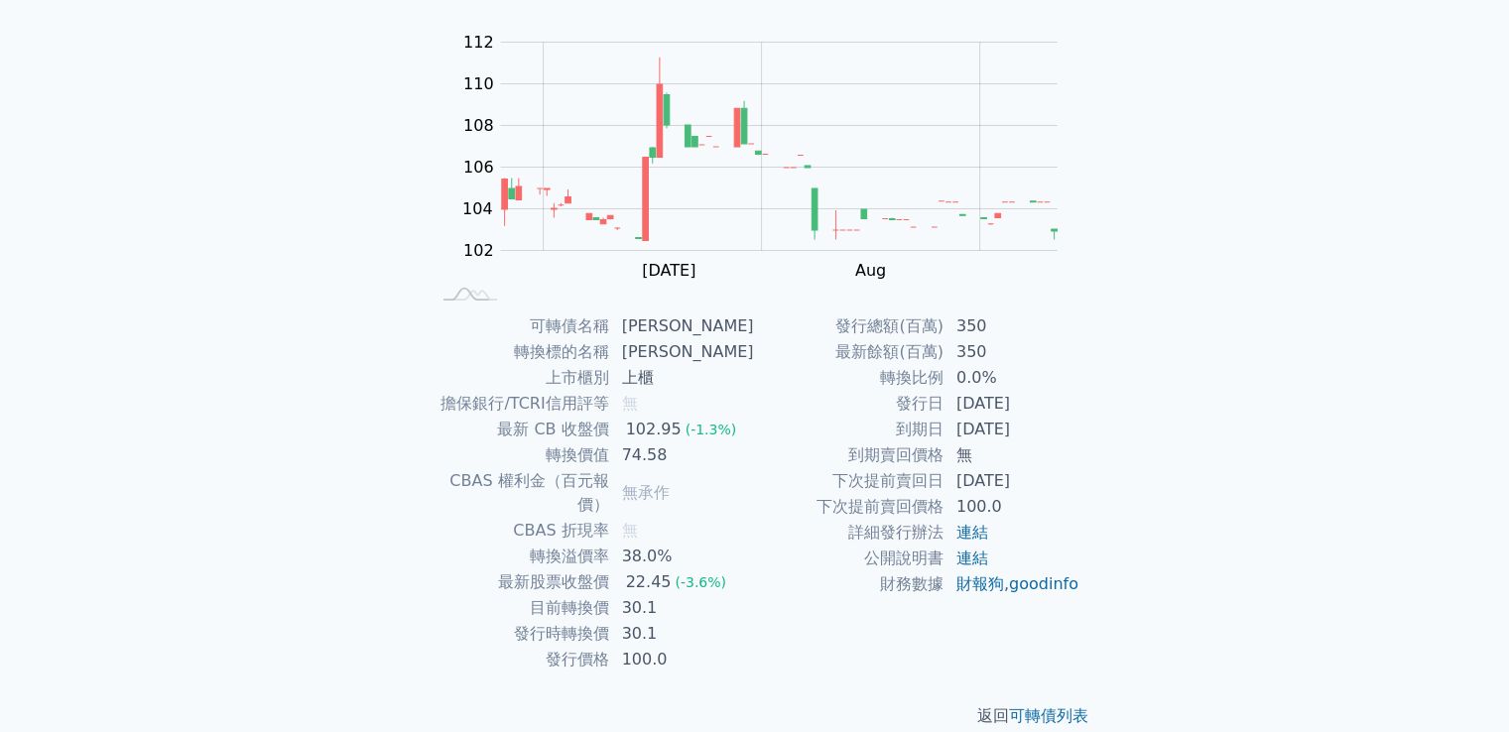
scroll to position [187, 0]
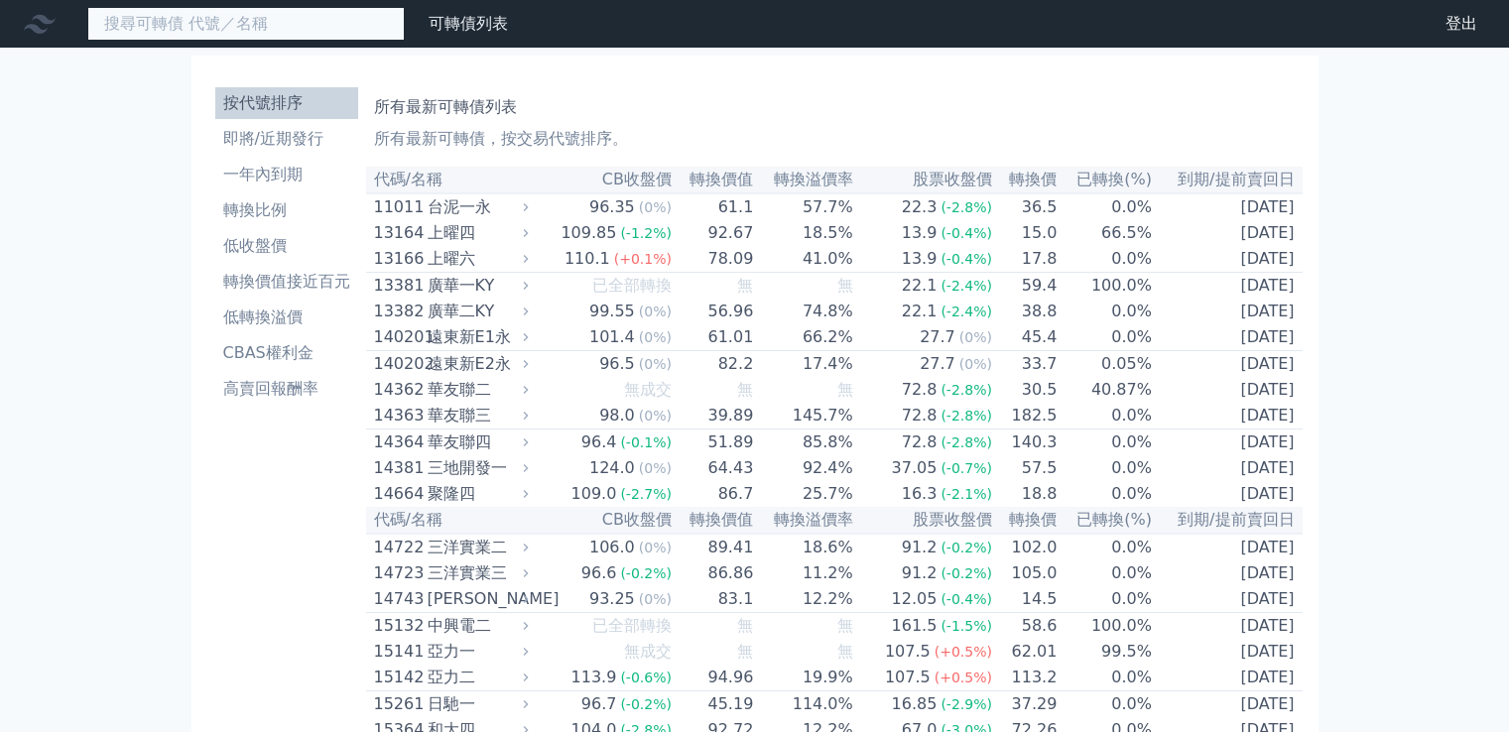
click at [320, 18] on input at bounding box center [245, 24] width 317 height 34
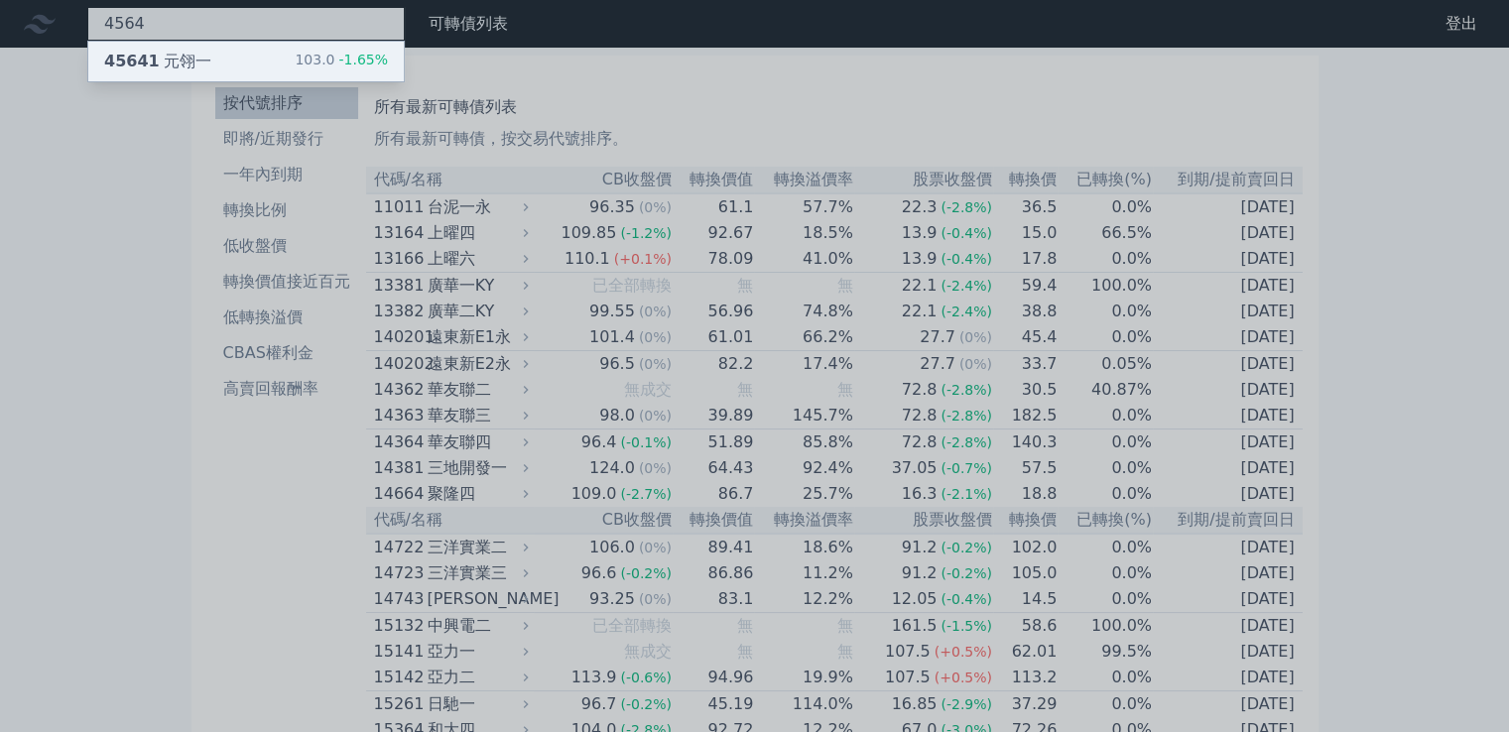
type input "4564"
click at [302, 44] on div "45641 元翎一 103.0 -1.65%" at bounding box center [246, 62] width 316 height 40
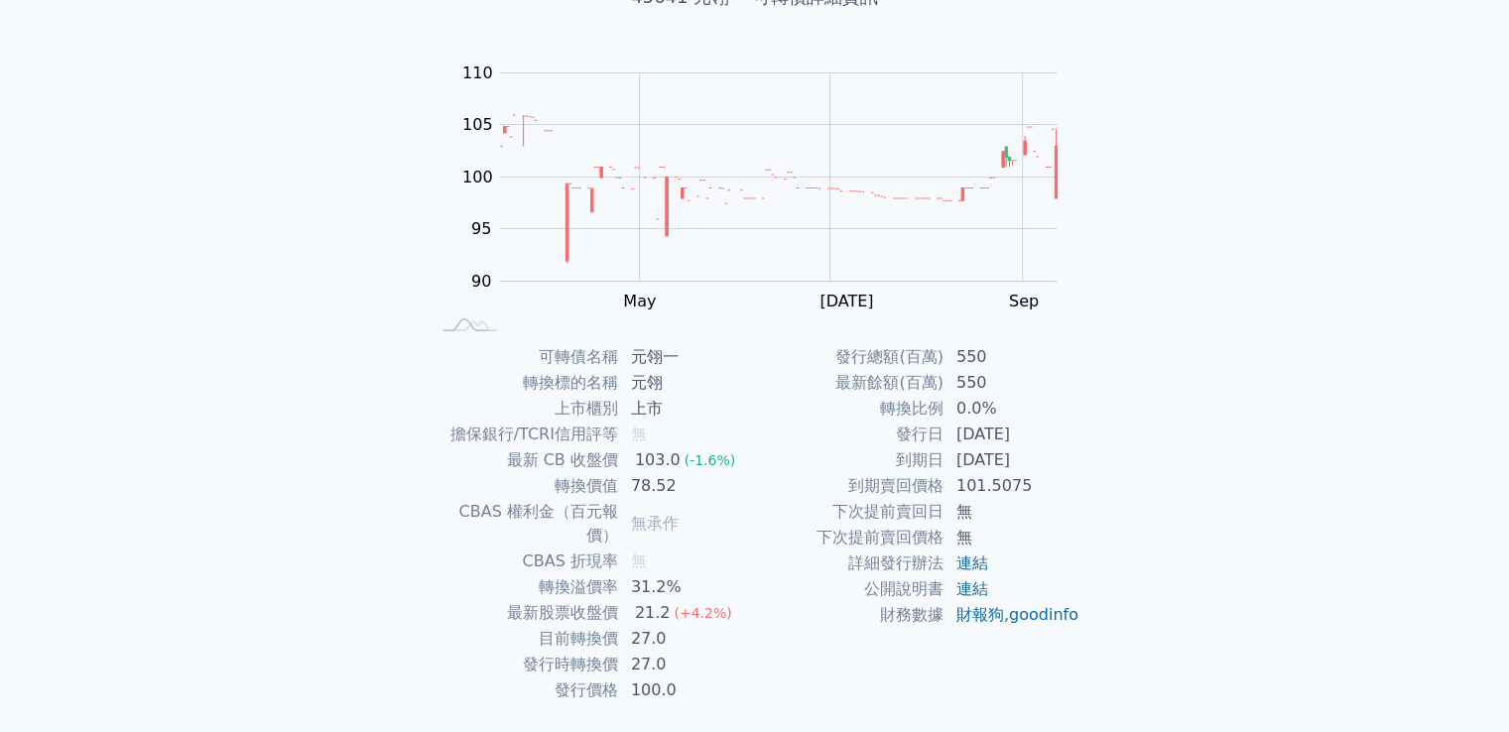
scroll to position [187, 0]
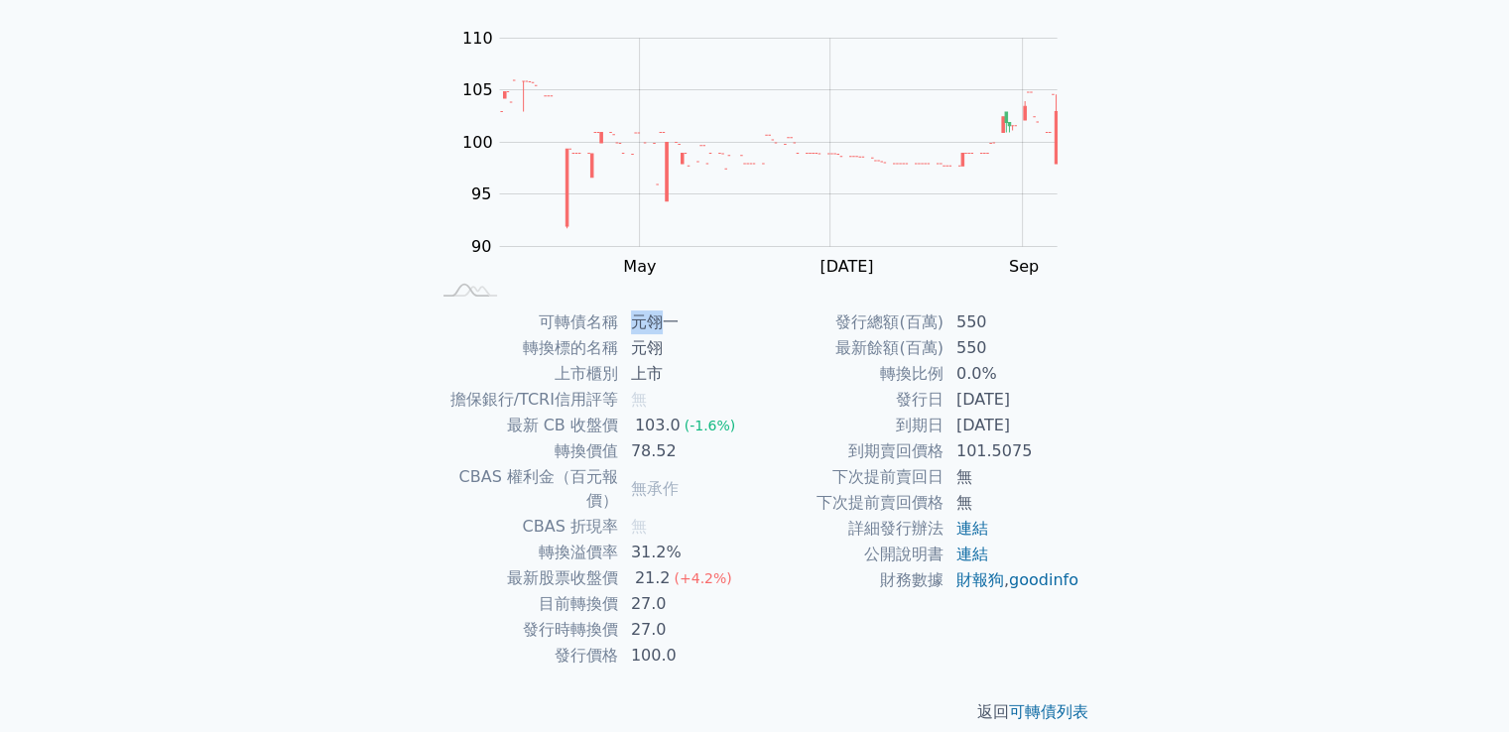
drag, startPoint x: 637, startPoint y: 317, endPoint x: 657, endPoint y: 316, distance: 19.9
click at [657, 316] on td "元翎一" at bounding box center [687, 323] width 136 height 26
copy td "元翎"
